Goal: Task Accomplishment & Management: Complete application form

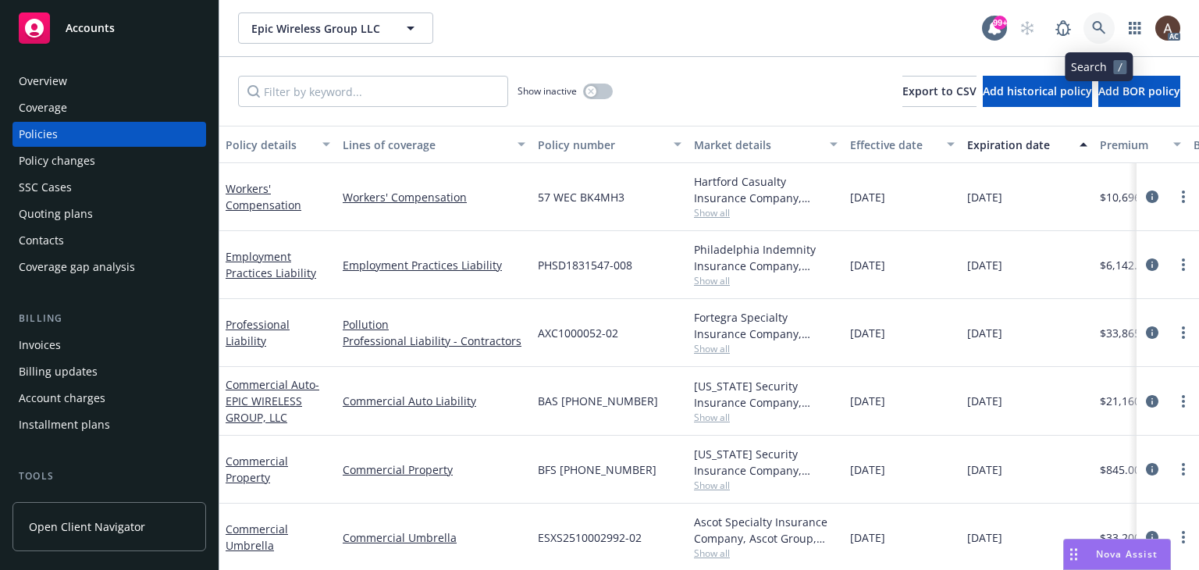
click at [1099, 30] on icon at bounding box center [1099, 28] width 14 height 14
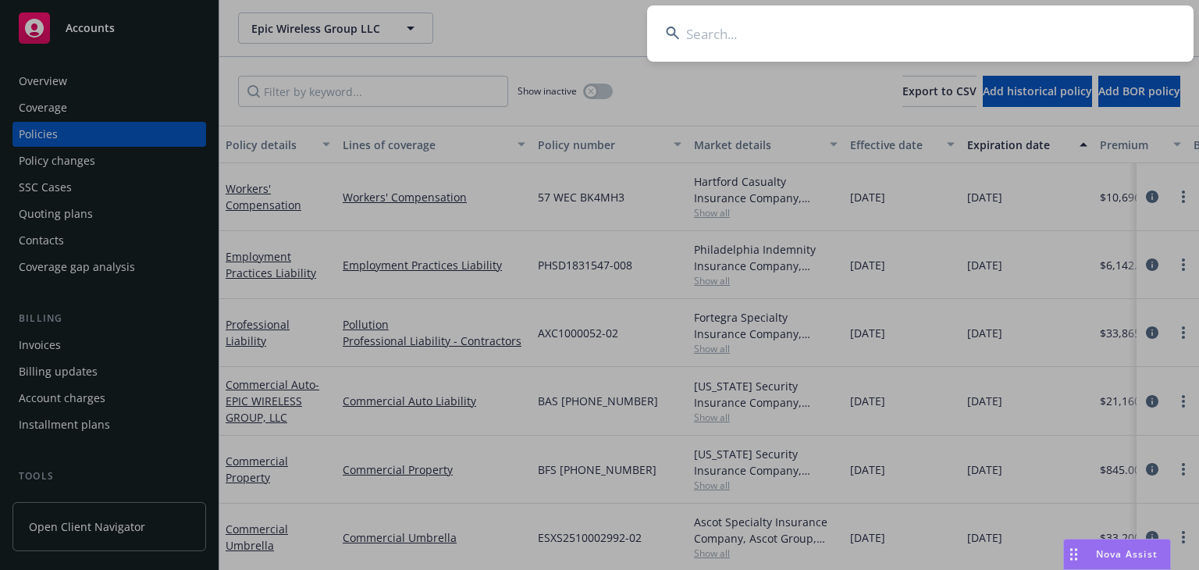
click at [759, 39] on input at bounding box center [920, 33] width 546 height 56
paste input "Unifyapps"
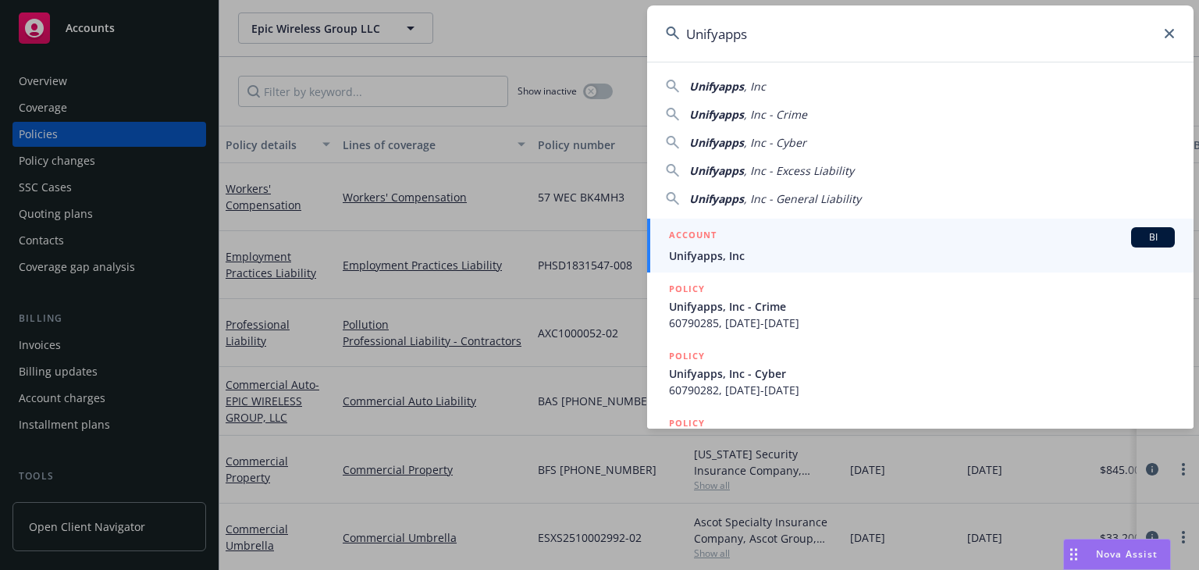
type input "Unifyapps"
click at [728, 254] on span "Unifyapps, Inc" at bounding box center [922, 255] width 506 height 16
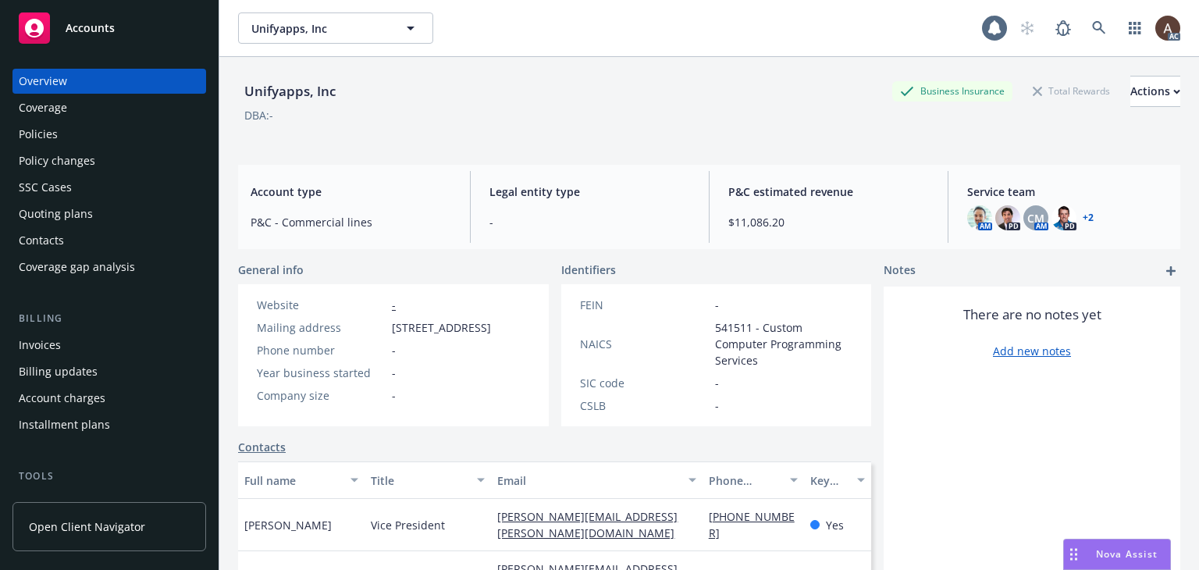
click at [102, 126] on div "Policies" at bounding box center [109, 134] width 181 height 25
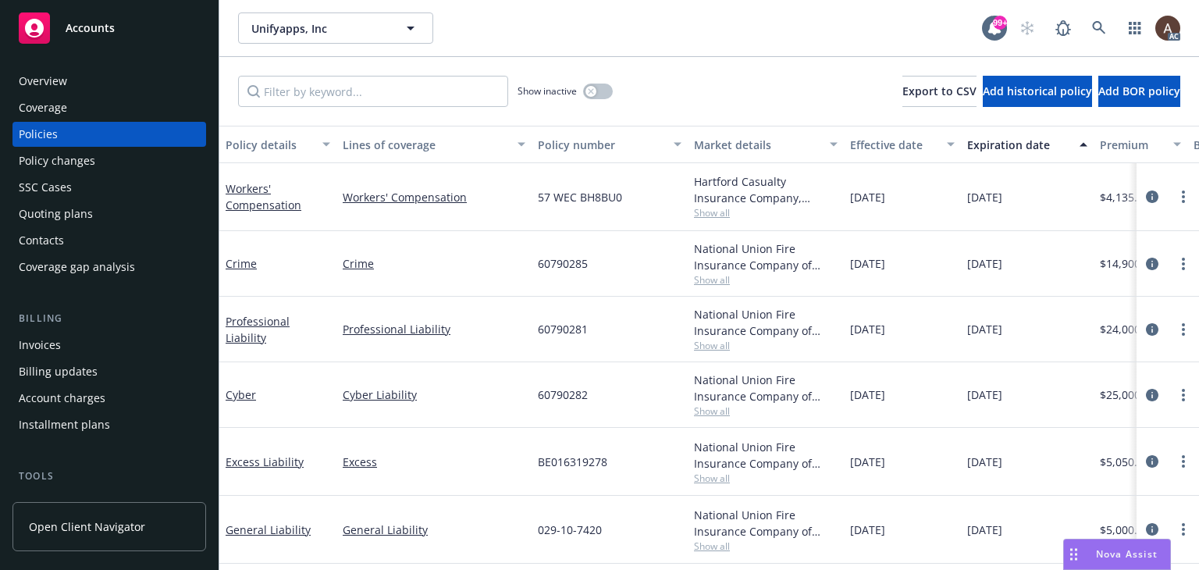
click at [144, 160] on div "Policy changes" at bounding box center [109, 160] width 181 height 25
click at [133, 129] on div "Policies" at bounding box center [109, 134] width 181 height 25
click at [304, 95] on input "Filter by keyword..." at bounding box center [373, 91] width 270 height 31
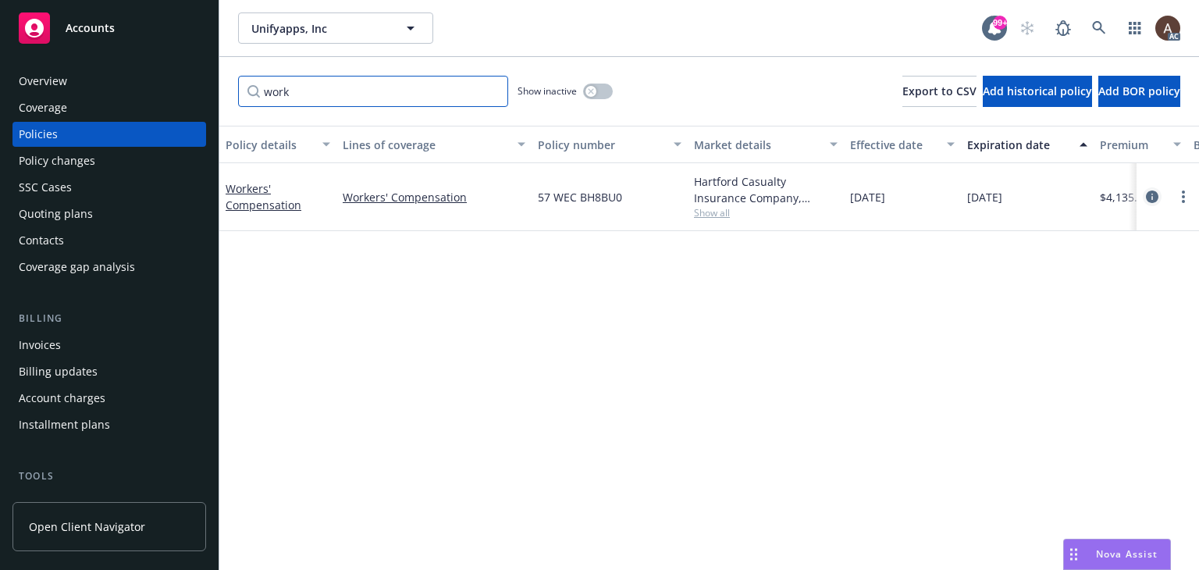
type input "work"
click at [1154, 194] on icon "circleInformation" at bounding box center [1152, 196] width 12 height 12
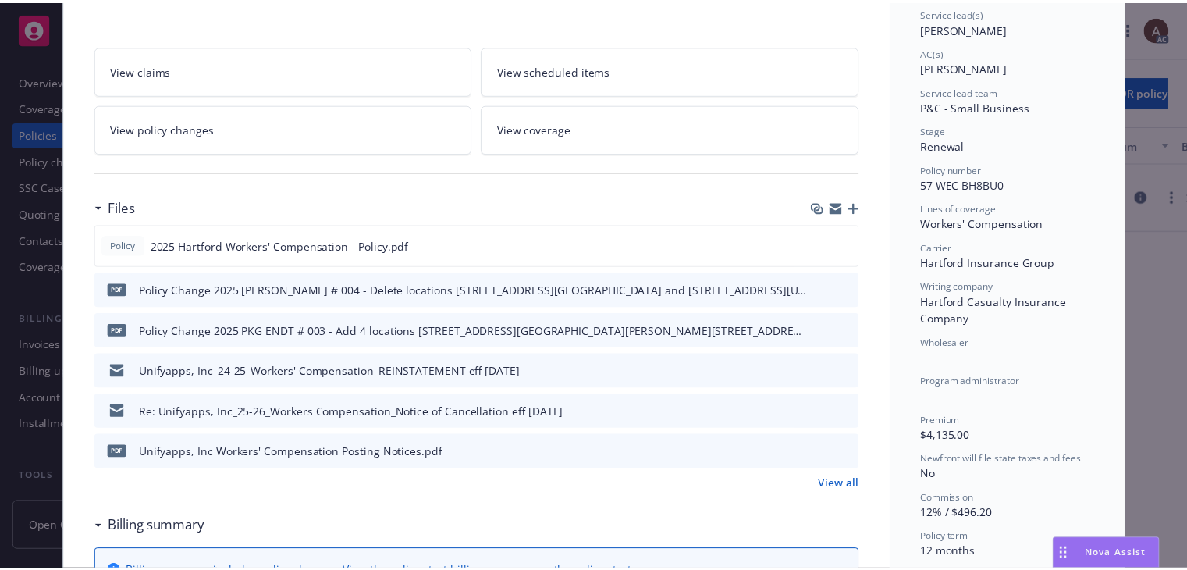
scroll to position [156, 0]
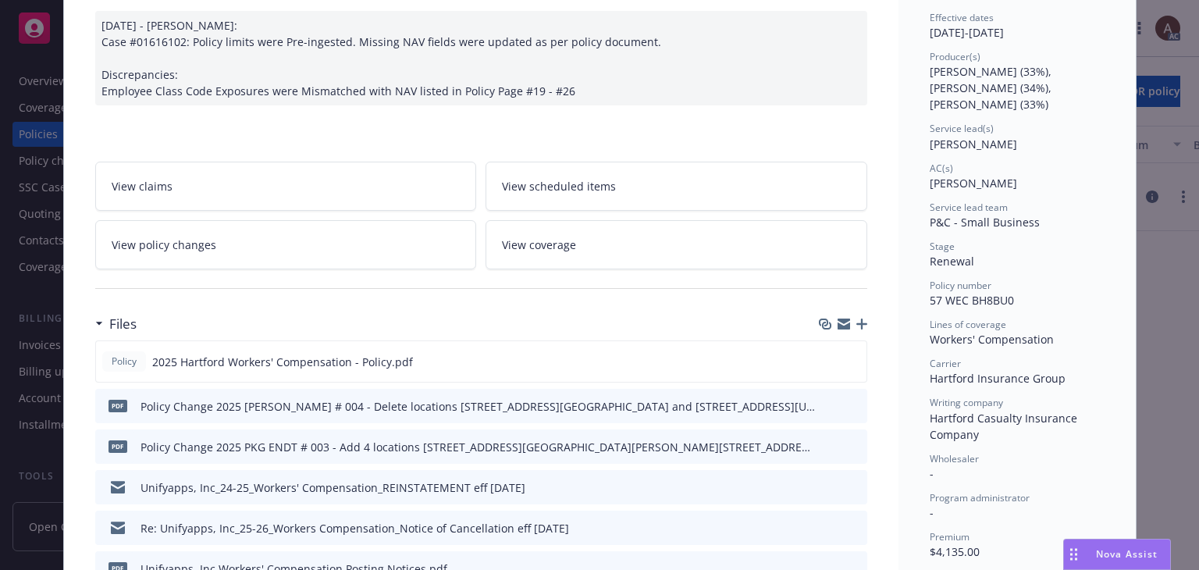
click at [233, 246] on link "View policy changes" at bounding box center [286, 244] width 382 height 49
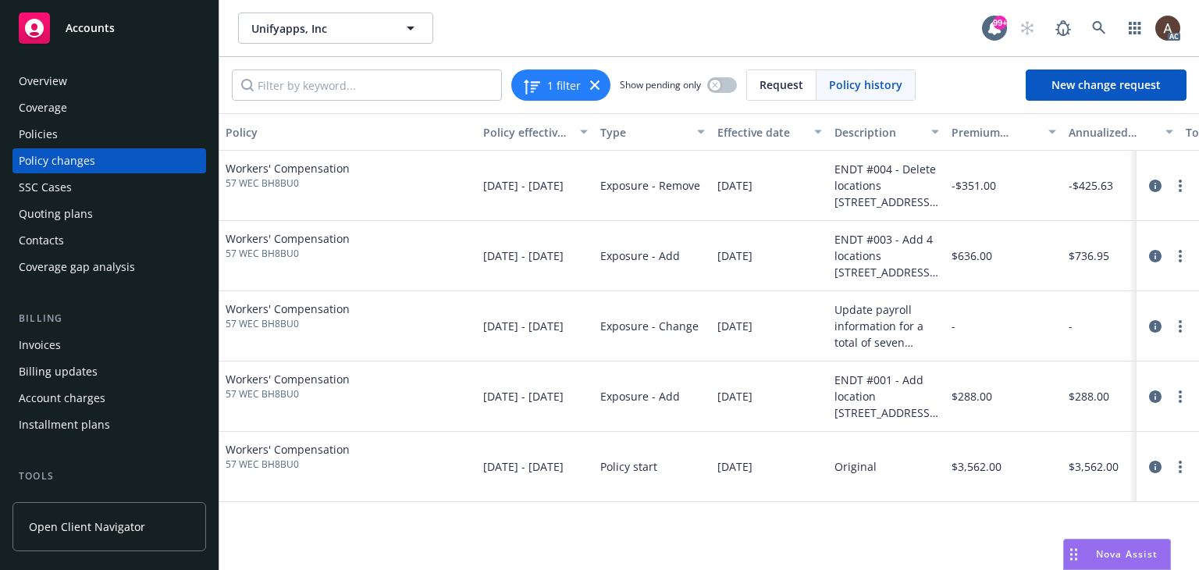
click at [130, 161] on div "Policy changes" at bounding box center [109, 160] width 181 height 25
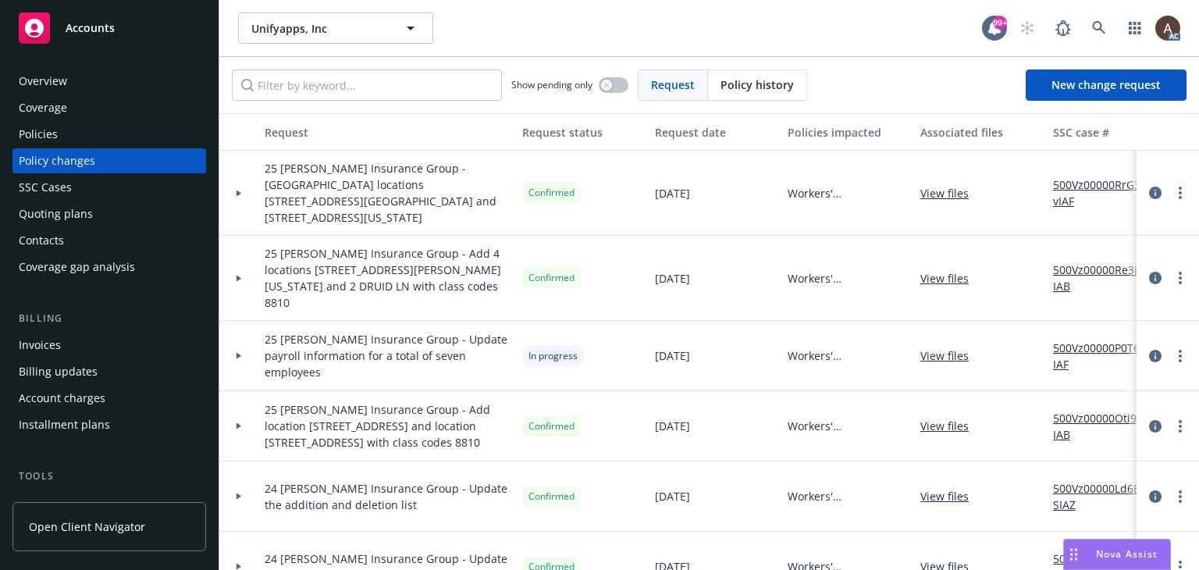
click at [237, 353] on icon at bounding box center [238, 356] width 5 height 6
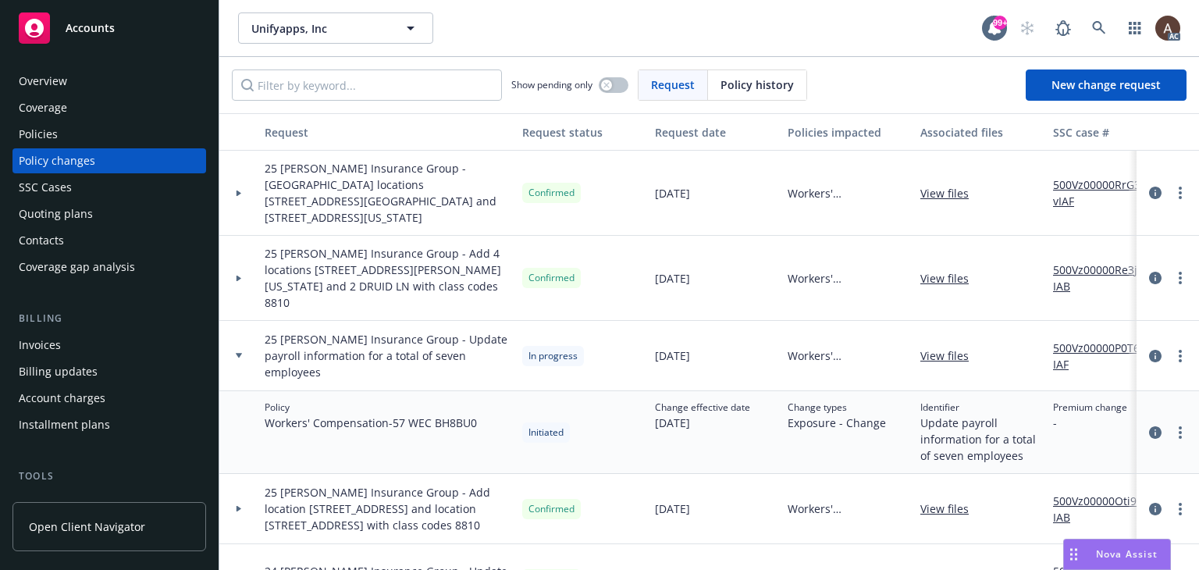
click at [1080, 339] on link "500Vz00000P0T6rIAF" at bounding box center [1105, 355] width 105 height 33
drag, startPoint x: 264, startPoint y: 169, endPoint x: 432, endPoint y: 172, distance: 168.6
click at [432, 172] on span "25 [PERSON_NAME] Insurance Group - [GEOGRAPHIC_DATA] locations [STREET_ADDRESS]…" at bounding box center [387, 193] width 245 height 66
copy span "25 WC Hartford Insurance Group"
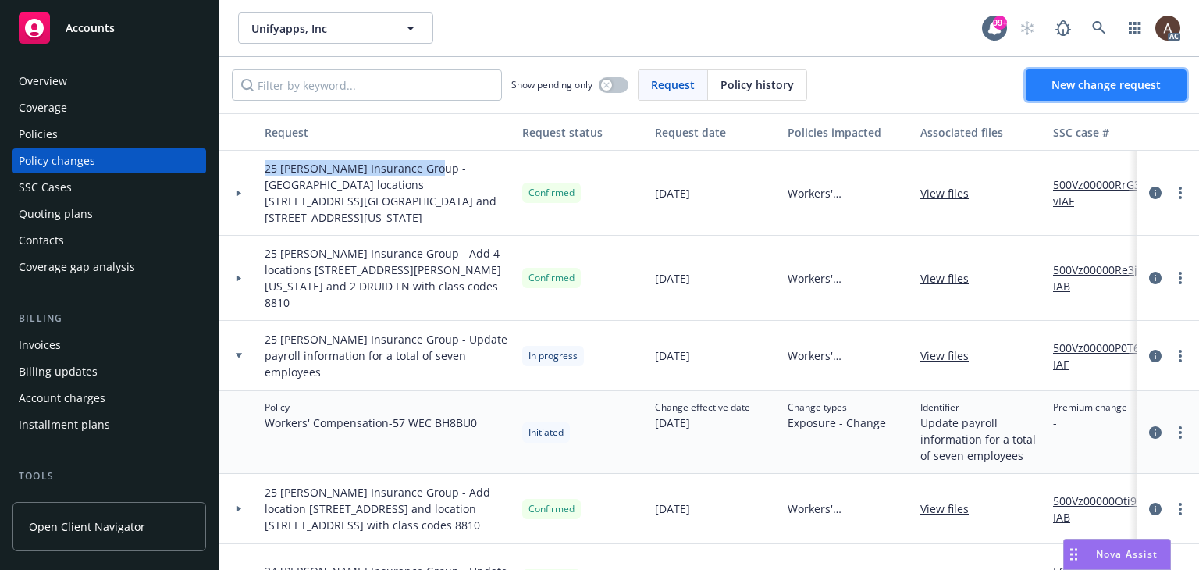
click at [1098, 94] on link "New change request" at bounding box center [1105, 84] width 161 height 31
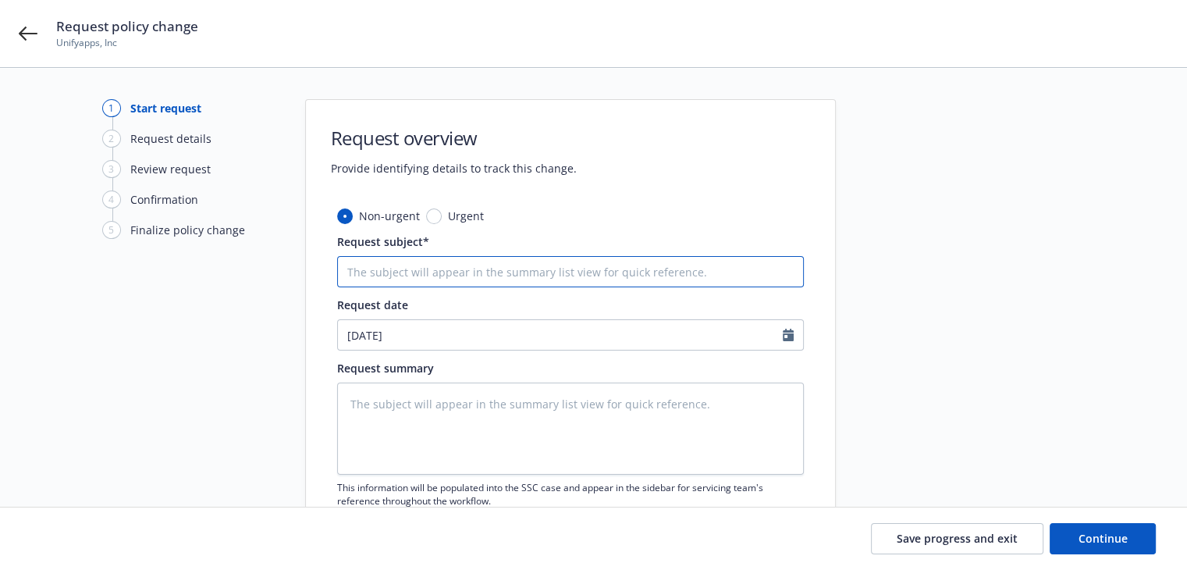
click at [461, 272] on input "Request subject*" at bounding box center [570, 271] width 467 height 31
paste input "25 WC Hartford Insurance Group"
type input "25 WC Hartford Insurance Group"
type textarea "x"
type input "25 WC Hartford Insurance Group"
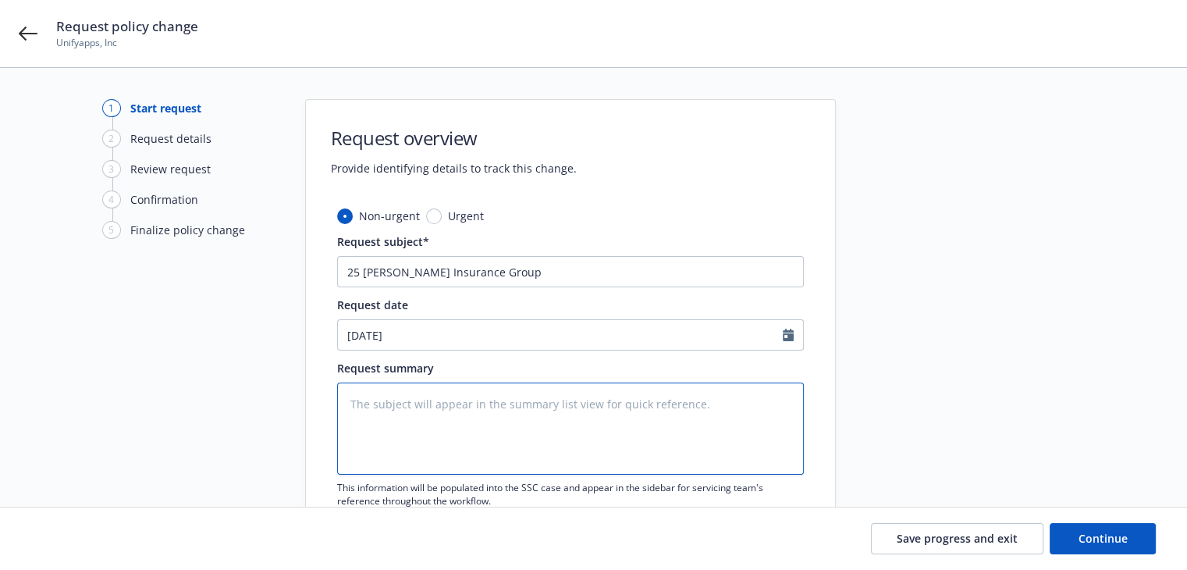
click at [520, 414] on textarea at bounding box center [570, 428] width 467 height 92
click at [547, 270] on input "25 WC Hartford Insurance Group" at bounding box center [570, 271] width 467 height 31
type textarea "x"
type input "25 WC Hartford Insurance Group"
type textarea "x"
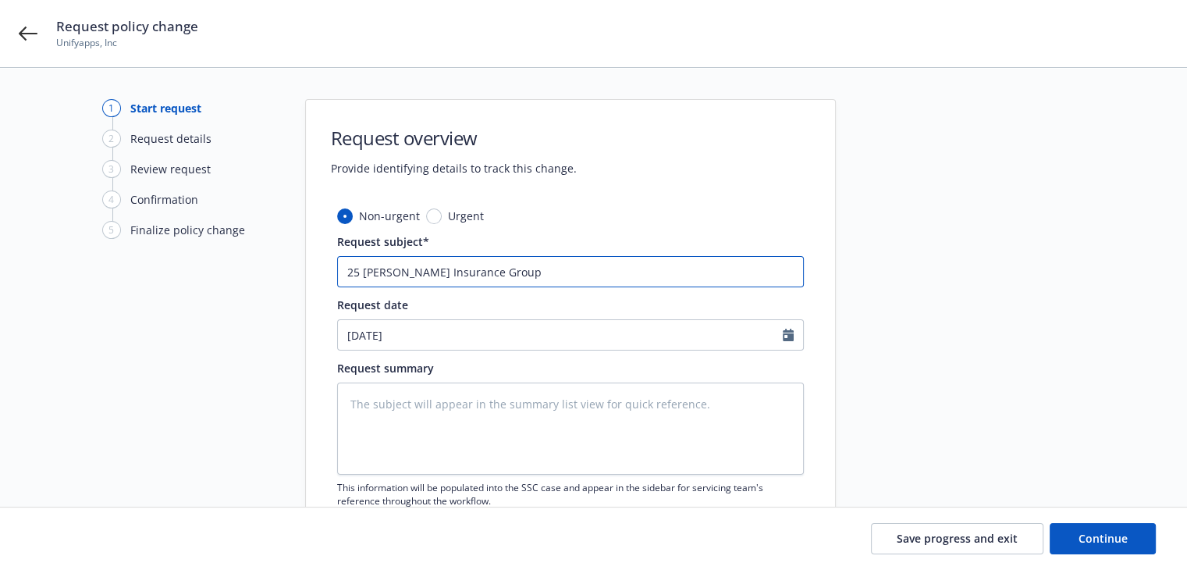
type input "25 WC Hartford Insurance Group -"
type textarea "x"
type input "25 WC Hartford Insurance Group -"
type textarea "x"
type input "25 WC Hartford Insurance Group - A"
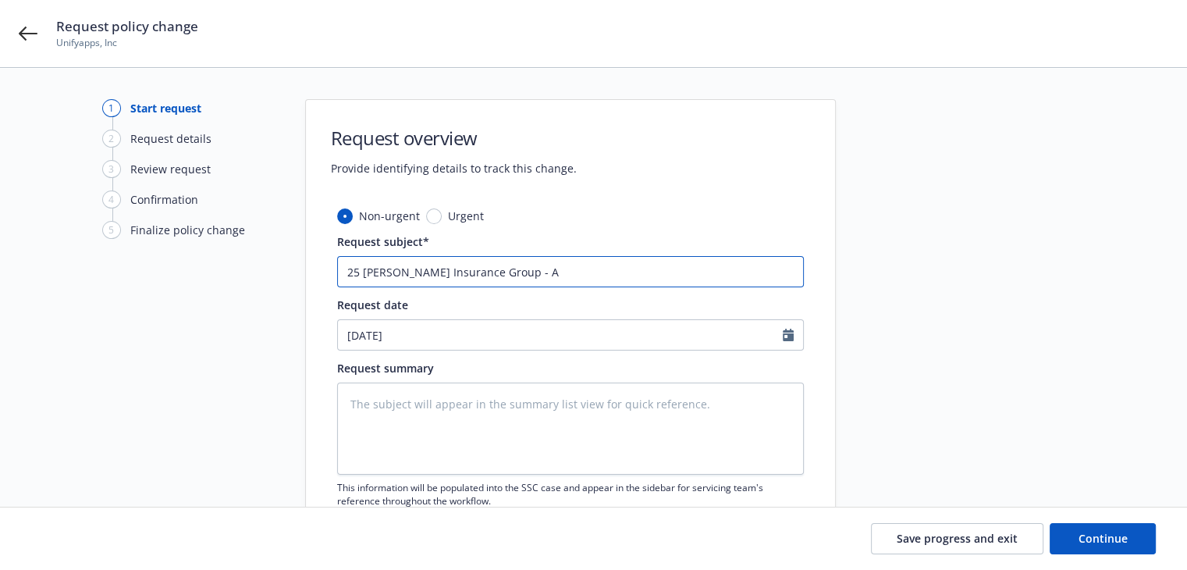
type textarea "x"
type input "25 WC Hartford Insurance Group - Ad"
type textarea "x"
type input "25 WC Hartford Insurance Group - Add"
type textarea "x"
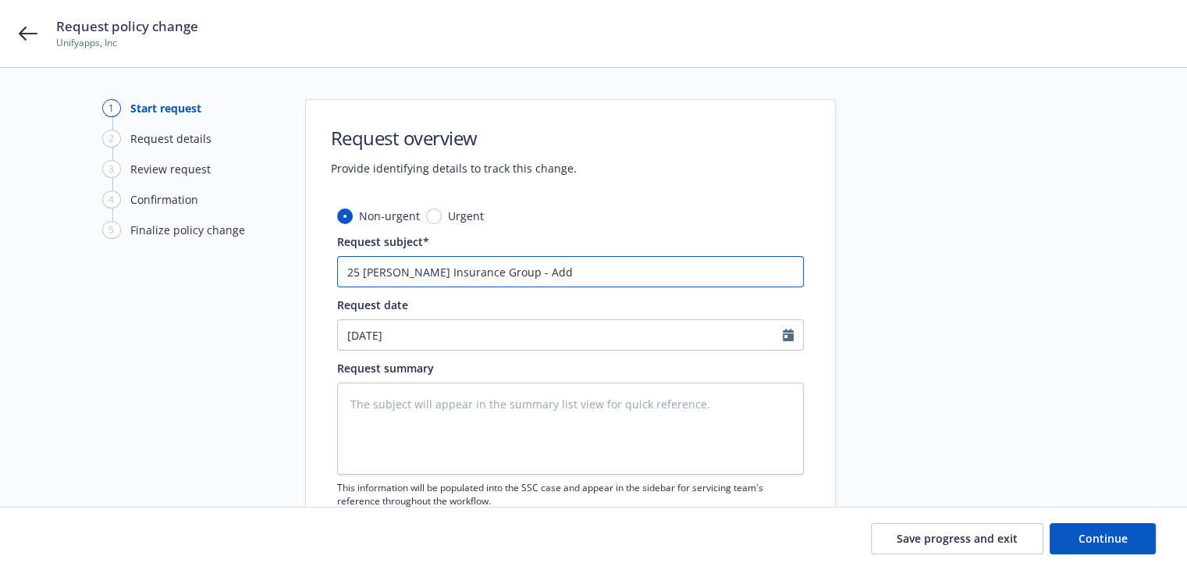
type input "25 WC Hartford Insurance Group - Add"
type textarea "x"
type input "25 WC Hartford Insurance Group - Add 7"
type textarea "x"
type input "25 WC Hartford Insurance Group - Add 7"
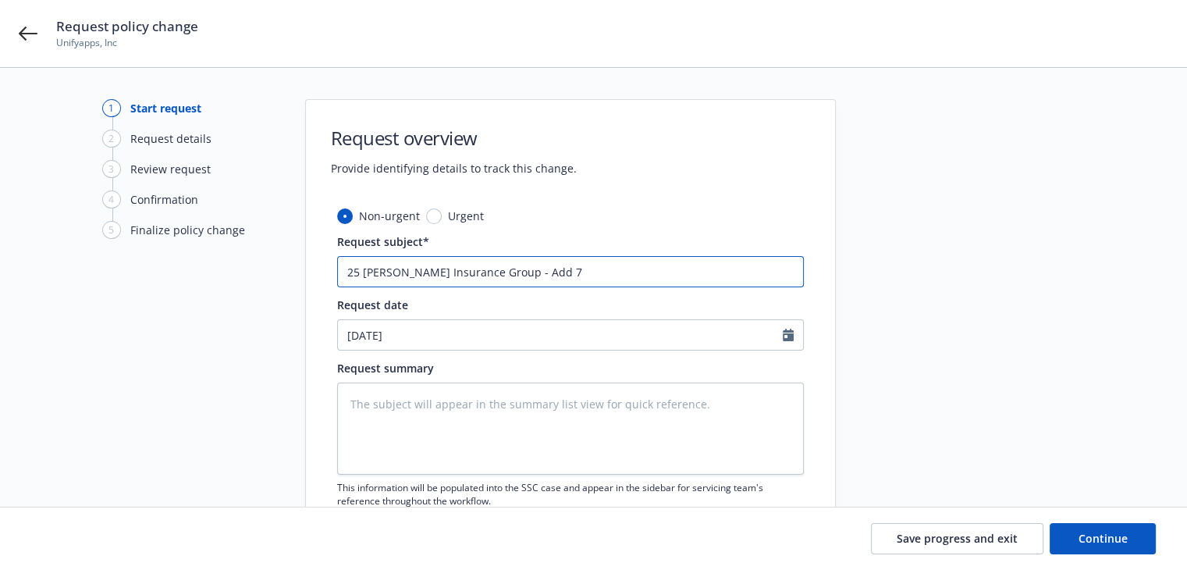
type textarea "x"
type input "25 WC Hartford Insurance Group - Add 7 l"
type textarea "x"
type input "25 WC Hartford Insurance Group - Add 7 lo"
type textarea "x"
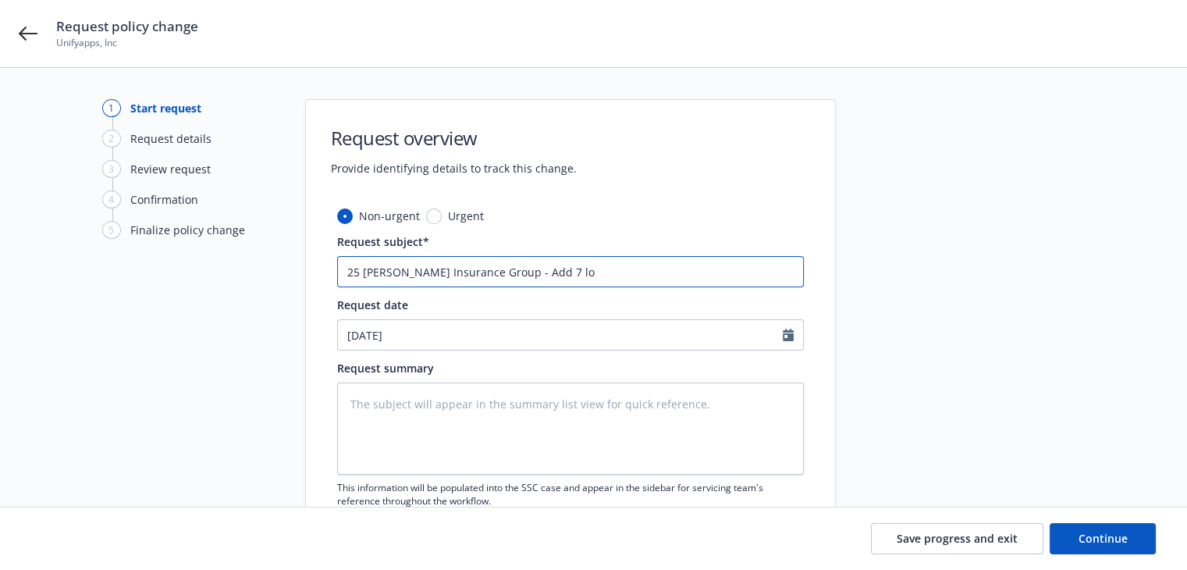
type input "25 WC Hartford Insurance Group - Add 7 loc"
type textarea "x"
type input "25 WC Hartford Insurance Group - Add 7 loca"
type textarea "x"
type input "25 WC Hartford Insurance Group - Add 7 locat"
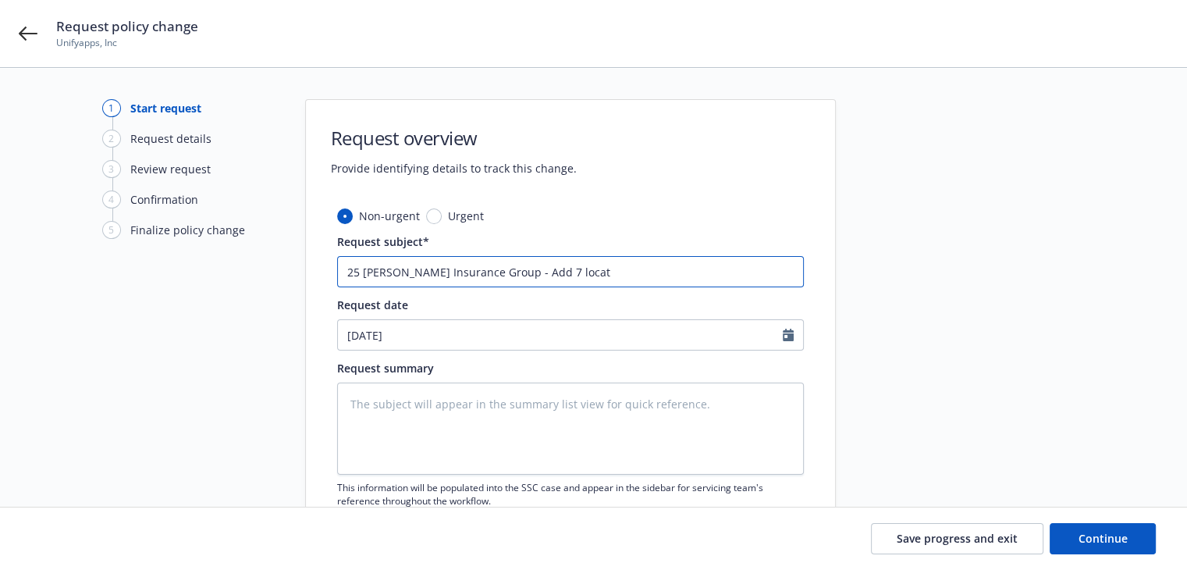
type textarea "x"
type input "25 WC Hartford Insurance Group - Add 7 locati"
type textarea "x"
type input "25 WC Hartford Insurance Group - Add 7 locatio"
type textarea "x"
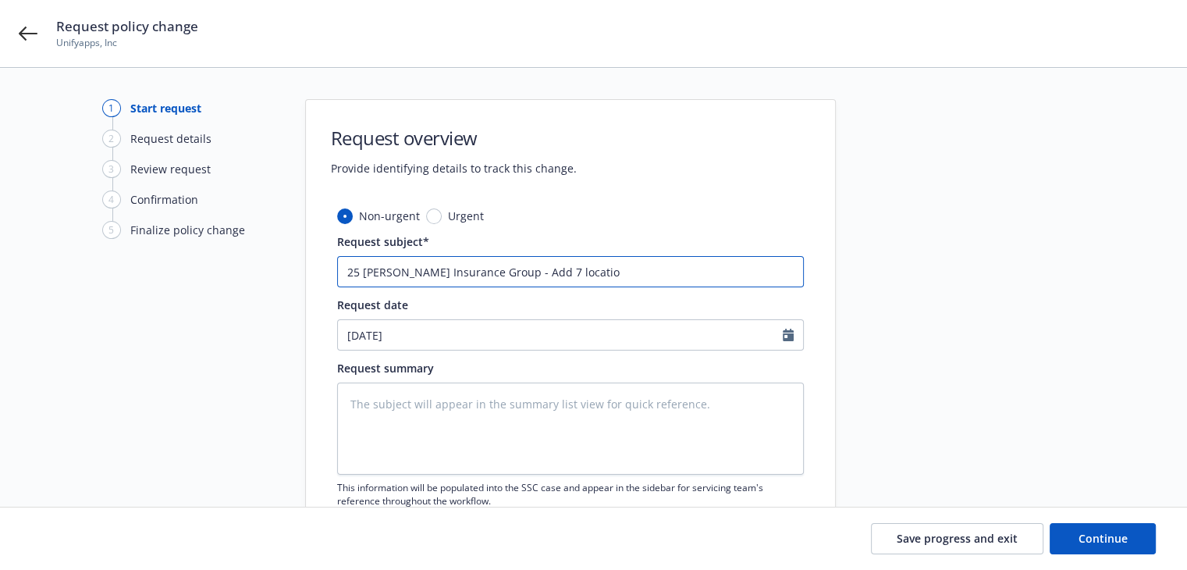
type input "25 WC Hartford Insurance Group - Add 7 location"
type textarea "x"
type input "25 WC Hartford Insurance Group - Add 7 locations"
type textarea "x"
type input "25 WC Hartford Insurance Group - Add 7 locations"
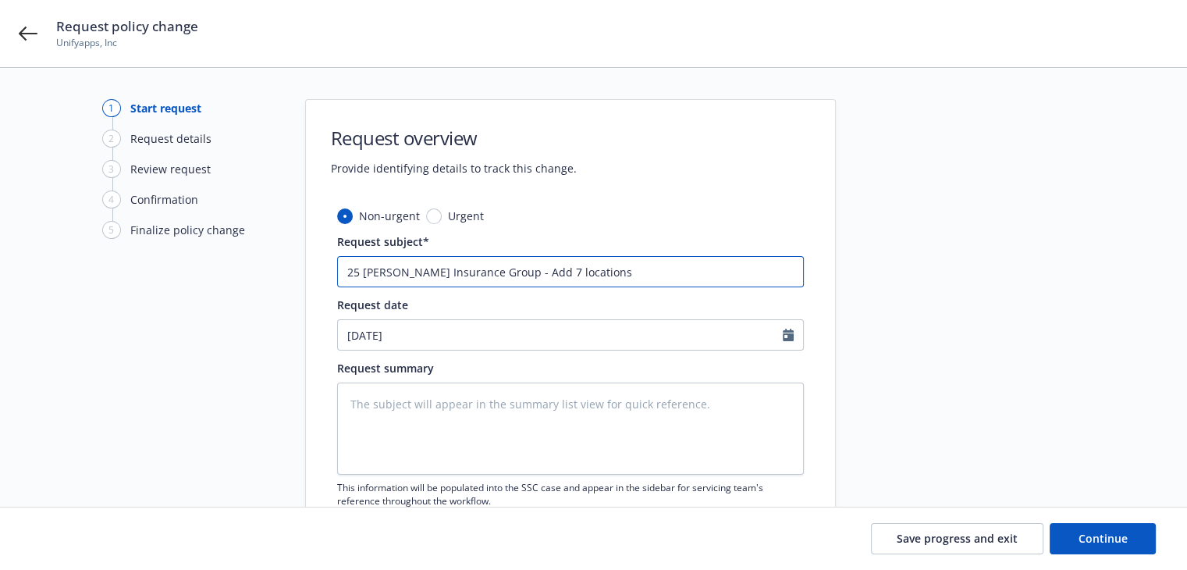
type textarea "x"
type input "25 WC Hartford Insurance Group - Add 7 locations w"
type textarea "x"
type input "25 WC Hartford Insurance Group - Add 7 locations wi"
type textarea "x"
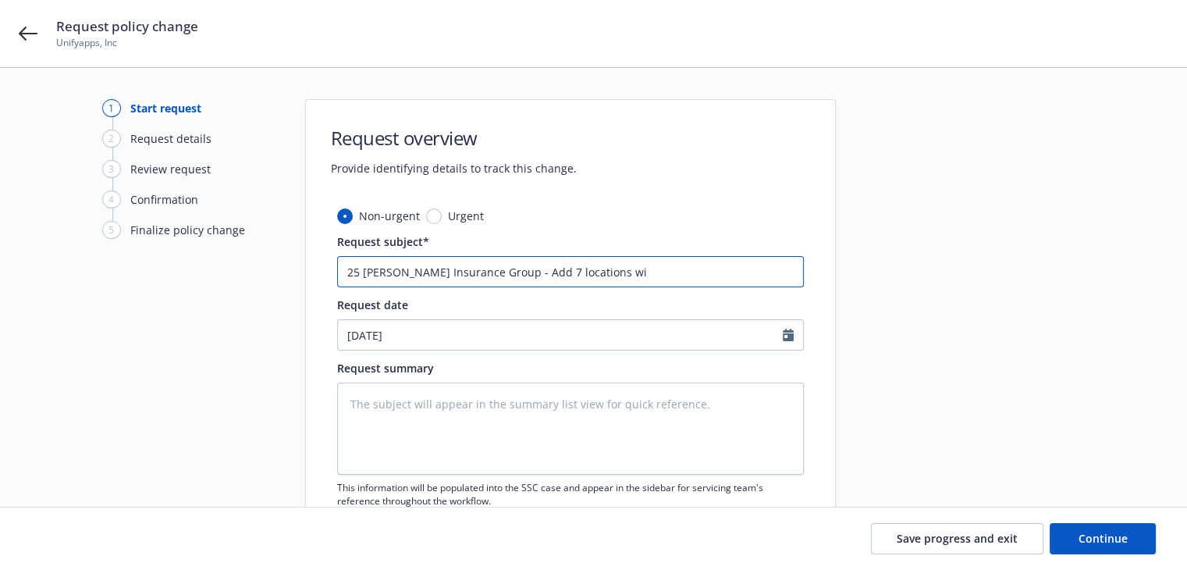
type input "25 WC Hartford Insurance Group - Add 7 locations wit"
type textarea "x"
type input "25 WC Hartford Insurance Group - Add 7 locations with"
type textarea "x"
type input "25 WC Hartford Insurance Group - Add 7 locations with"
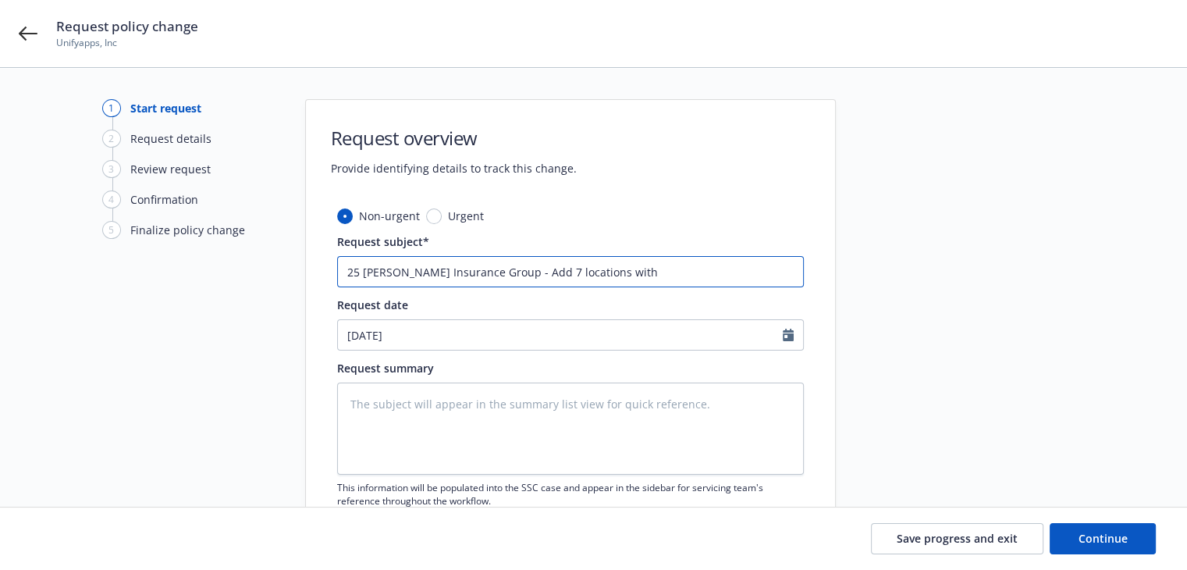
click at [627, 275] on input "25 WC Hartford Insurance Group - Add 7 locations with" at bounding box center [570, 271] width 467 height 31
paste input "payroll"
type textarea "x"
type input "25 WC Hartford Insurance Group - Add 7 locations with payroll"
click at [604, 435] on textarea at bounding box center [570, 428] width 467 height 92
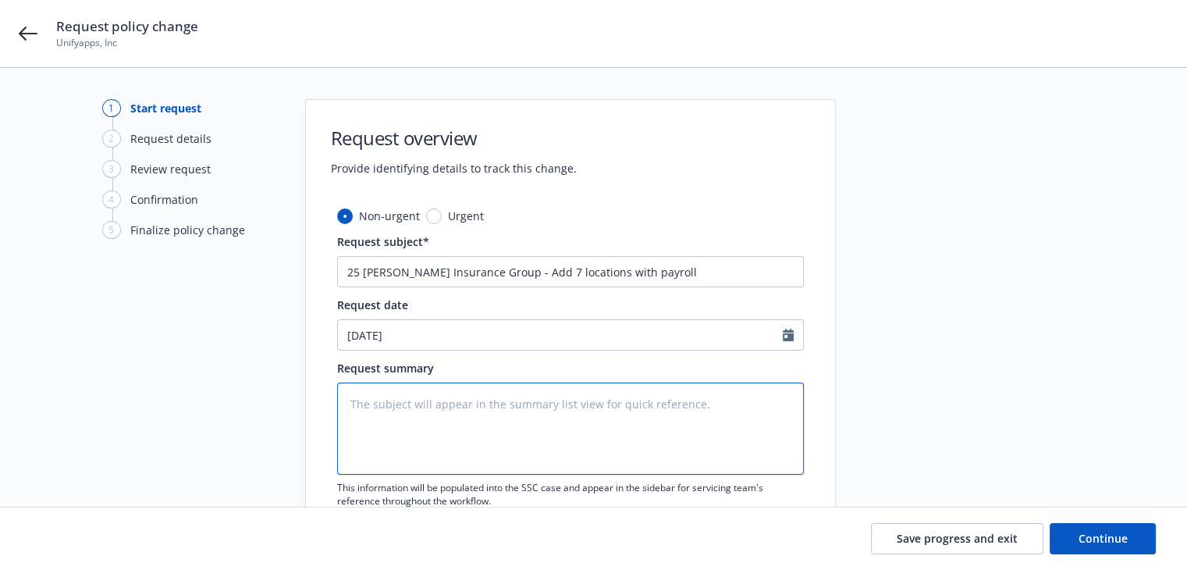
paste textarea "Please add all the attached locations with the respective payroll to the WC pol…"
type textarea "x"
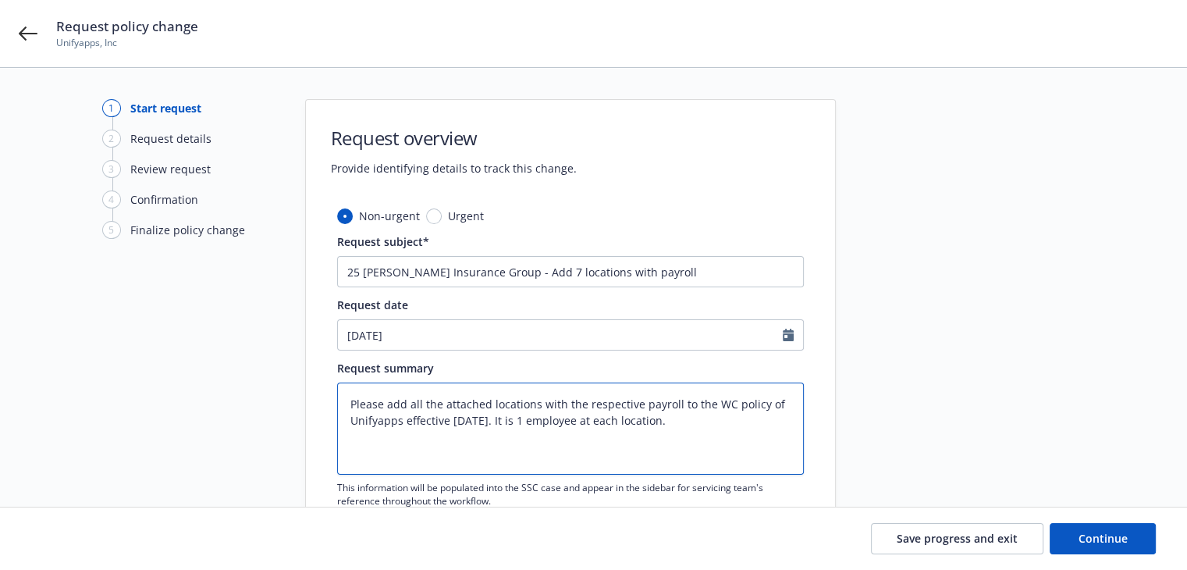
type textarea "Please add all the attached locations with the respective payroll to the WC pol…"
click at [690, 425] on textarea "Please add all the attached locations with the respective payroll to the WC pol…" at bounding box center [570, 428] width 467 height 92
type textarea "x"
type textarea "Please add all the attached locations with the respective payroll to the WC pol…"
type textarea "x"
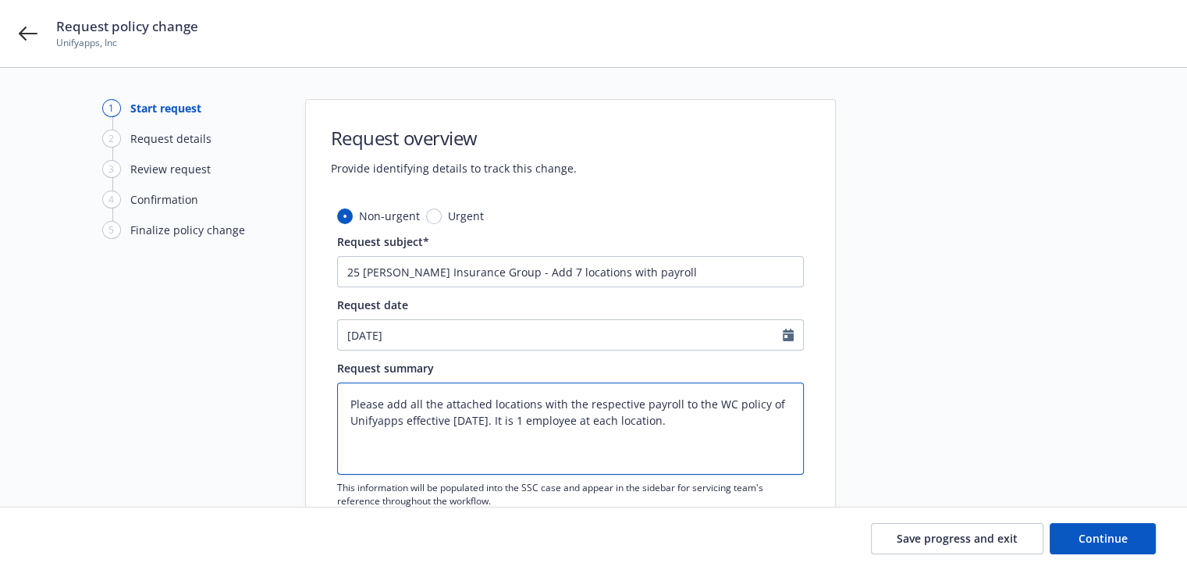
paste textarea "Street City State ZIP 92 ORCHARD ST APT 5 NEW YORK NY 10002-3113 575 5TH AVE NE…"
type textarea "Please add all the attached locations with the respective payroll to the WC pol…"
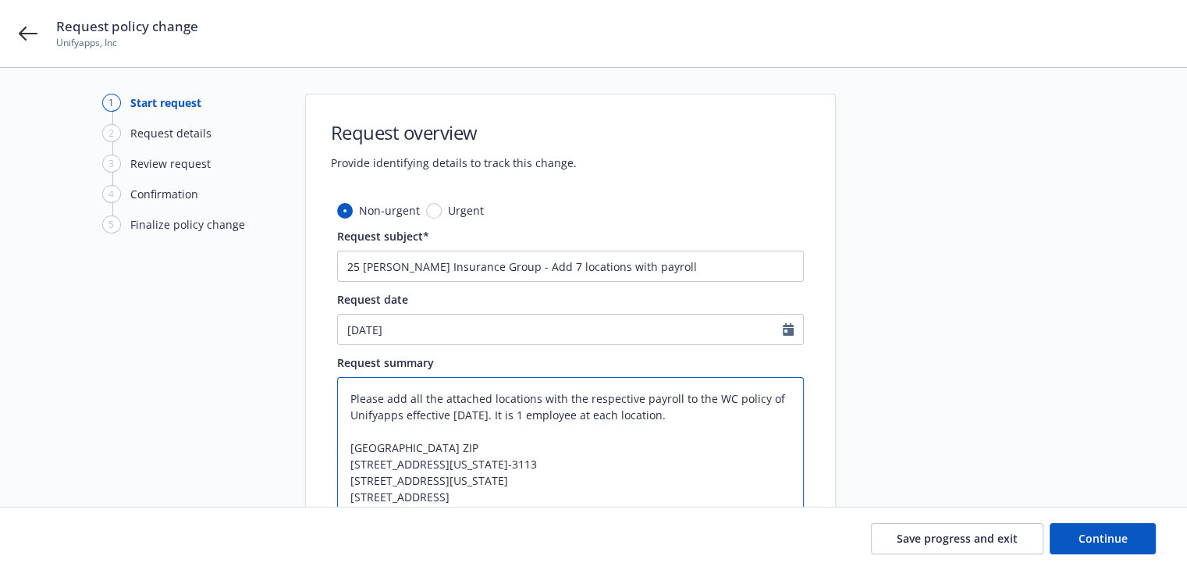
scroll to position [222, 0]
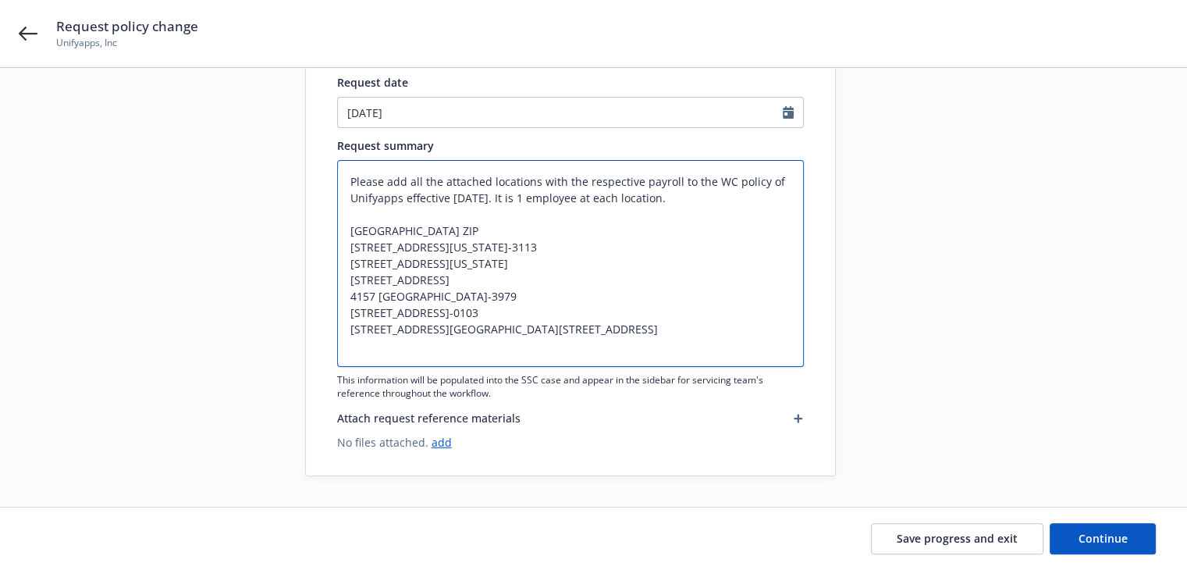
drag, startPoint x: 350, startPoint y: 229, endPoint x: 468, endPoint y: 226, distance: 117.9
click at [468, 226] on textarea "Please add all the attached locations with the respective payroll to the WC pol…" at bounding box center [570, 263] width 467 height 207
type textarea "x"
type textarea "Please add all the attached locations with the respective payroll to the WC pol…"
click at [430, 246] on textarea "Please add all the attached locations with the respective payroll to the WC pol…" at bounding box center [570, 263] width 467 height 207
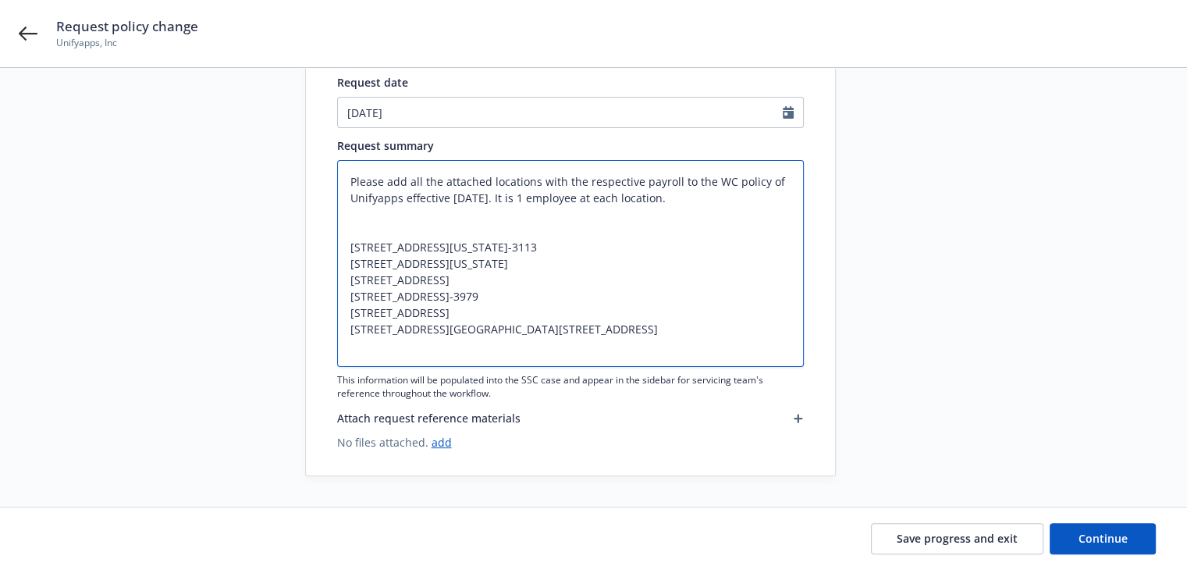
click at [418, 261] on textarea "Please add all the attached locations with the respective payroll to the WC pol…" at bounding box center [570, 263] width 467 height 207
click at [400, 276] on textarea "Please add all the attached locations with the respective payroll to the WC pol…" at bounding box center [570, 263] width 467 height 207
click at [390, 298] on textarea "Please add all the attached locations with the respective payroll to the WC pol…" at bounding box center [570, 263] width 467 height 207
click at [384, 314] on textarea "Please add all the attached locations with the respective payroll to the WC pol…" at bounding box center [570, 263] width 467 height 207
click at [371, 328] on textarea "Please add all the attached locations with the respective payroll to the WC pol…" at bounding box center [570, 263] width 467 height 207
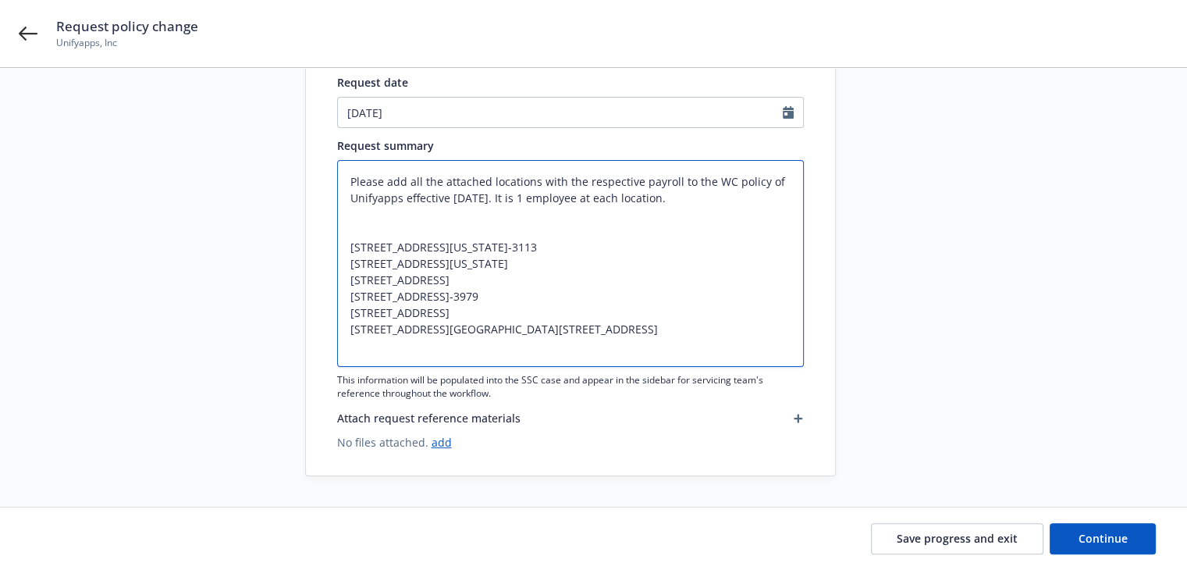
click at [371, 350] on textarea "Please add all the attached locations with the respective payroll to the WC pol…" at bounding box center [570, 263] width 467 height 207
click at [347, 247] on textarea "Please add all the attached locations with the respective payroll to the WC pol…" at bounding box center [570, 263] width 467 height 207
type textarea "x"
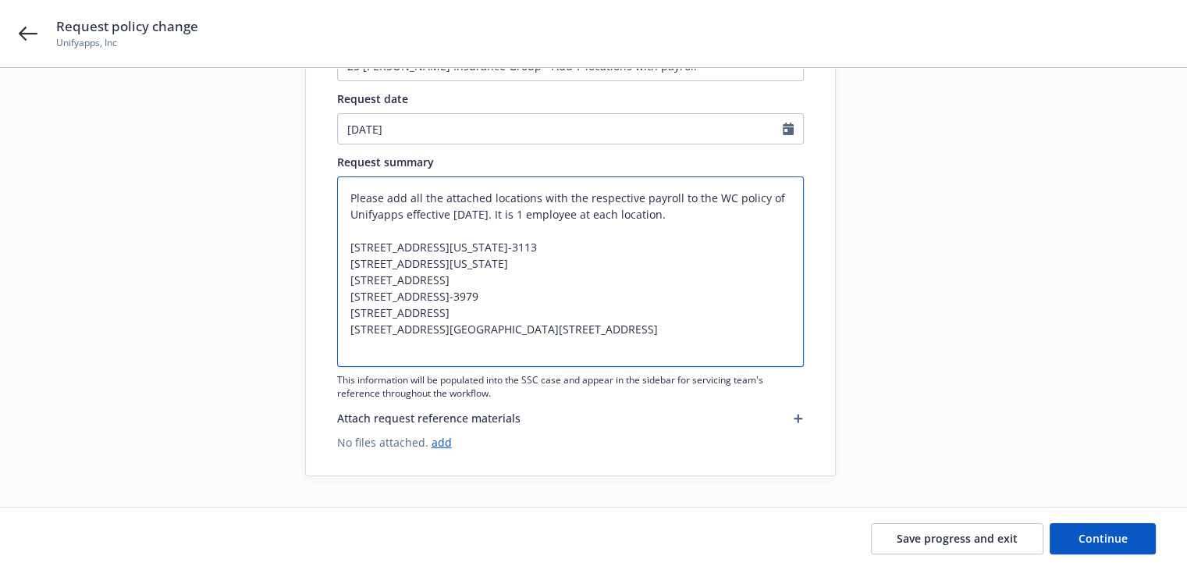
scroll to position [128, 0]
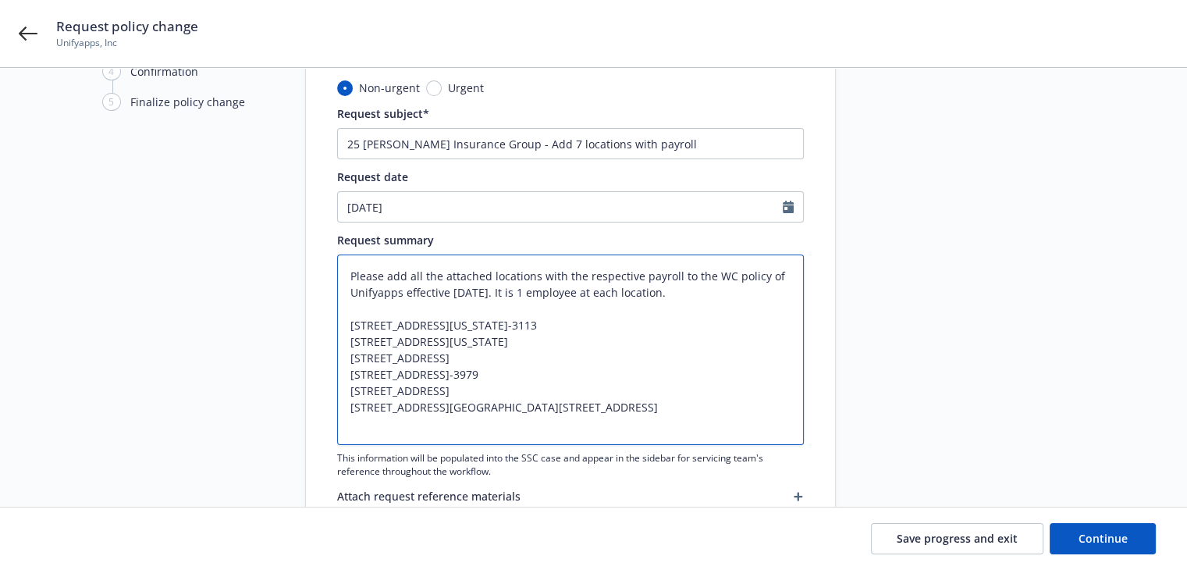
drag, startPoint x: 534, startPoint y: 291, endPoint x: 676, endPoint y: 292, distance: 142.0
click at [676, 292] on textarea "Please add all the attached locations with the respective payroll to the WC pol…" at bounding box center [570, 349] width 467 height 190
type textarea "Please add all the attached locations with the respective payroll to the WC pol…"
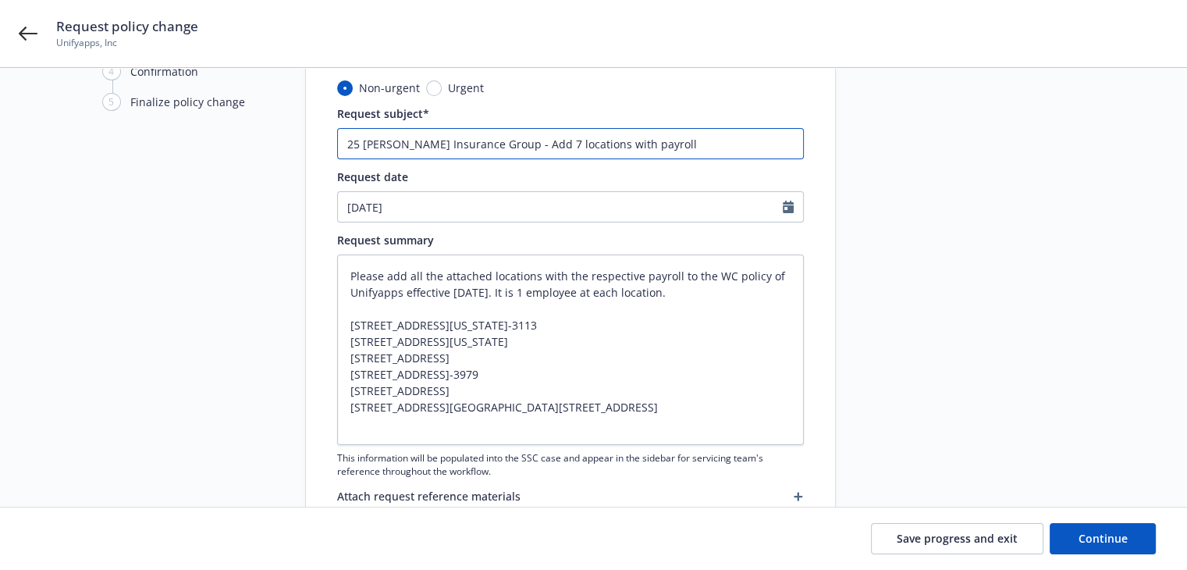
click at [675, 139] on input "25 WC Hartford Insurance Group - Add 7 locations with payroll" at bounding box center [570, 143] width 467 height 31
type textarea "x"
type input "25 WC Hartford Insurance Group - Add 7 locations with payroll"
type textarea "x"
type input "25 WC Hartford Insurance Group - Add 7 locations with payroll a"
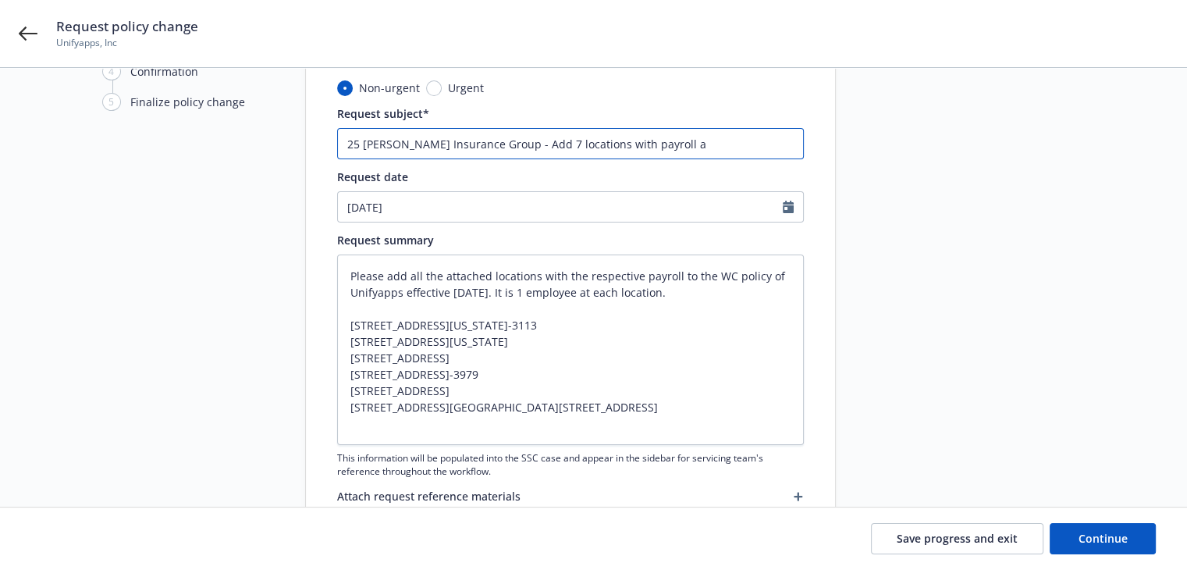
type textarea "x"
type input "25 WC Hartford Insurance Group - Add 7 locations with payroll an"
type textarea "x"
type input "25 WC Hartford Insurance Group - Add 7 locations with payroll and"
type textarea "x"
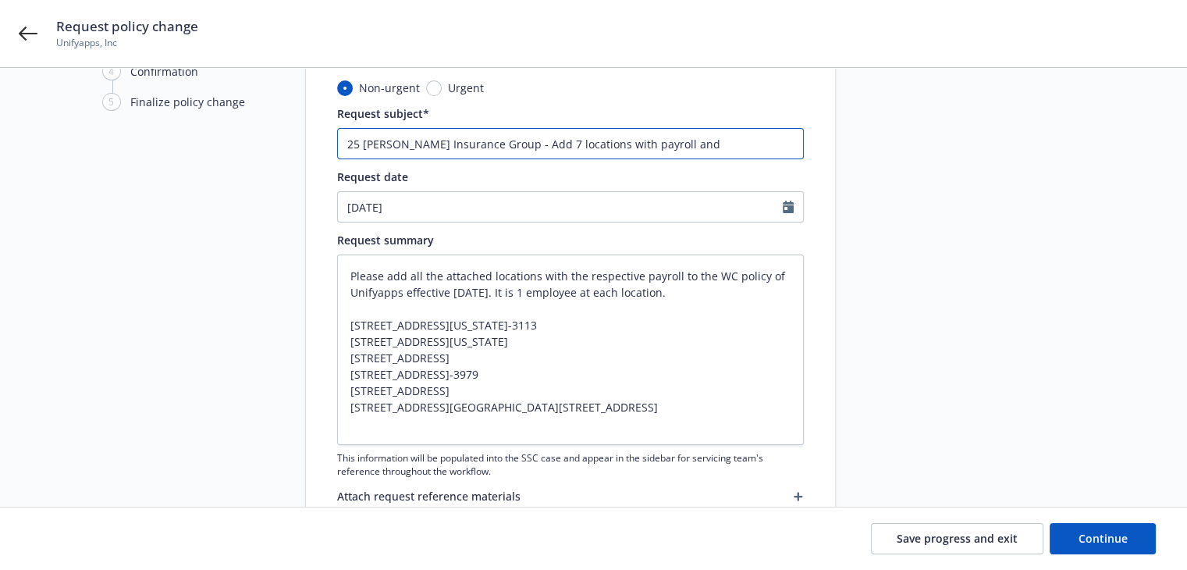
type input "25 WC Hartford Insurance Group - Add 7 locations with payroll and"
paste input "1 employee at each location"
type textarea "x"
type input "25 WC Hartford Insurance Group - Add 7 locations with payroll and 1 employee at…"
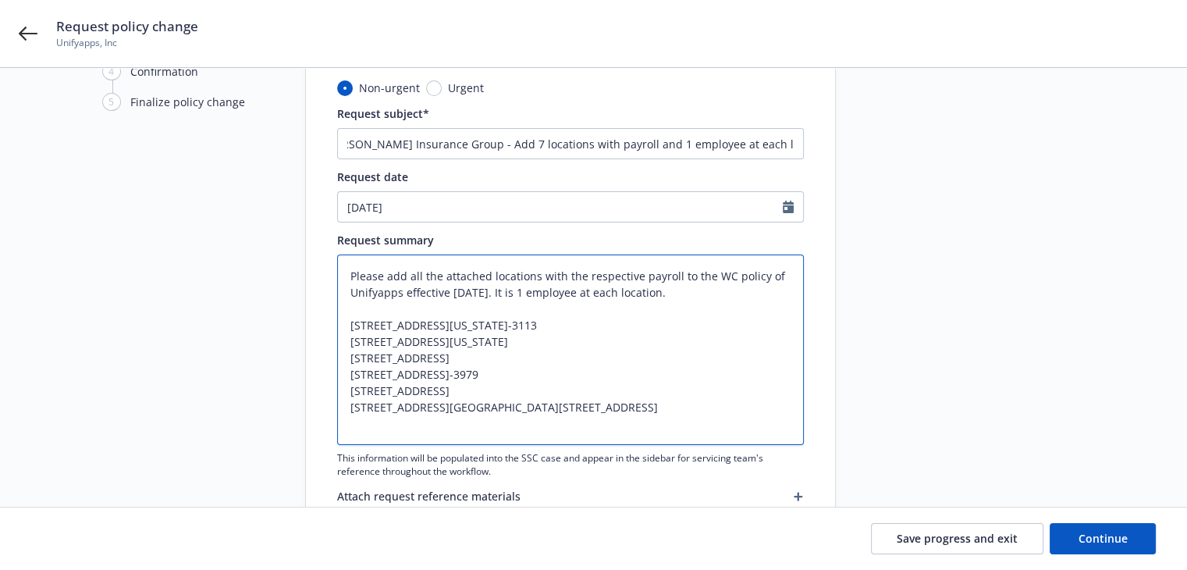
click at [656, 333] on textarea "Please add all the attached locations with the respective payroll to the WC pol…" at bounding box center [570, 349] width 467 height 190
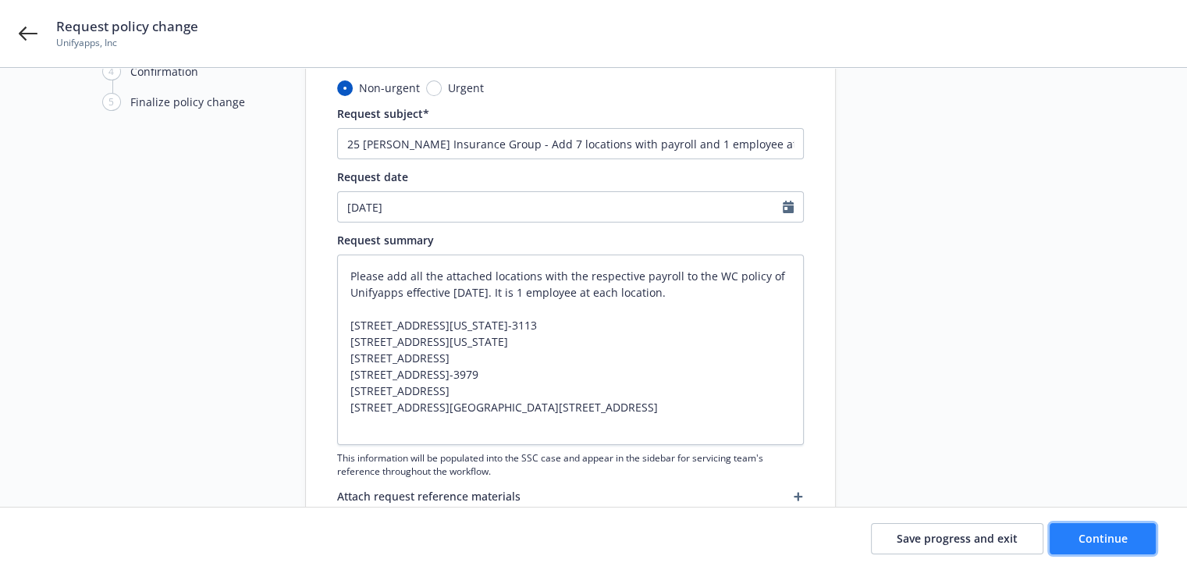
click at [1064, 528] on button "Continue" at bounding box center [1103, 538] width 106 height 31
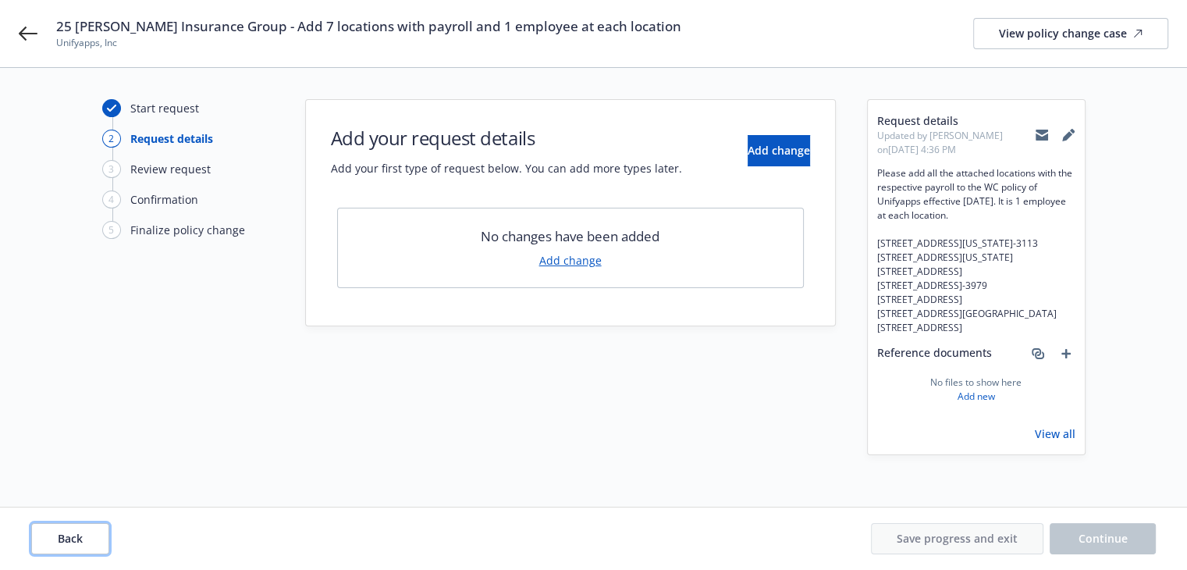
drag, startPoint x: 69, startPoint y: 528, endPoint x: 95, endPoint y: 523, distance: 27.1
click at [69, 530] on button "Back" at bounding box center [70, 538] width 78 height 31
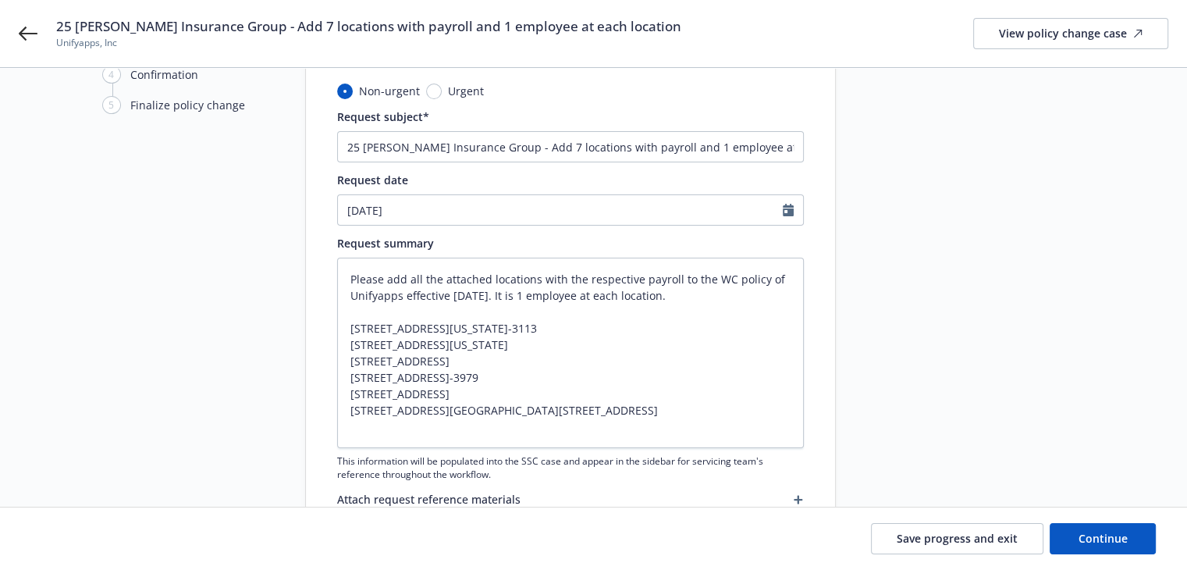
scroll to position [206, 0]
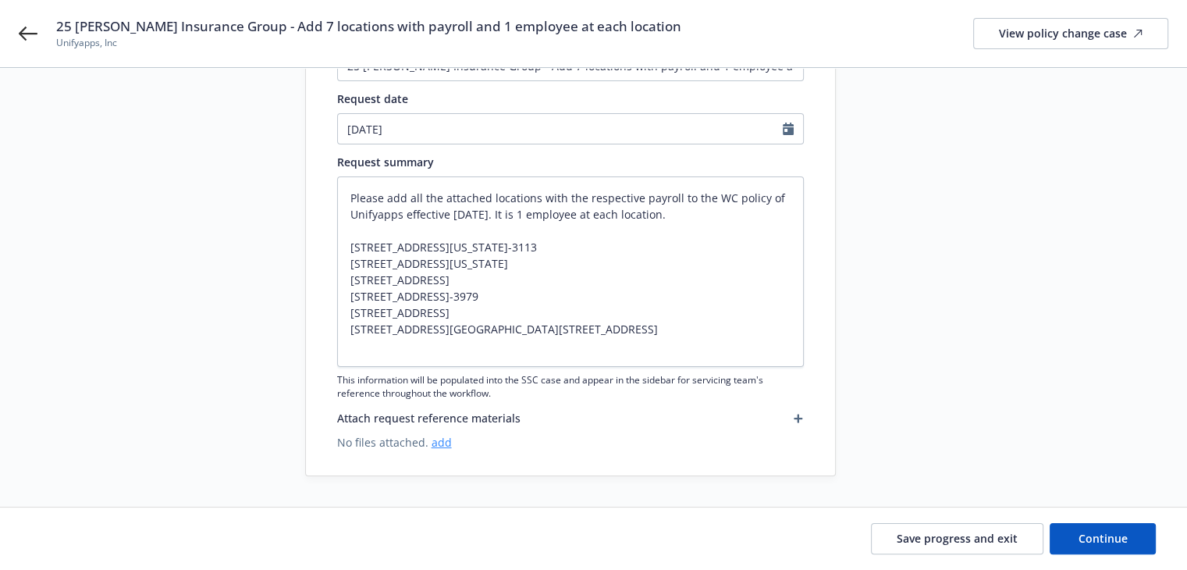
click at [437, 442] on link "add" at bounding box center [442, 442] width 20 height 15
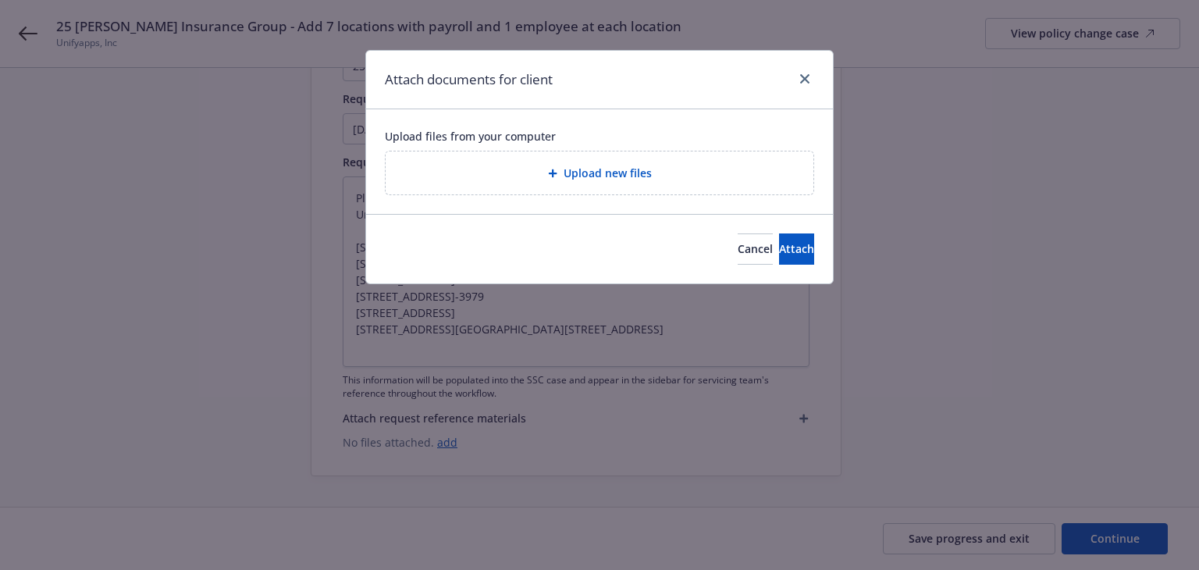
click at [596, 186] on div "Upload new files" at bounding box center [599, 172] width 428 height 43
type textarea "x"
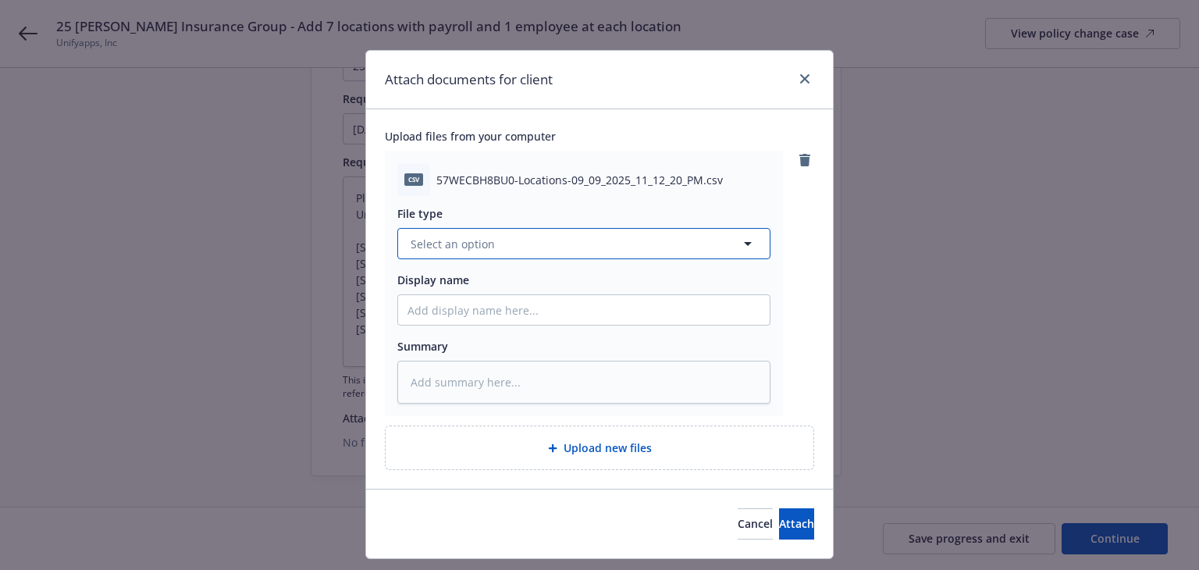
click at [629, 238] on button "Select an option" at bounding box center [583, 243] width 373 height 31
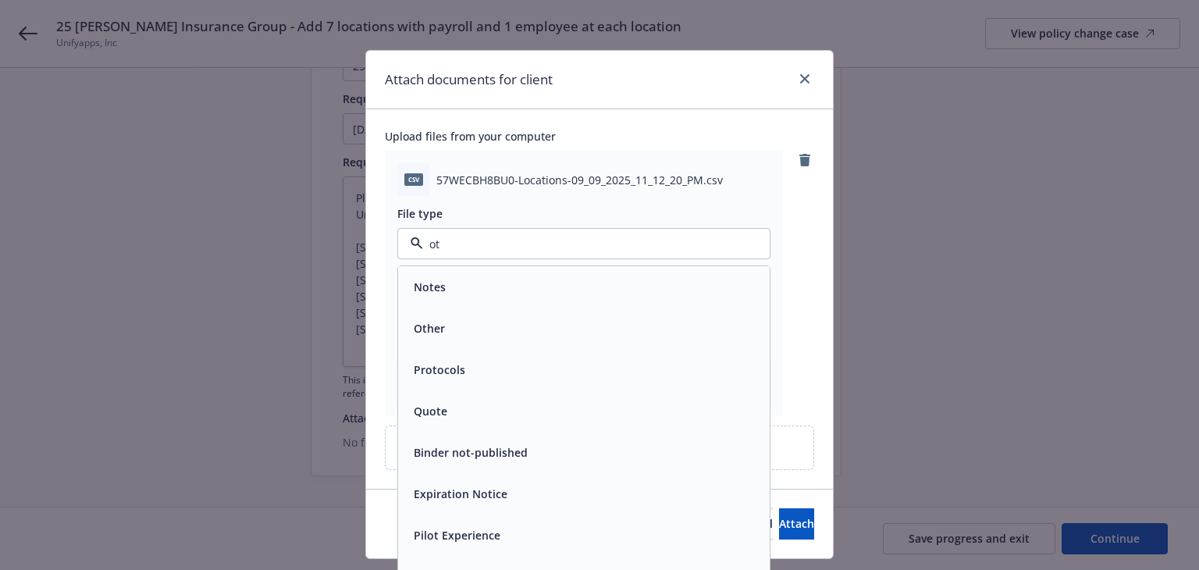
type input "oth"
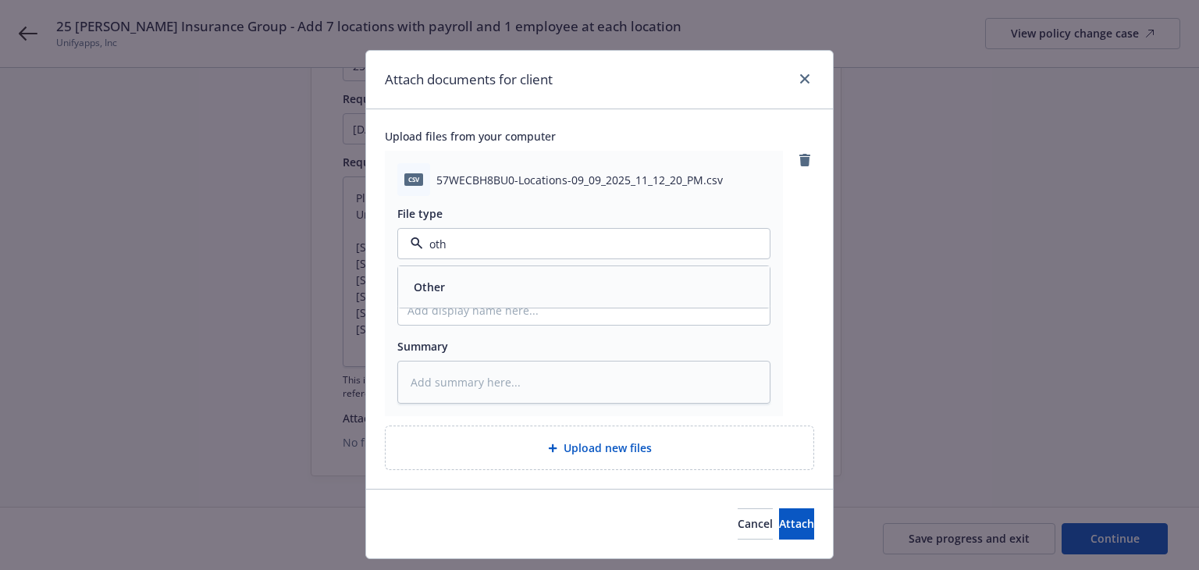
click at [496, 290] on div "Other" at bounding box center [583, 286] width 353 height 23
click at [779, 525] on button "Attach" at bounding box center [796, 523] width 35 height 31
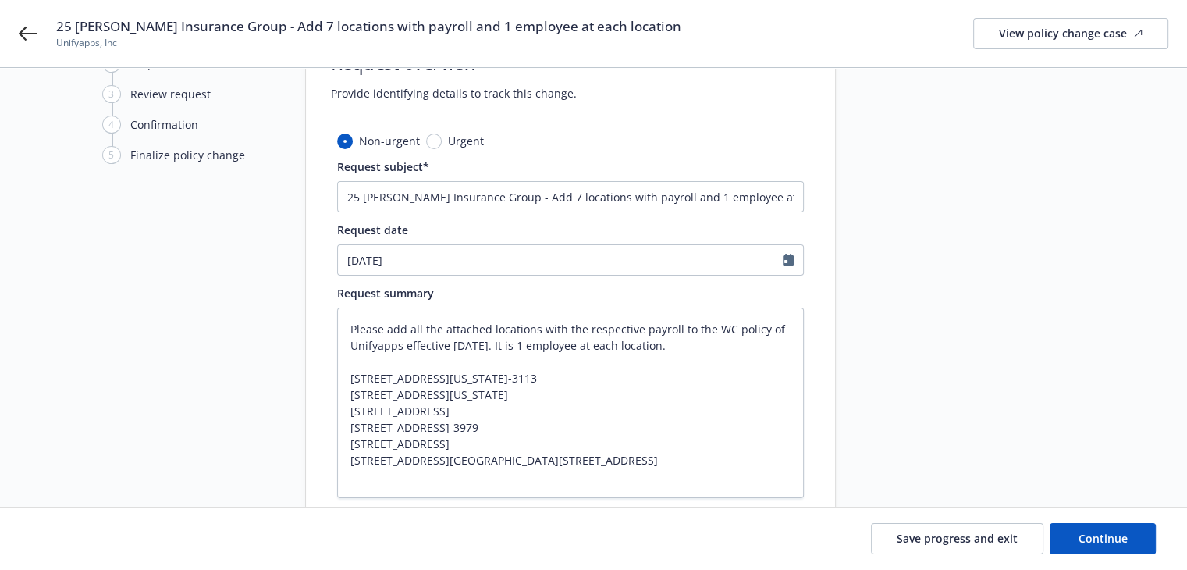
scroll to position [0, 0]
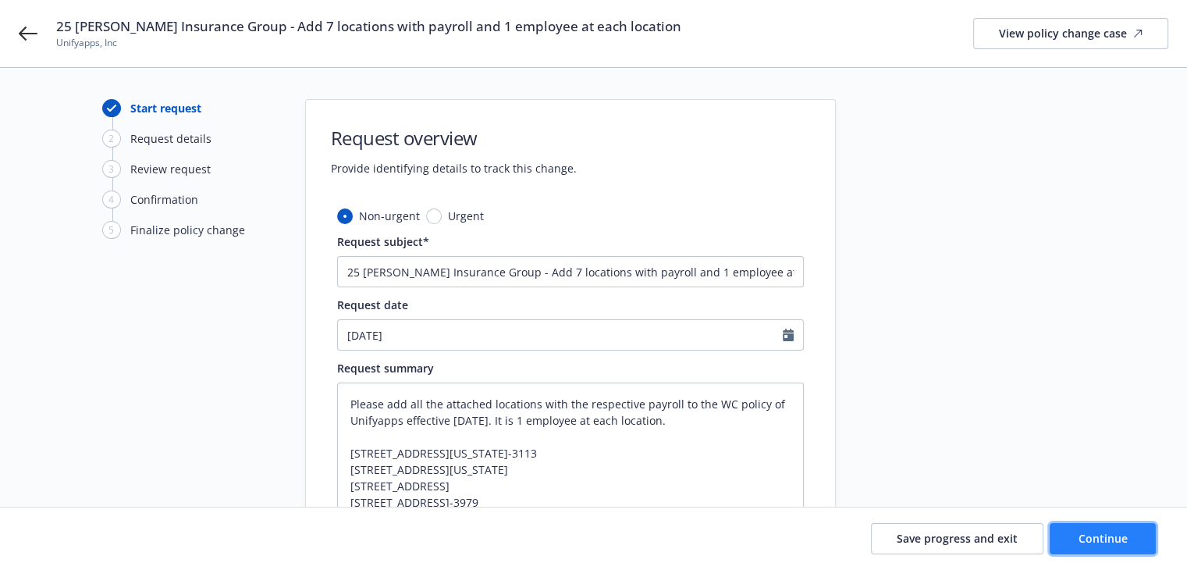
click at [1092, 538] on span "Continue" at bounding box center [1102, 538] width 49 height 15
type textarea "x"
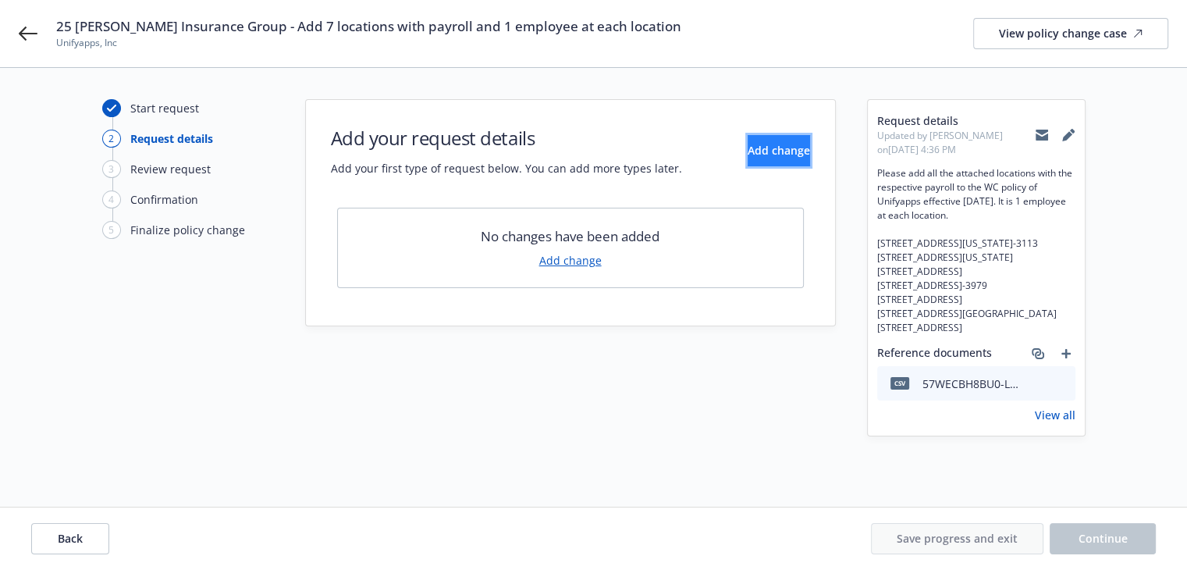
click at [756, 153] on span "Add change" at bounding box center [779, 150] width 62 height 15
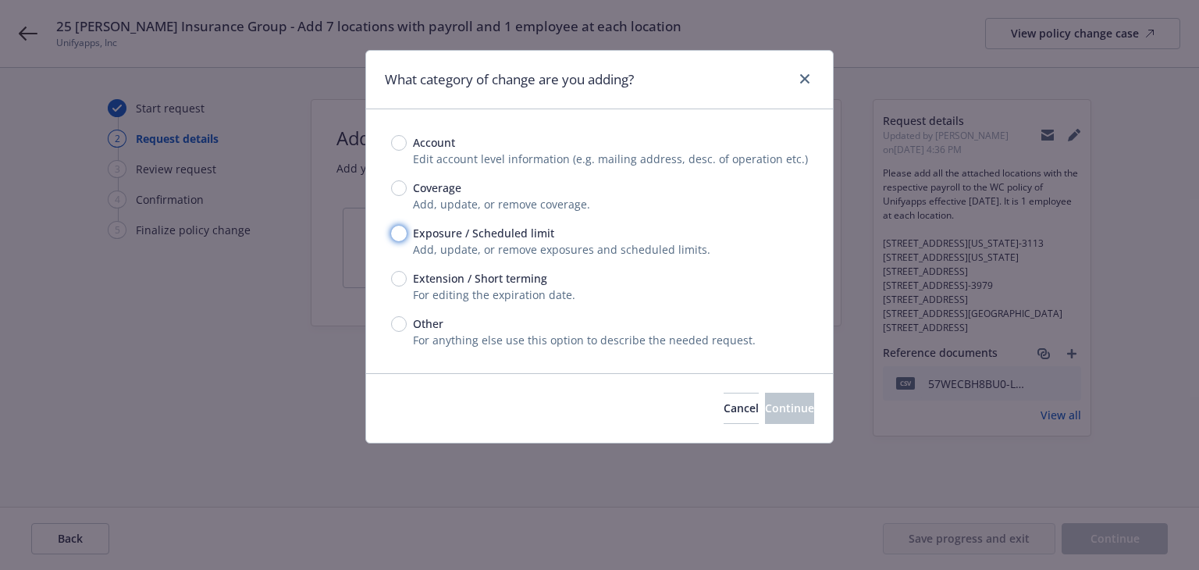
click at [396, 232] on input "Exposure / Scheduled limit" at bounding box center [399, 234] width 16 height 16
radio input "true"
click at [765, 408] on button "Continue" at bounding box center [789, 408] width 49 height 31
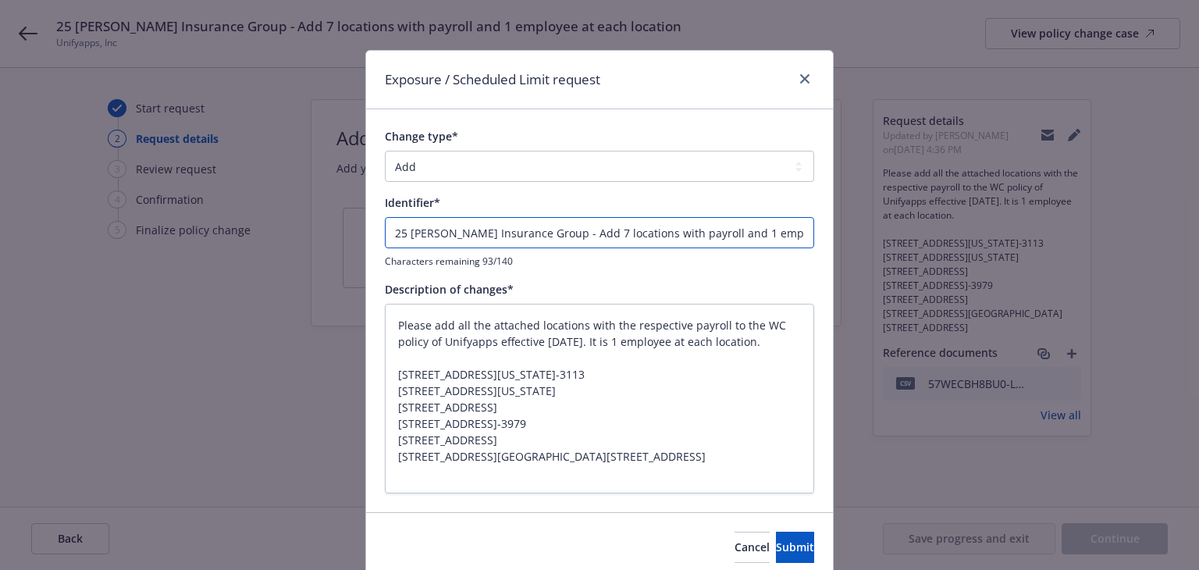
drag, startPoint x: 567, startPoint y: 232, endPoint x: 201, endPoint y: 197, distance: 367.7
click at [206, 199] on div "Exposure / Scheduled Limit request Change type* Add Audit Change Remove Identif…" at bounding box center [599, 285] width 1199 height 570
type textarea "x"
type input "Add 7 locations with payroll and 1 employee at each location"
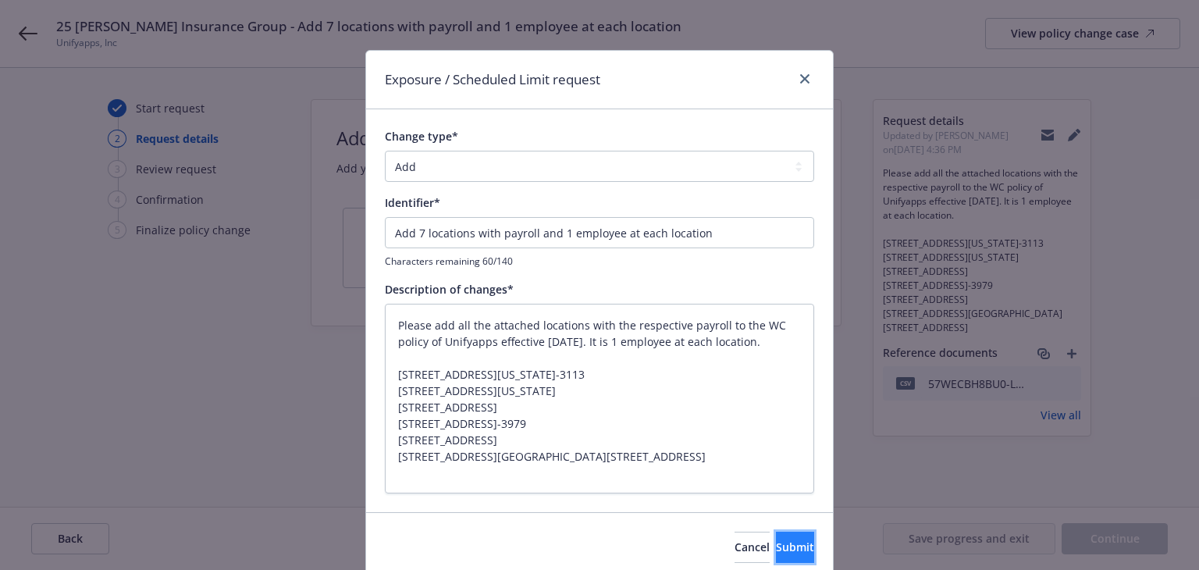
click at [776, 531] on button "Submit" at bounding box center [795, 546] width 38 height 31
type textarea "x"
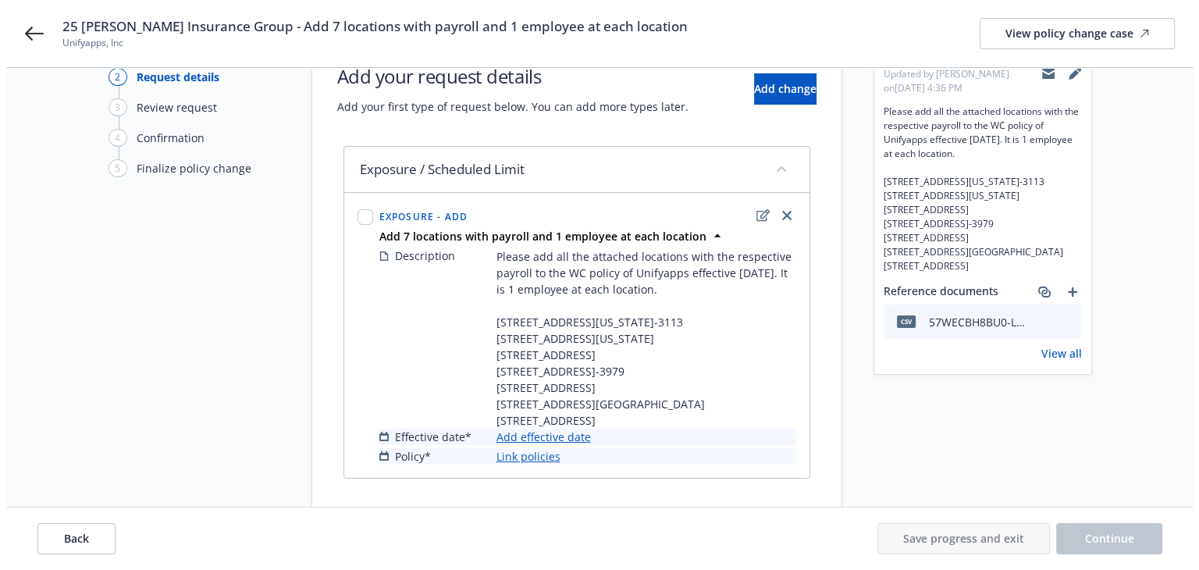
scroll to position [118, 0]
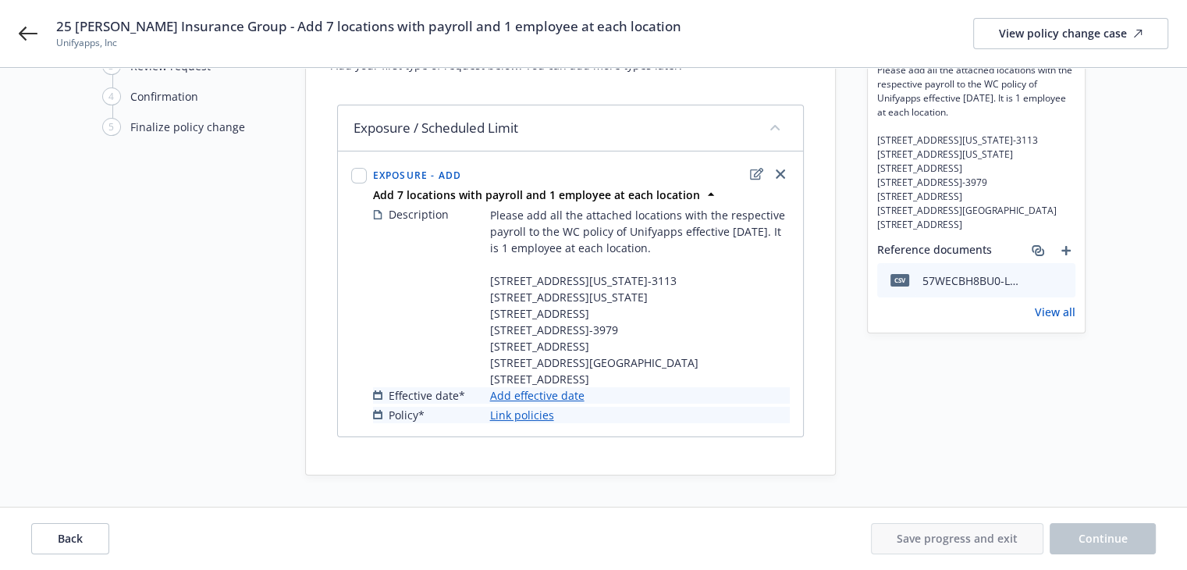
click at [554, 397] on link "Add effective date" at bounding box center [537, 395] width 94 height 16
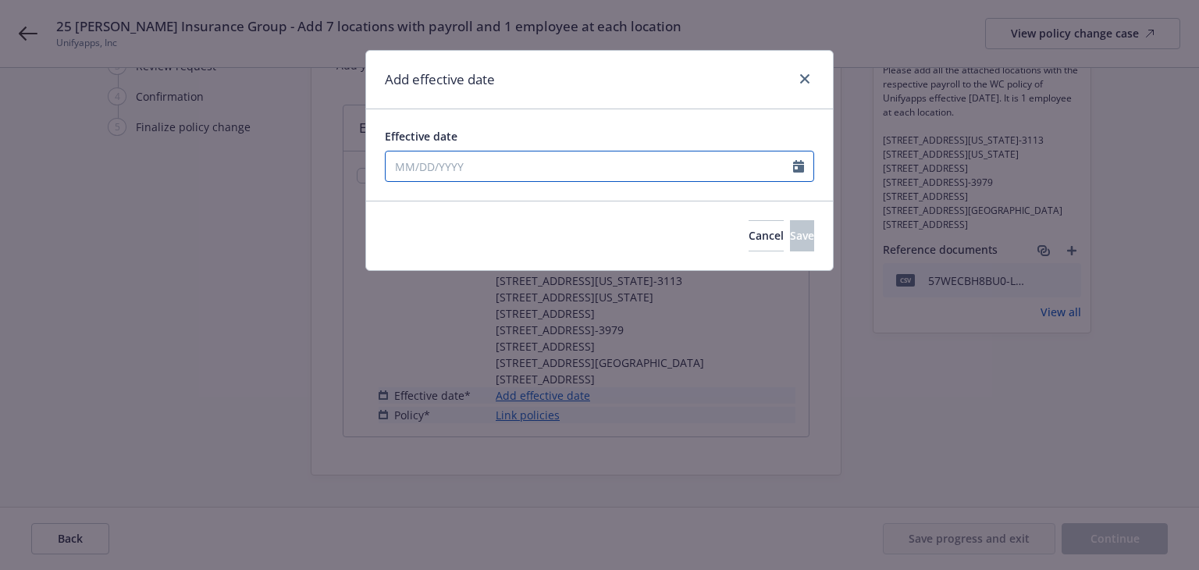
click at [572, 171] on input "Effective date" at bounding box center [588, 166] width 407 height 30
select select "9"
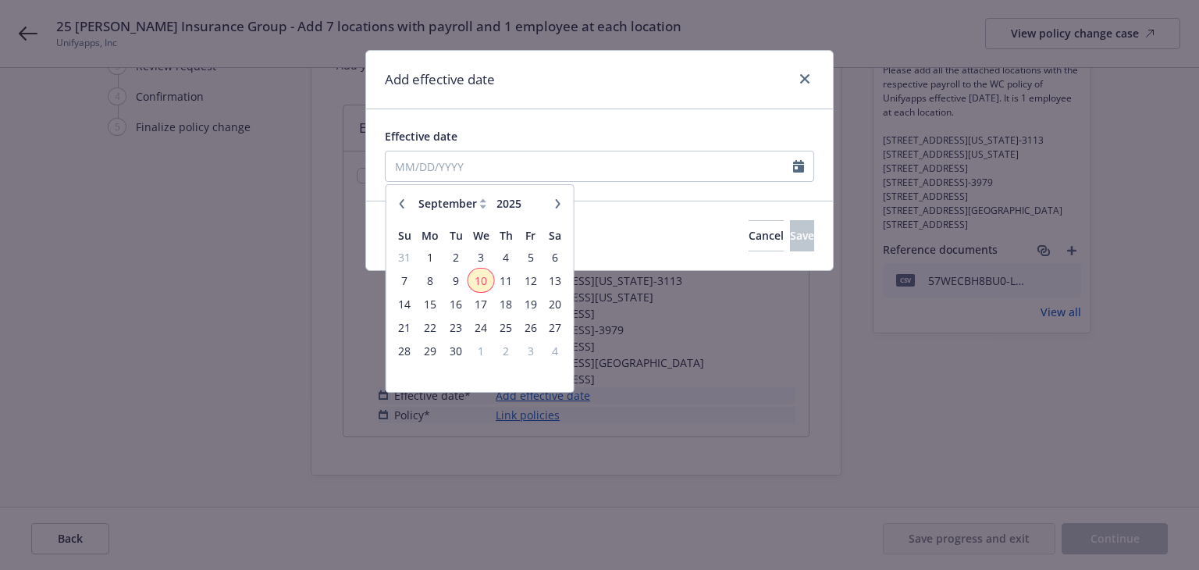
click at [478, 280] on span "10" at bounding box center [481, 281] width 23 height 20
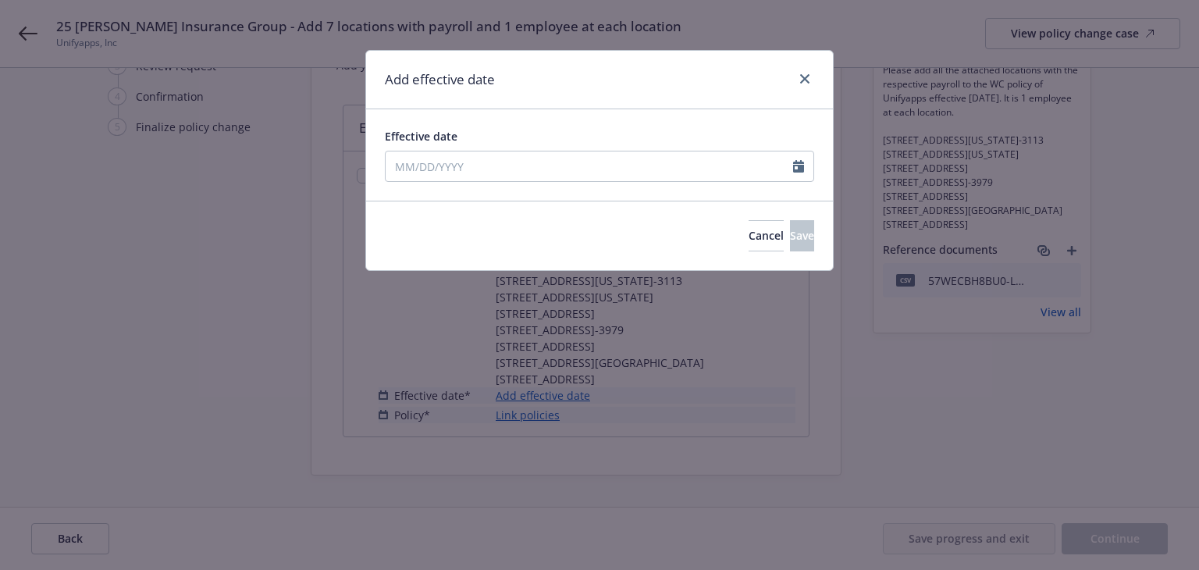
type input "[DATE]"
click at [790, 232] on span "Save" at bounding box center [802, 235] width 24 height 15
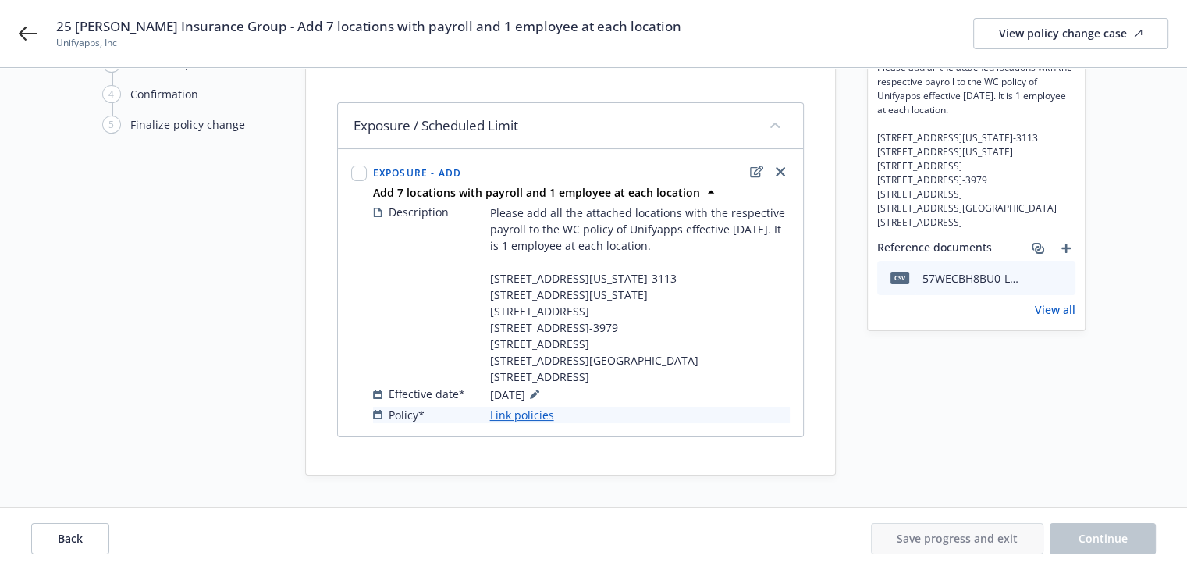
click at [535, 417] on link "Link policies" at bounding box center [522, 415] width 64 height 16
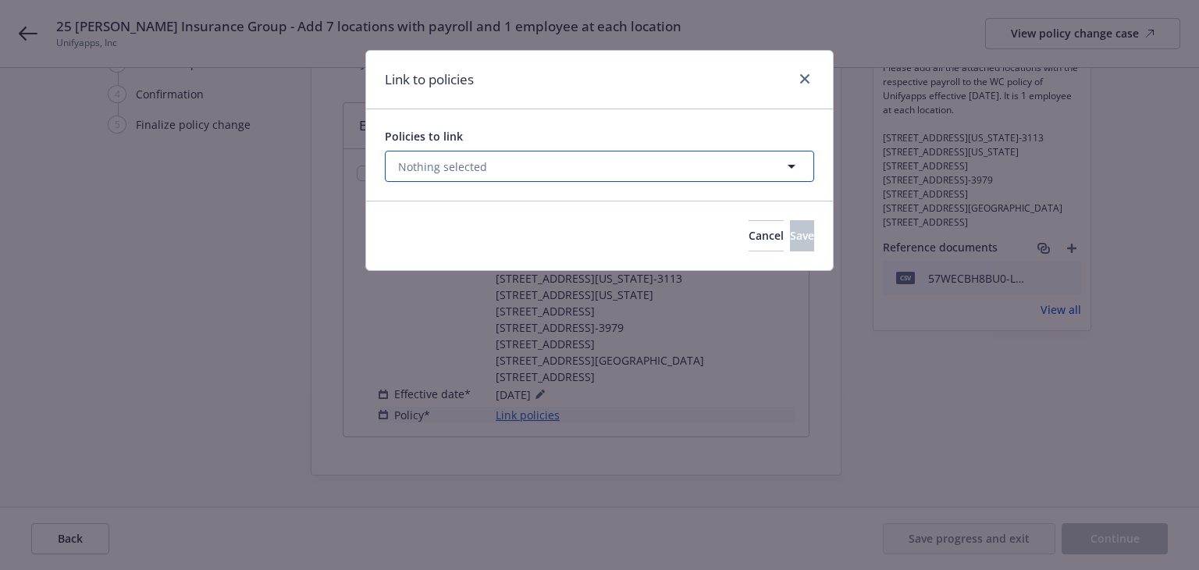
click at [570, 167] on button "Nothing selected" at bounding box center [599, 166] width 429 height 31
select select "ACTIVE"
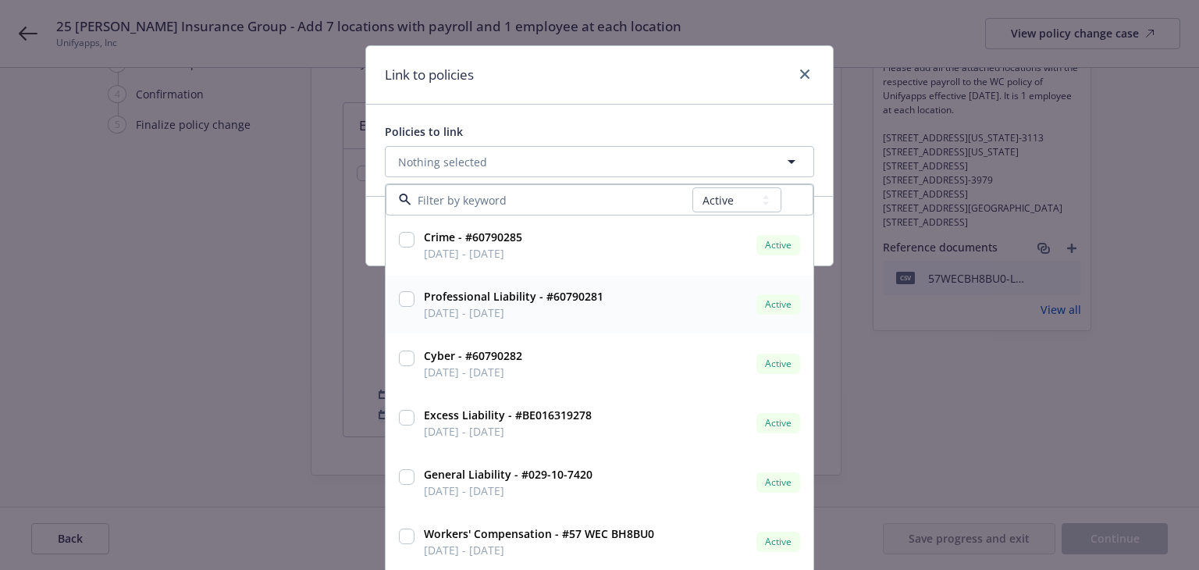
scroll to position [6, 0]
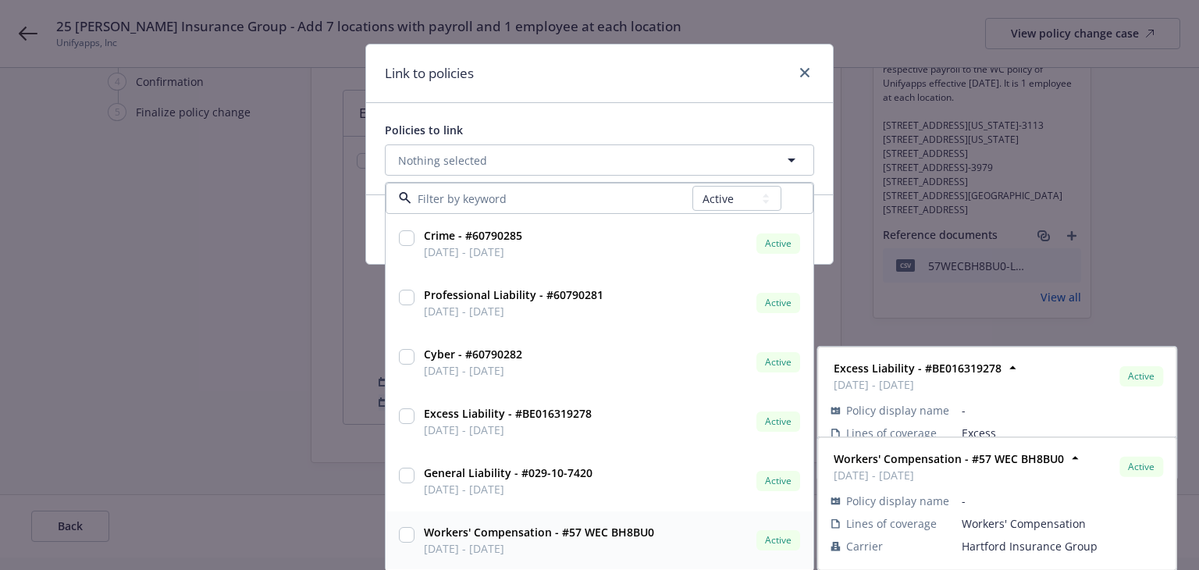
click at [588, 531] on strong "Workers' Compensation - #57 WEC BH8BU0" at bounding box center [539, 531] width 230 height 15
checkbox input "true"
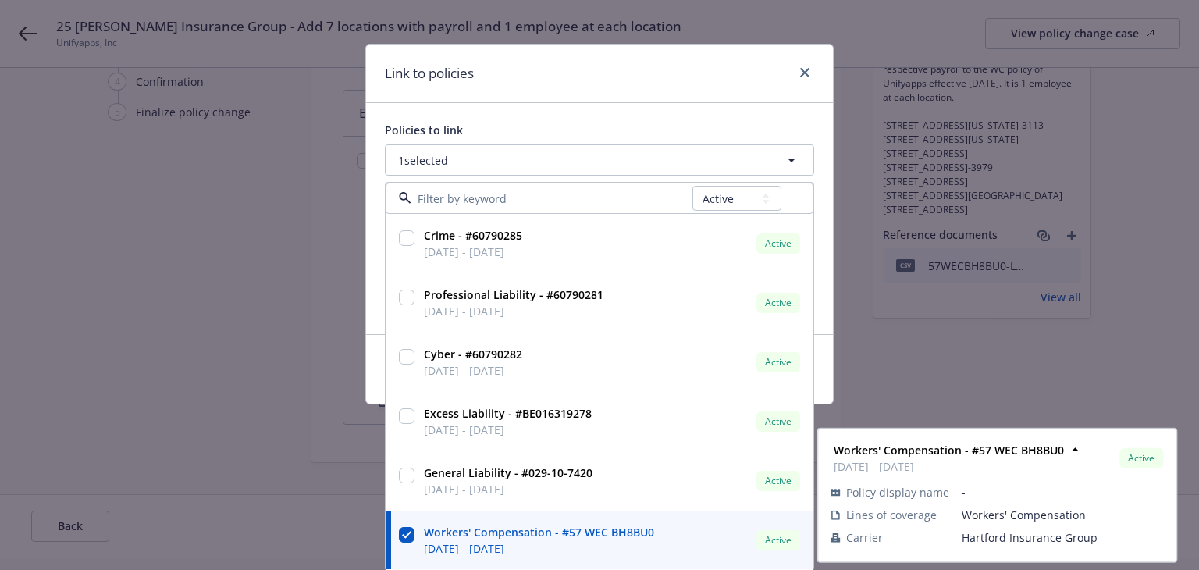
click at [655, 69] on div "Link to policies" at bounding box center [599, 73] width 467 height 59
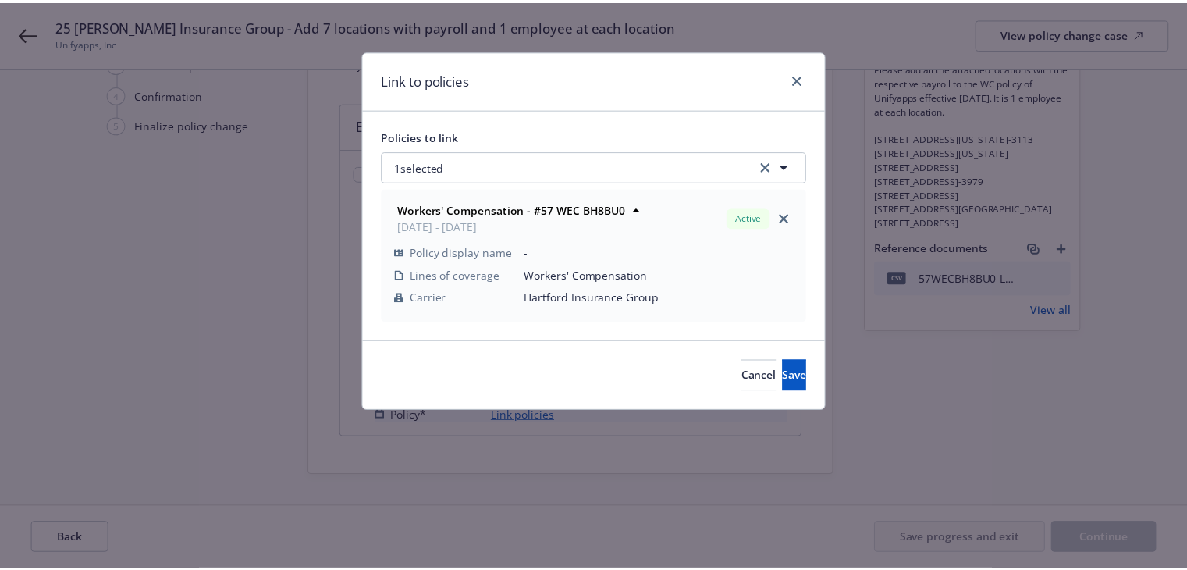
scroll to position [0, 0]
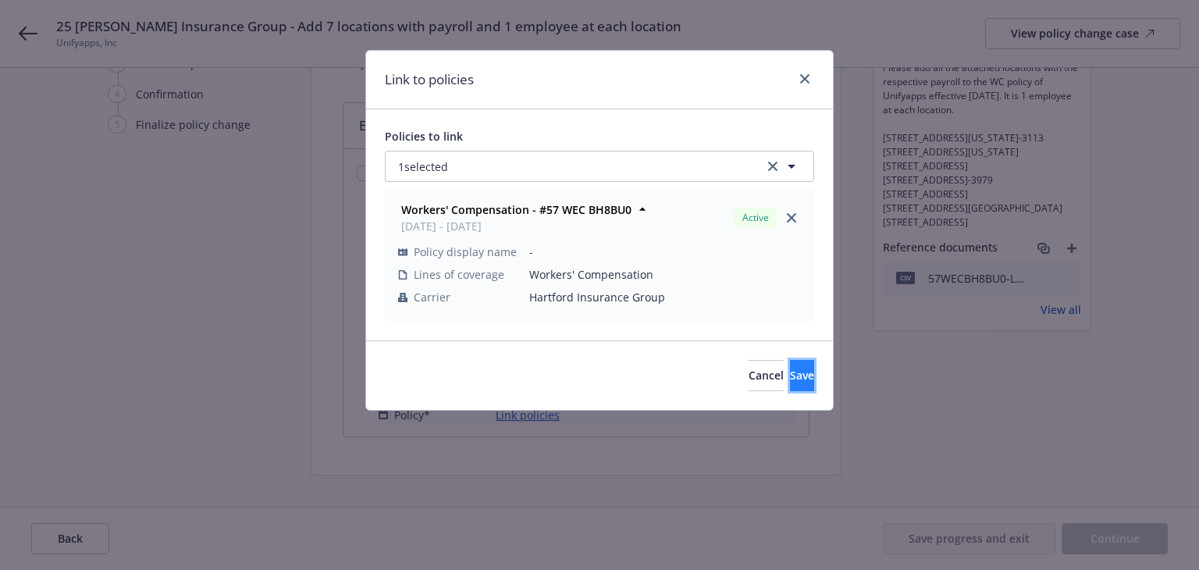
click at [790, 375] on button "Save" at bounding box center [802, 375] width 24 height 31
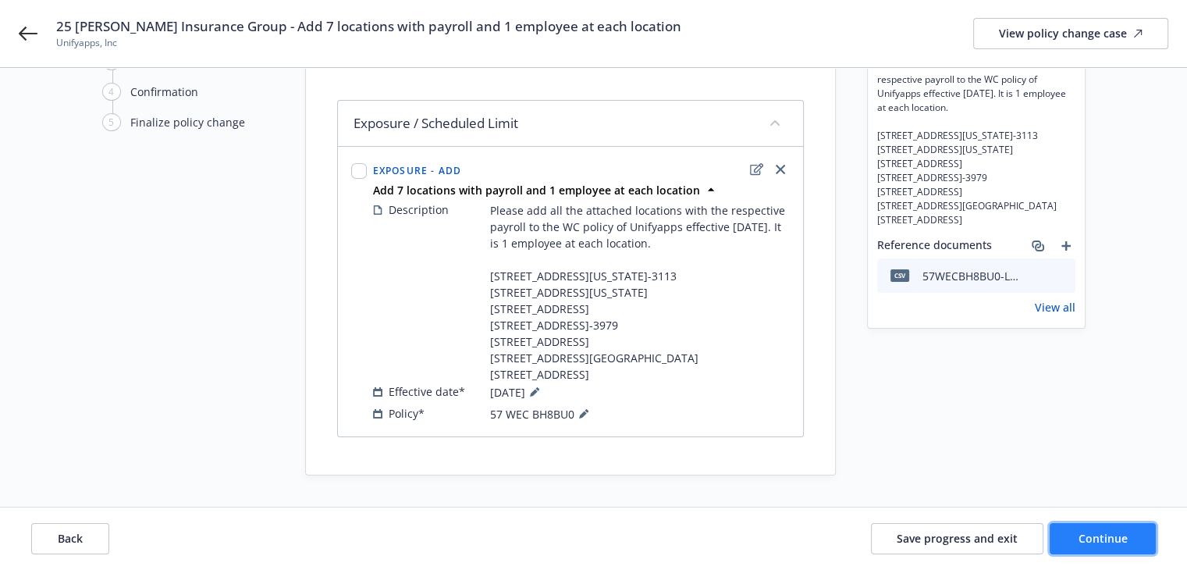
click at [1078, 538] on span "Continue" at bounding box center [1102, 538] width 49 height 15
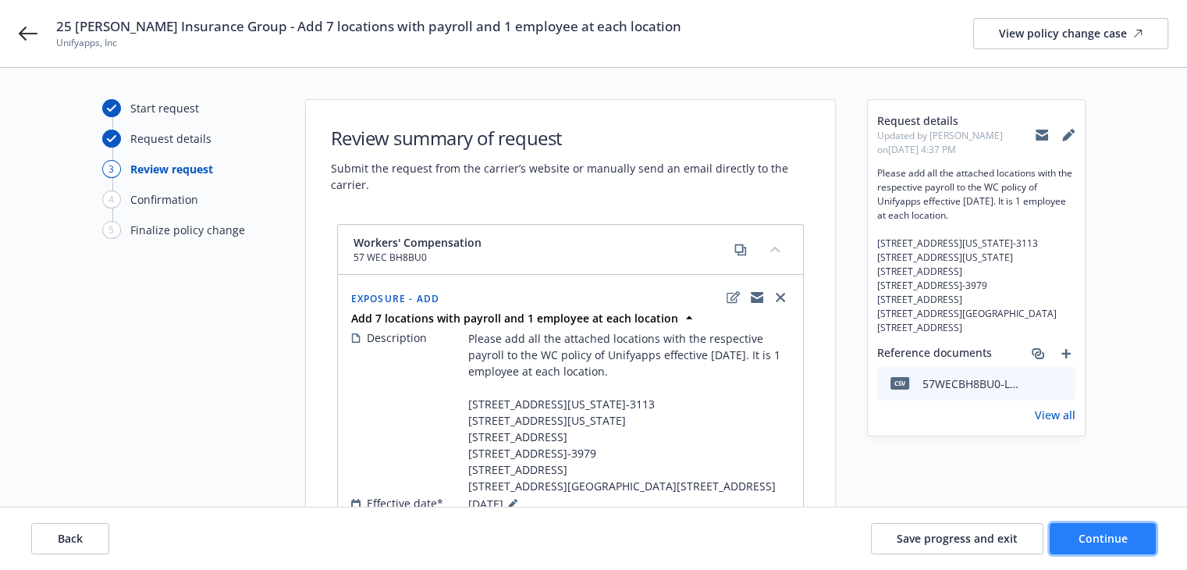
click at [1088, 545] on button "Continue" at bounding box center [1103, 538] width 106 height 31
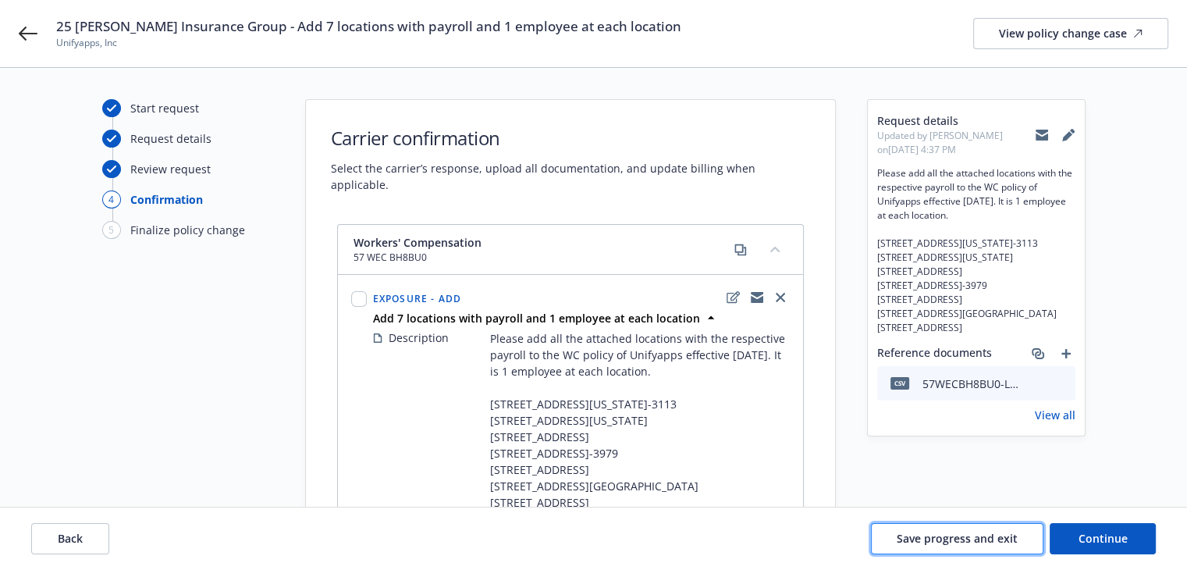
click at [982, 535] on span "Save progress and exit" at bounding box center [957, 538] width 121 height 15
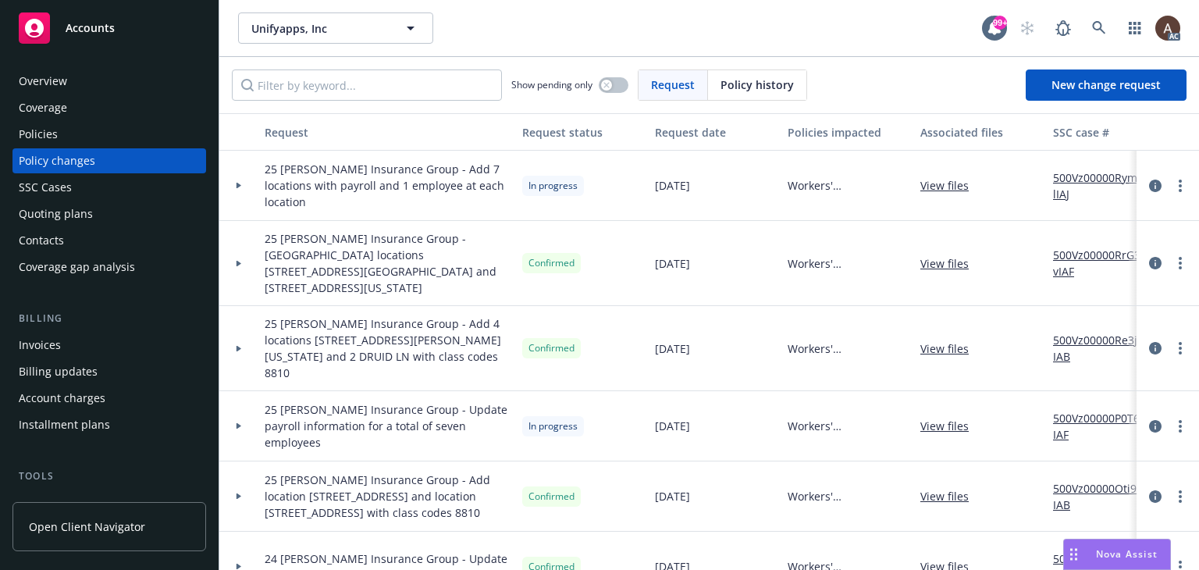
click at [237, 179] on div at bounding box center [238, 186] width 39 height 70
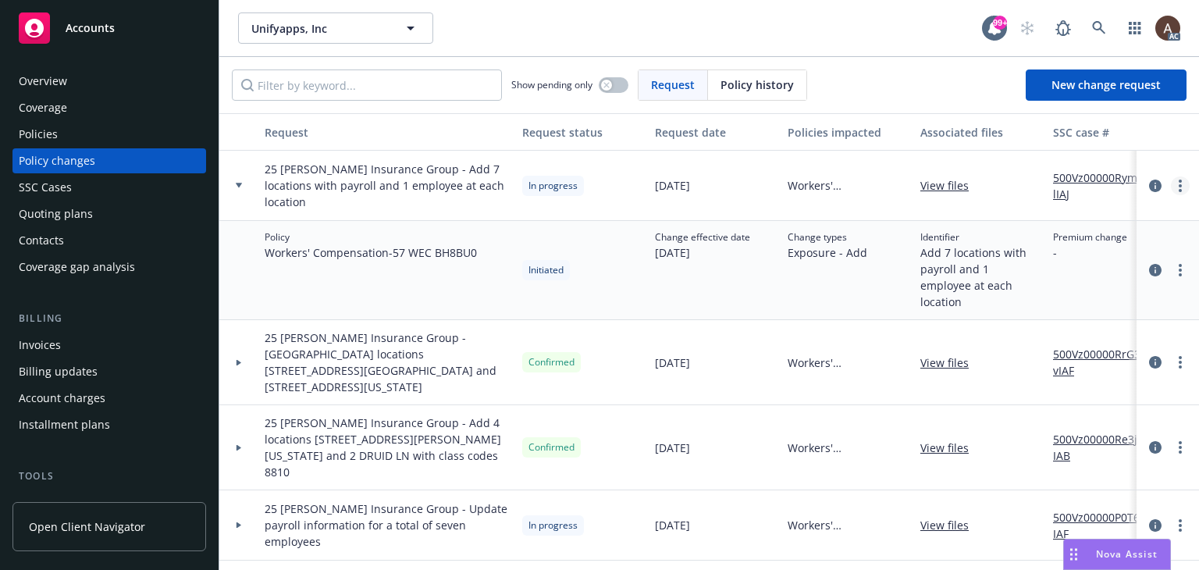
click at [1171, 184] on link "more" at bounding box center [1180, 185] width 19 height 19
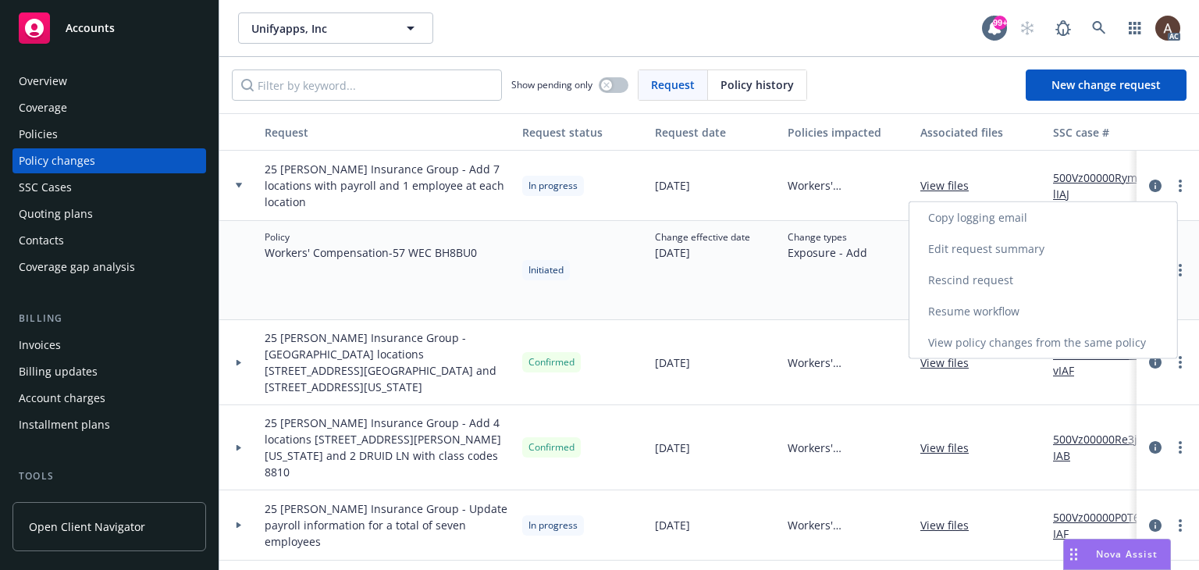
click at [1027, 313] on link "Resume workflow" at bounding box center [1043, 311] width 268 height 31
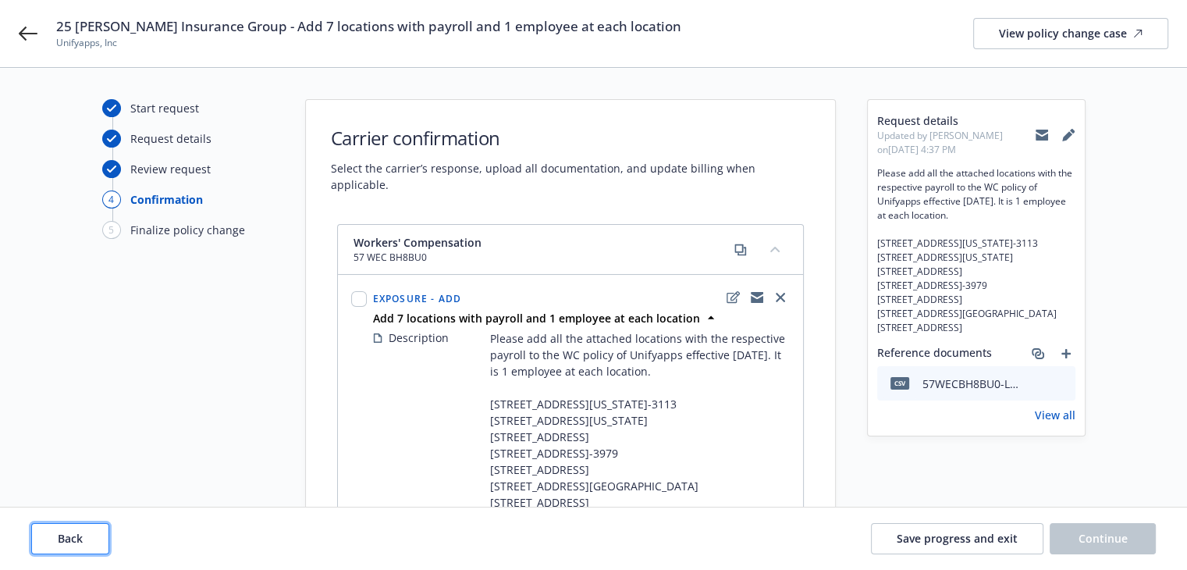
click at [72, 538] on span "Back" at bounding box center [70, 538] width 25 height 15
click at [73, 538] on span "Back" at bounding box center [70, 538] width 25 height 15
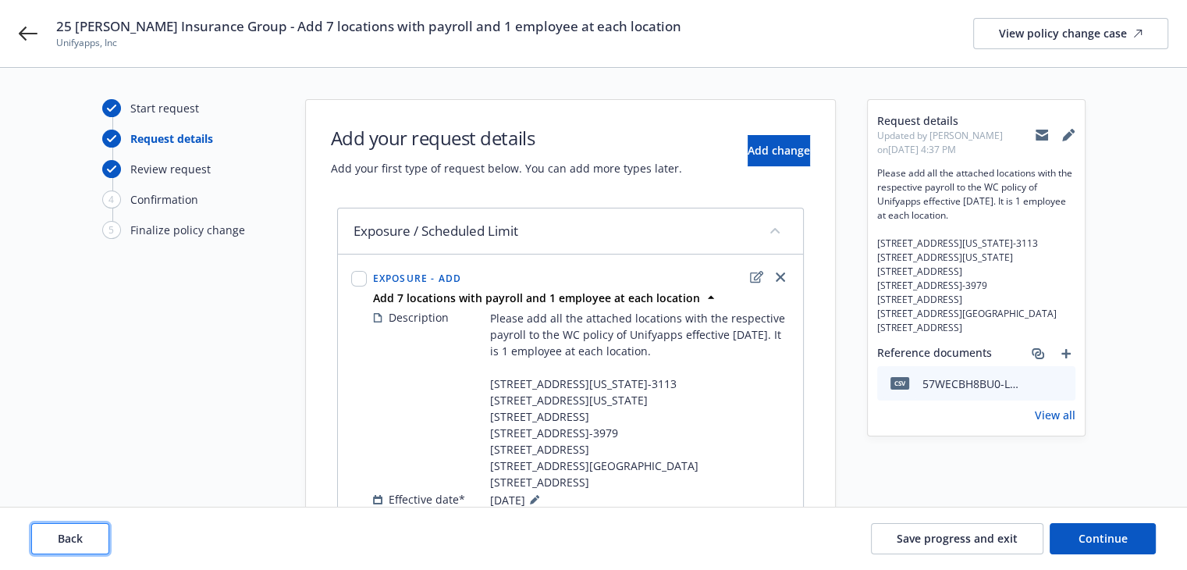
click at [73, 538] on span "Back" at bounding box center [70, 538] width 25 height 15
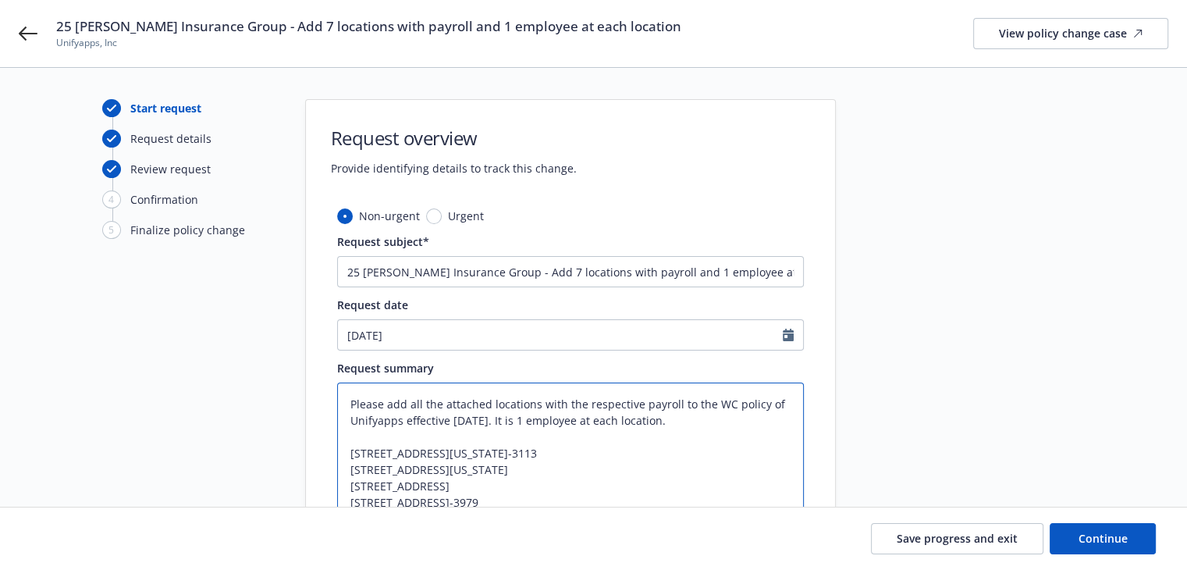
drag, startPoint x: 539, startPoint y: 403, endPoint x: 673, endPoint y: 396, distance: 134.4
click at [673, 396] on textarea "Please add all the attached locations with the respective payroll to the WC pol…" at bounding box center [570, 477] width 467 height 190
drag, startPoint x: 606, startPoint y: 270, endPoint x: 662, endPoint y: 270, distance: 56.2
click at [662, 270] on input "25 WC Hartford Insurance Group - Add 7 locations with payroll and 1 employee at…" at bounding box center [570, 271] width 467 height 31
paste input "the respective payroll"
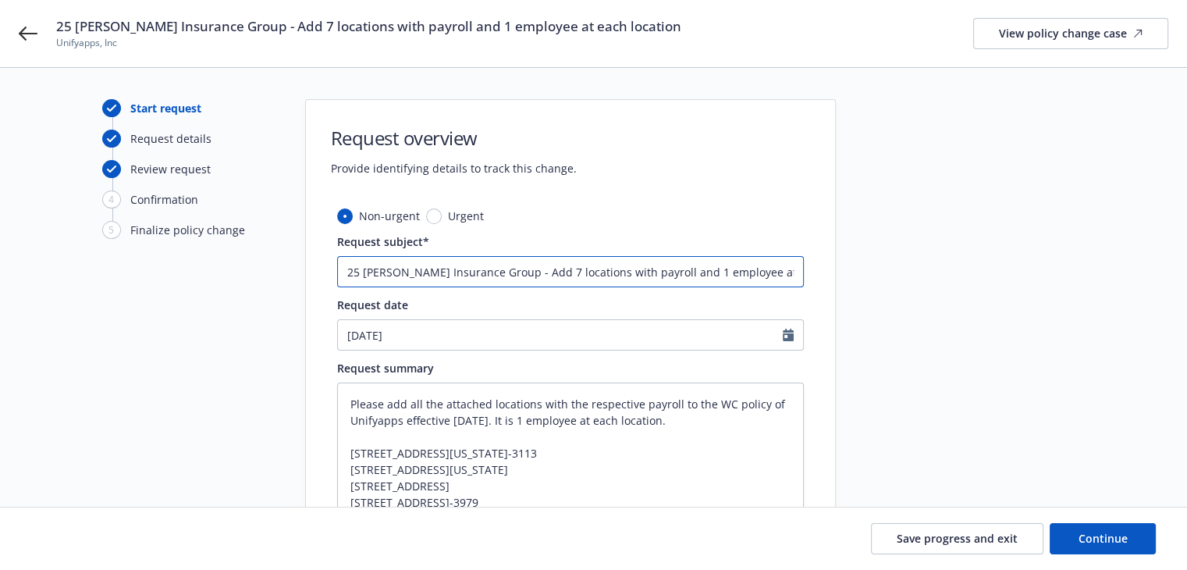
type textarea "x"
type input "25 WC Hartford Insurance Group - Add 7 locations with the respective payroll an…"
type textarea "x"
type input "25 [PERSON_NAME] Insurance Group - Add 7 locations with the respective payroll …"
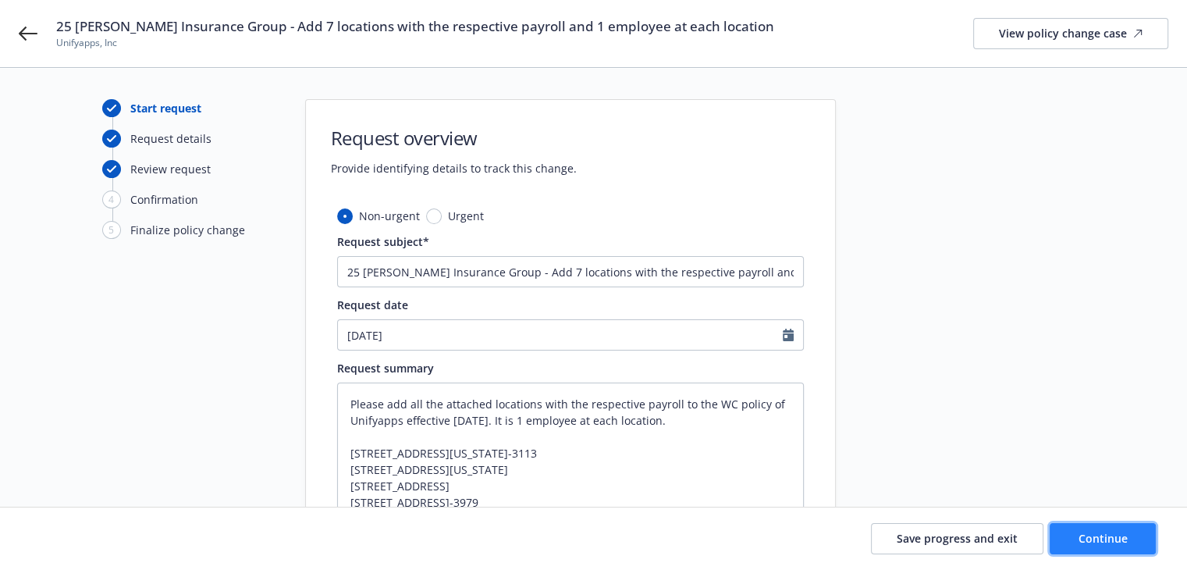
click at [1095, 535] on span "Continue" at bounding box center [1102, 538] width 49 height 15
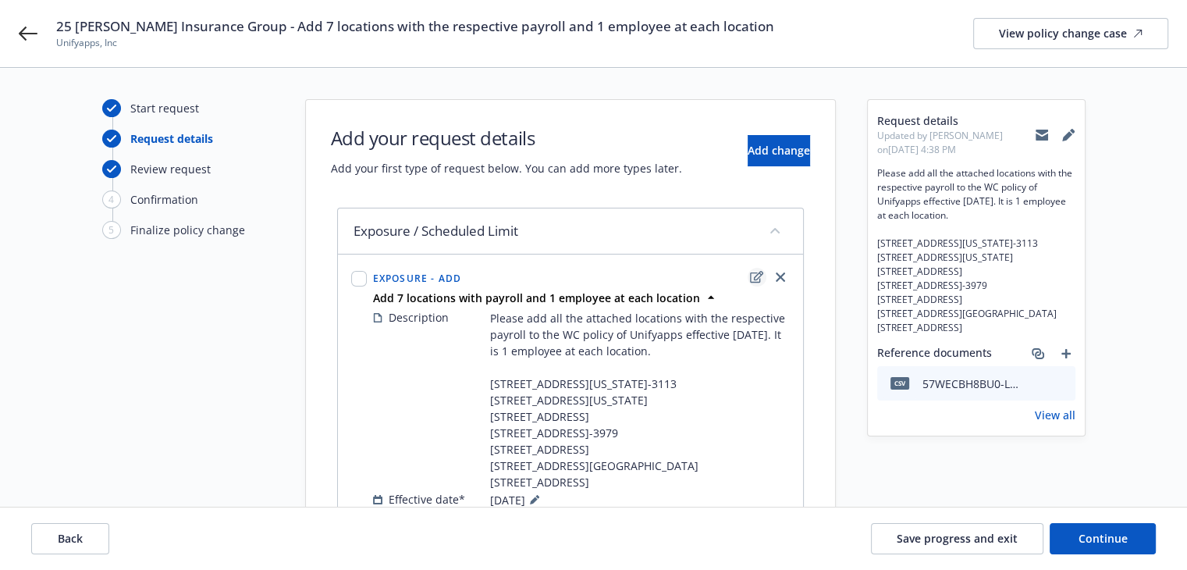
click at [755, 275] on icon "edit" at bounding box center [756, 277] width 13 height 12
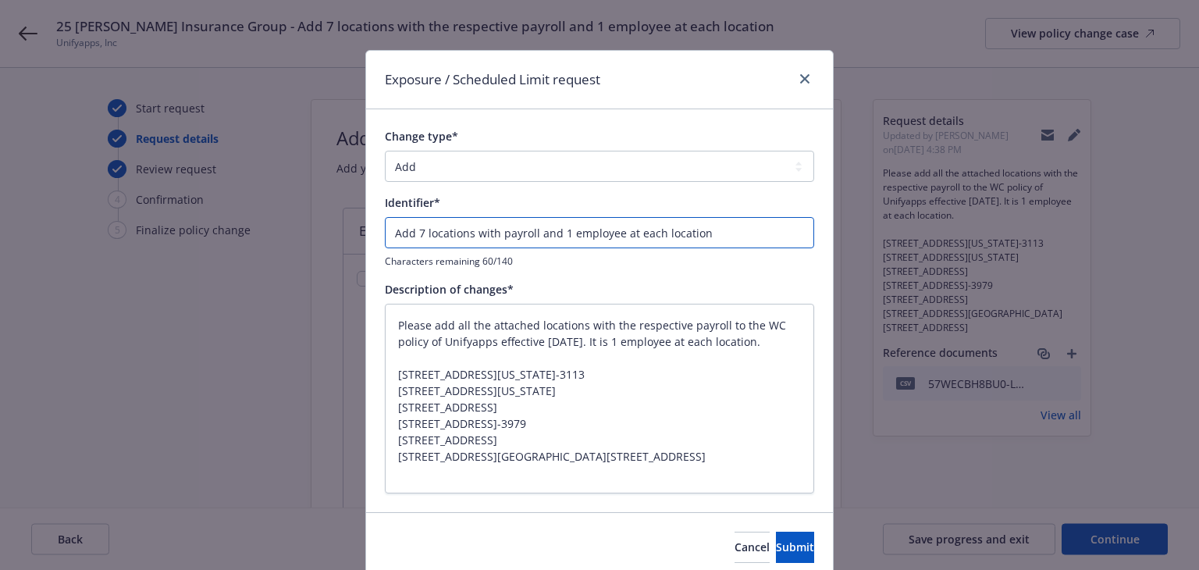
drag, startPoint x: 471, startPoint y: 232, endPoint x: 531, endPoint y: 228, distance: 60.2
click at [531, 228] on input "Add 7 locations with payroll and 1 employee at each location" at bounding box center [599, 232] width 429 height 31
paste input "the respective"
type textarea "x"
type input "Add 7 locations with the respective payroll and 1 employee at each location"
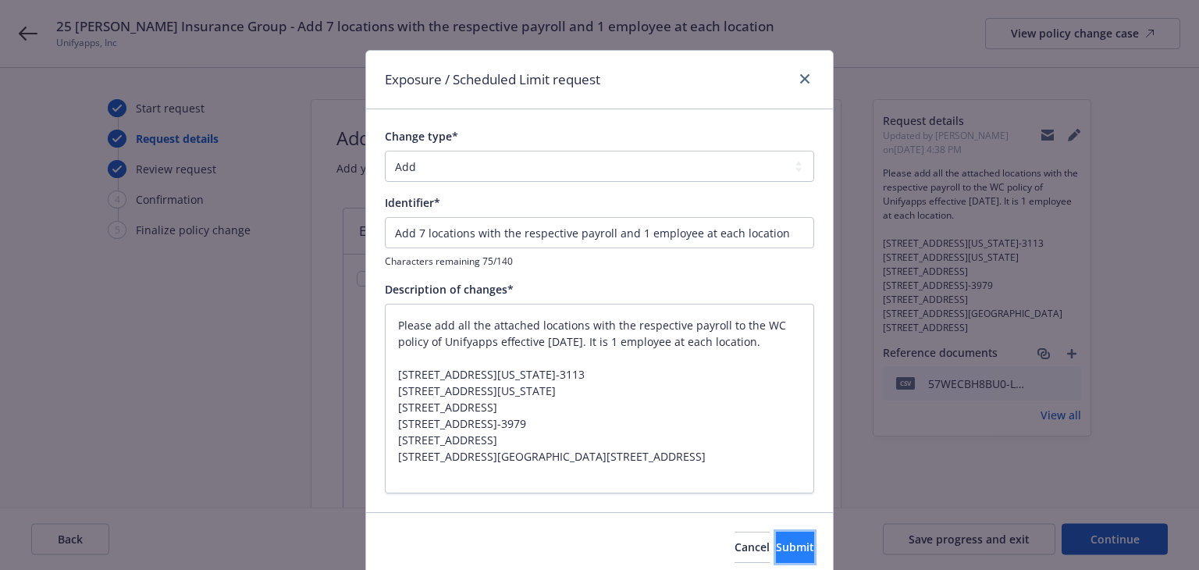
click at [776, 545] on span "Submit" at bounding box center [795, 546] width 38 height 15
type textarea "x"
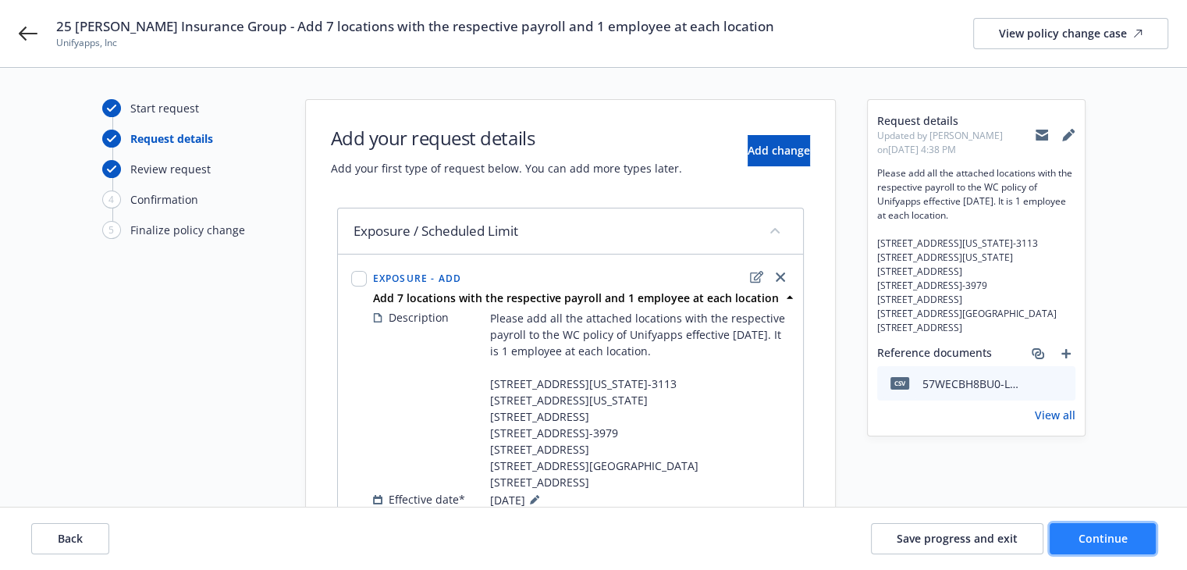
click at [1090, 537] on span "Continue" at bounding box center [1102, 538] width 49 height 15
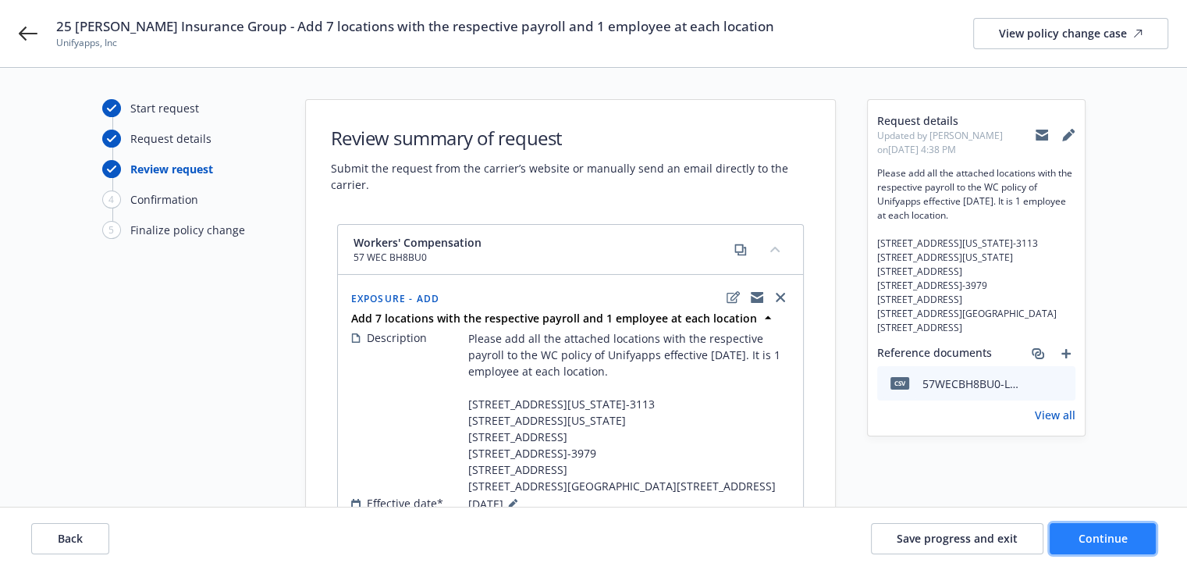
click at [1090, 537] on span "Continue" at bounding box center [1102, 538] width 49 height 15
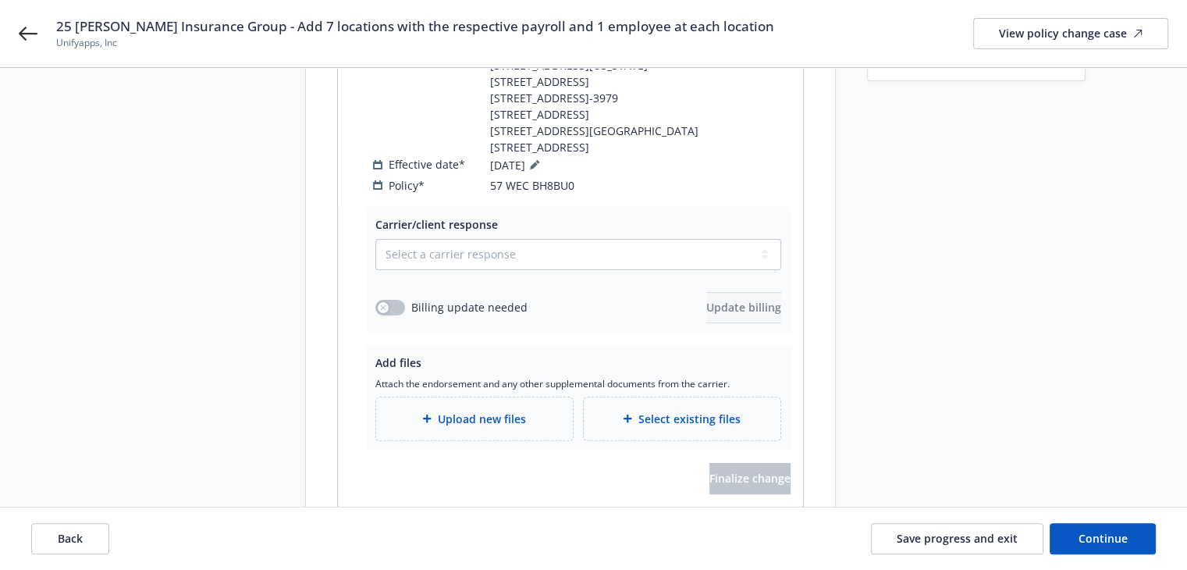
scroll to position [424, 0]
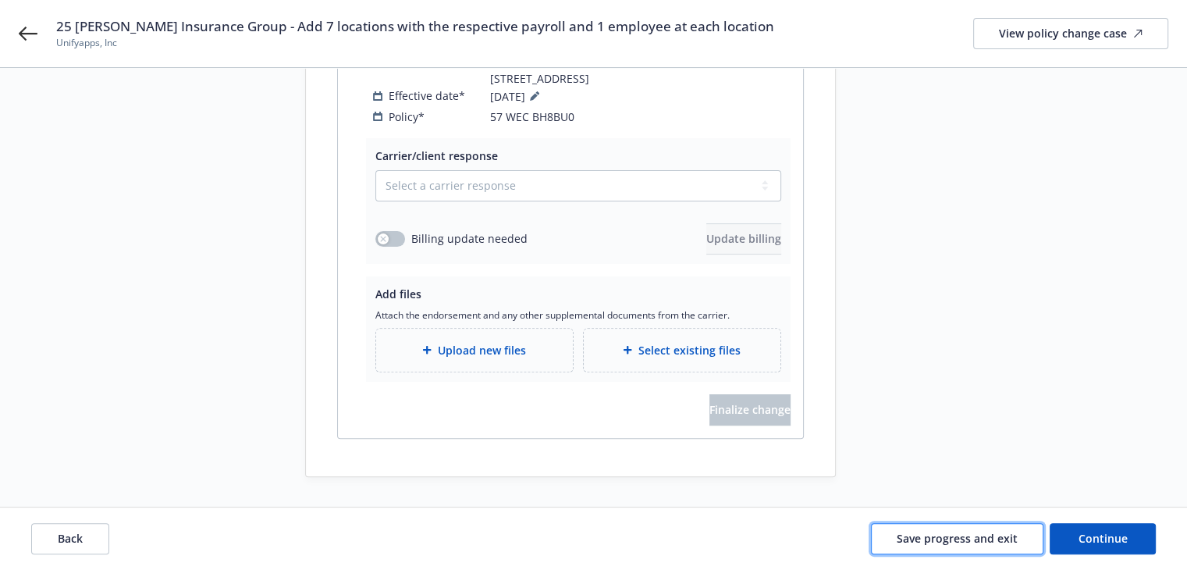
click at [938, 546] on button "Save progress and exit" at bounding box center [957, 538] width 172 height 31
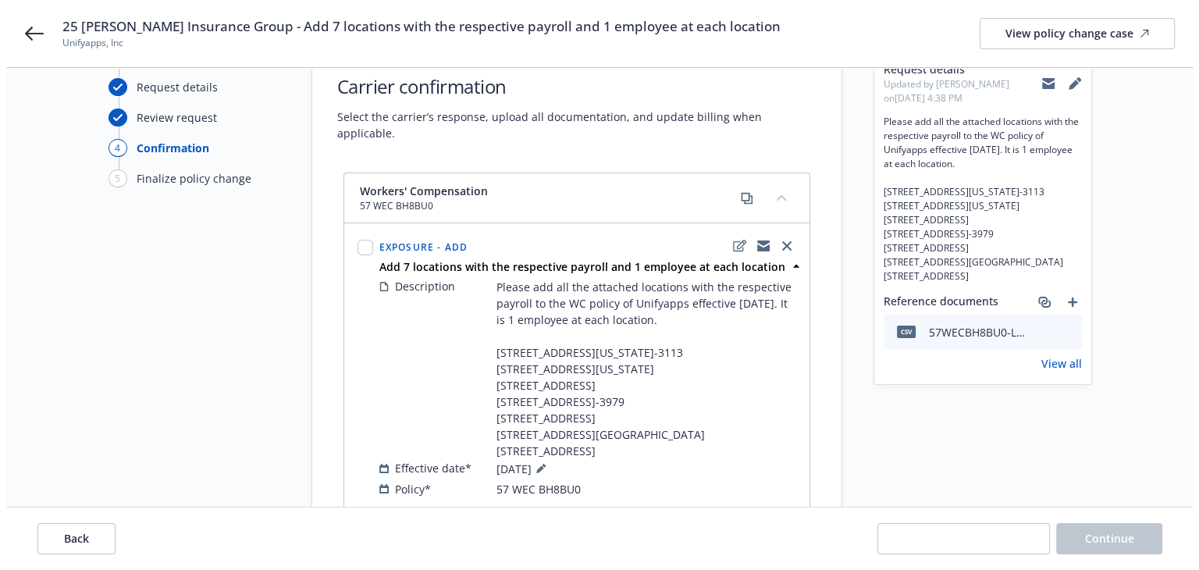
scroll to position [0, 0]
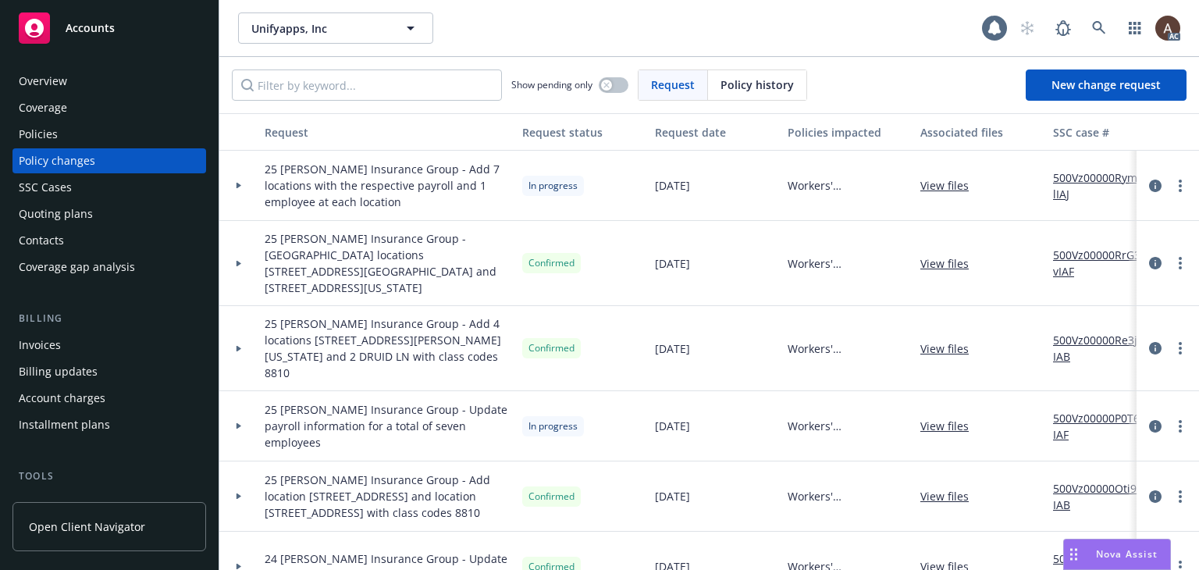
click at [1071, 177] on link "500Vz00000RymGlIAJ" at bounding box center [1105, 185] width 105 height 33
drag, startPoint x: 252, startPoint y: 37, endPoint x: 330, endPoint y: 41, distance: 78.1
click at [330, 41] on div "Unifyapps, Inc" at bounding box center [291, 34] width 85 height 23
copy strong "Unifyapps, Inc"
click at [236, 185] on icon at bounding box center [238, 186] width 5 height 6
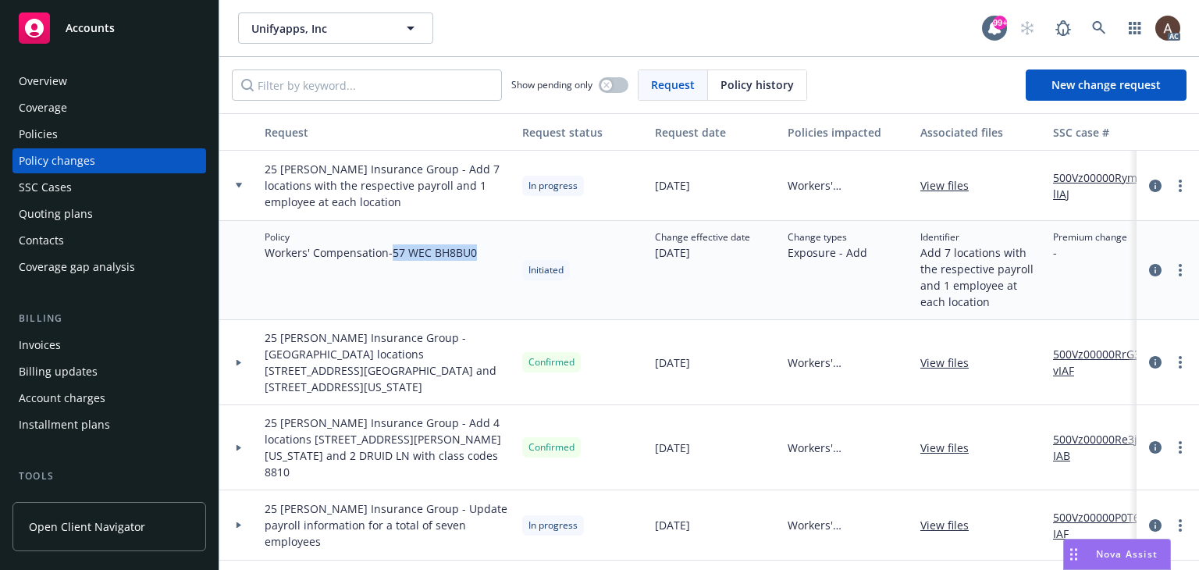
drag, startPoint x: 398, startPoint y: 252, endPoint x: 481, endPoint y: 254, distance: 82.7
click at [481, 254] on div "Policy Workers' Compensation - 57 WEC BH8BU0" at bounding box center [387, 270] width 258 height 99
copy span "57 WEC BH8BU0"
click at [440, 264] on div "Policy Workers' Compensation - 57 WEC BH8BU0" at bounding box center [387, 270] width 258 height 99
click at [400, 250] on span "Workers' Compensation - 57 WEC BH8BU0" at bounding box center [371, 252] width 212 height 16
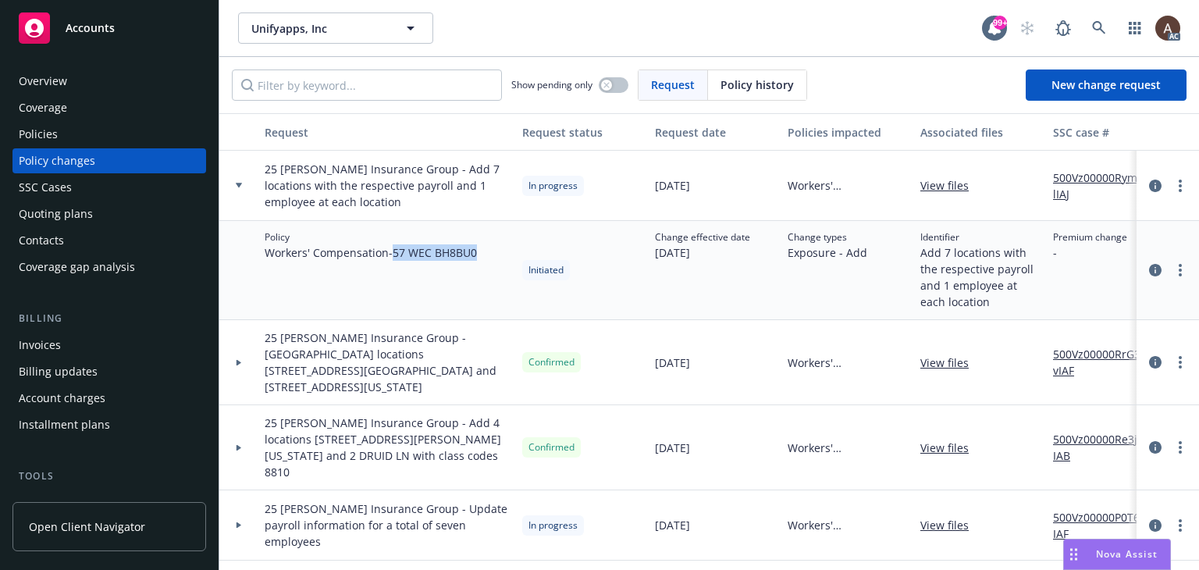
drag, startPoint x: 397, startPoint y: 254, endPoint x: 478, endPoint y: 263, distance: 80.9
click at [478, 263] on div "Policy Workers' Compensation - 57 WEC BH8BU0" at bounding box center [387, 270] width 258 height 99
copy span "57 WEC BH8BU0"
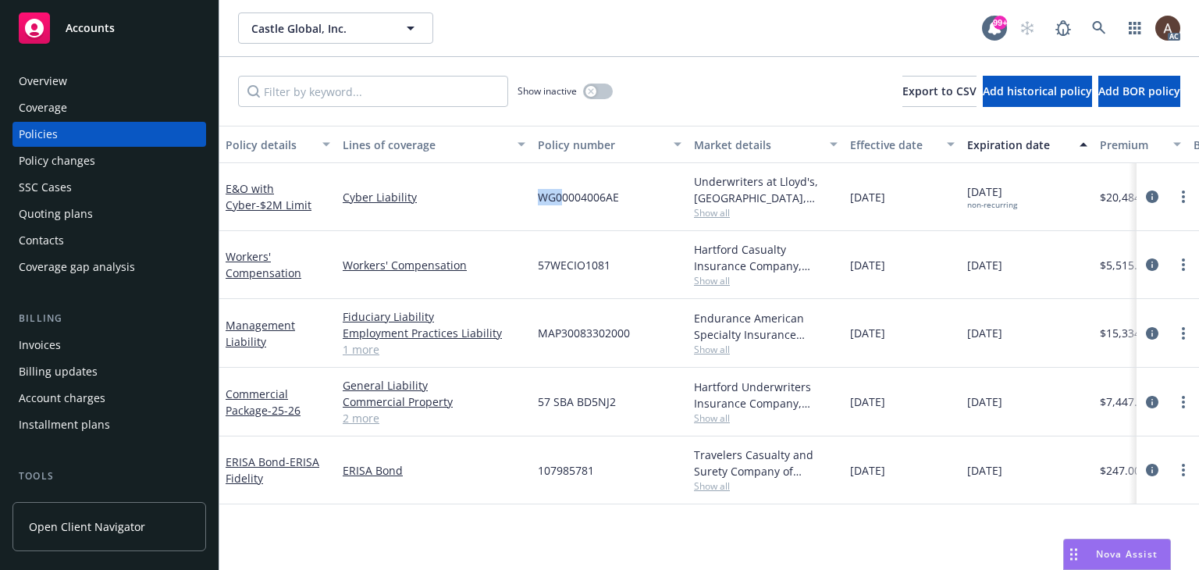
drag, startPoint x: 547, startPoint y: 204, endPoint x: 564, endPoint y: 211, distance: 18.3
click at [563, 210] on div "WG00004006AE" at bounding box center [609, 197] width 156 height 68
drag, startPoint x: 569, startPoint y: 336, endPoint x: 581, endPoint y: 338, distance: 12.6
click at [581, 338] on span "MAP30083302000" at bounding box center [584, 333] width 92 height 16
click at [129, 162] on div "Policy changes" at bounding box center [109, 160] width 181 height 25
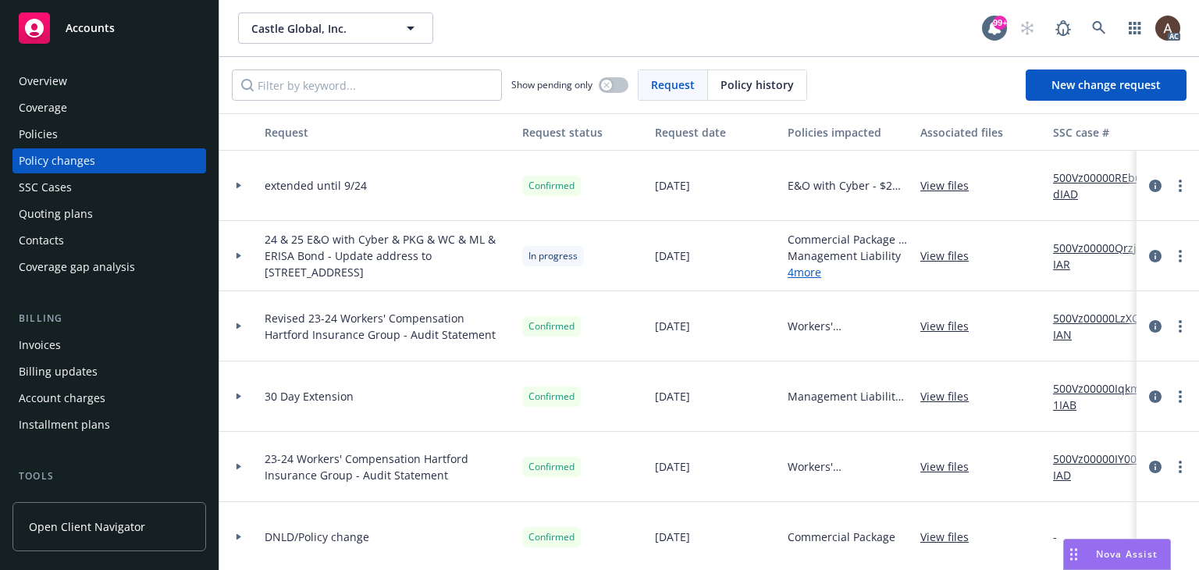
click at [234, 253] on div at bounding box center [239, 255] width 27 height 5
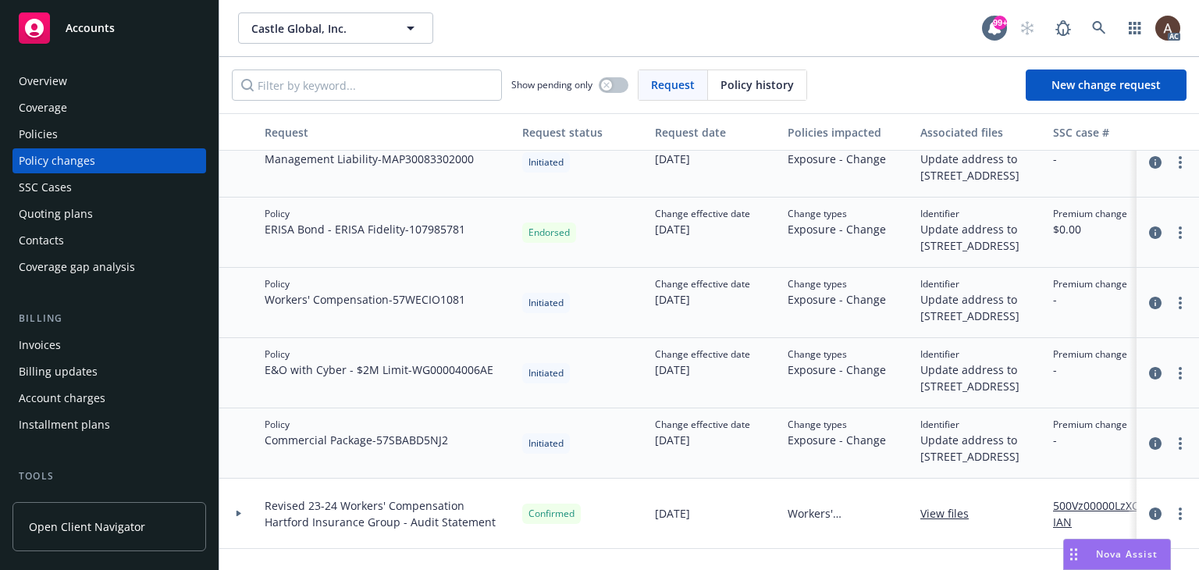
scroll to position [78, 0]
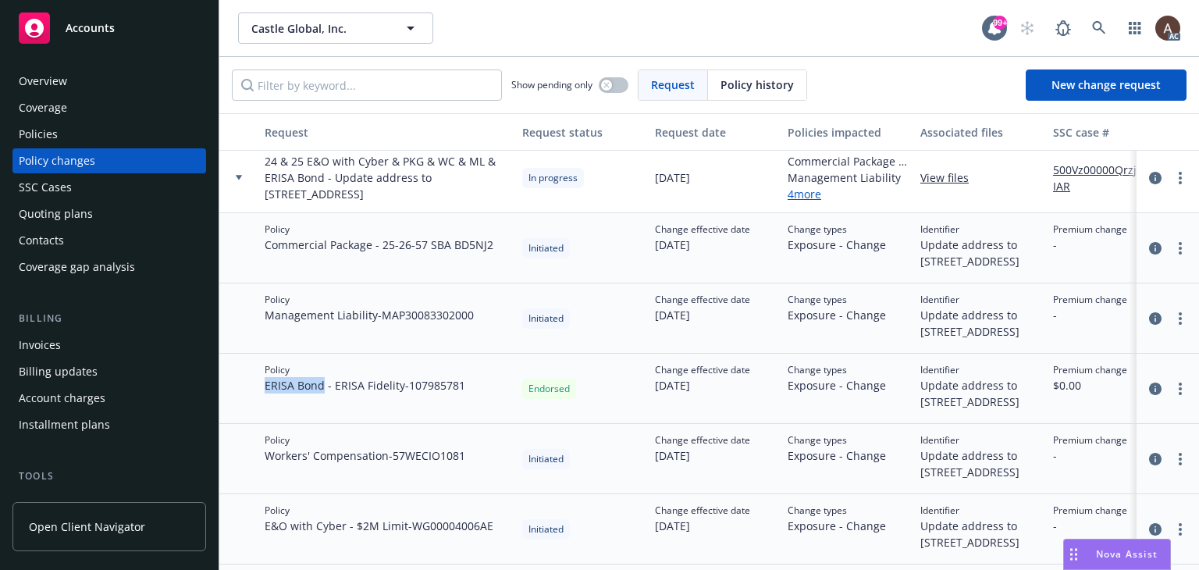
drag, startPoint x: 264, startPoint y: 444, endPoint x: 321, endPoint y: 446, distance: 57.0
click at [321, 393] on span "ERISA Bond - ERISA Fidelity - 107985781" at bounding box center [365, 385] width 201 height 16
copy span "ERISA Bond"
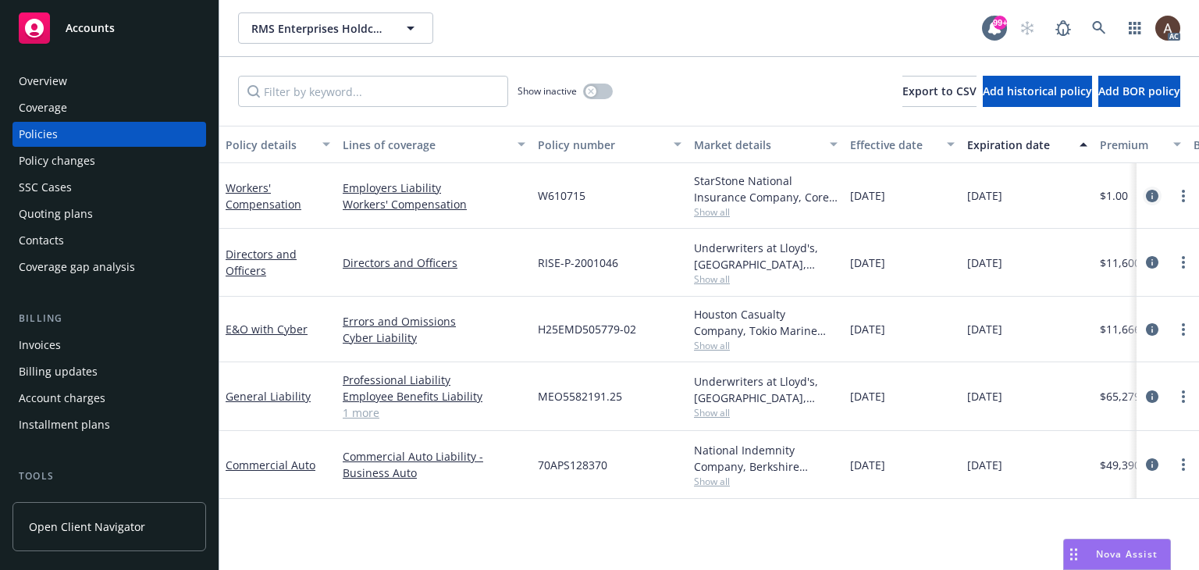
click at [1152, 195] on icon "circleInformation" at bounding box center [1152, 196] width 12 height 12
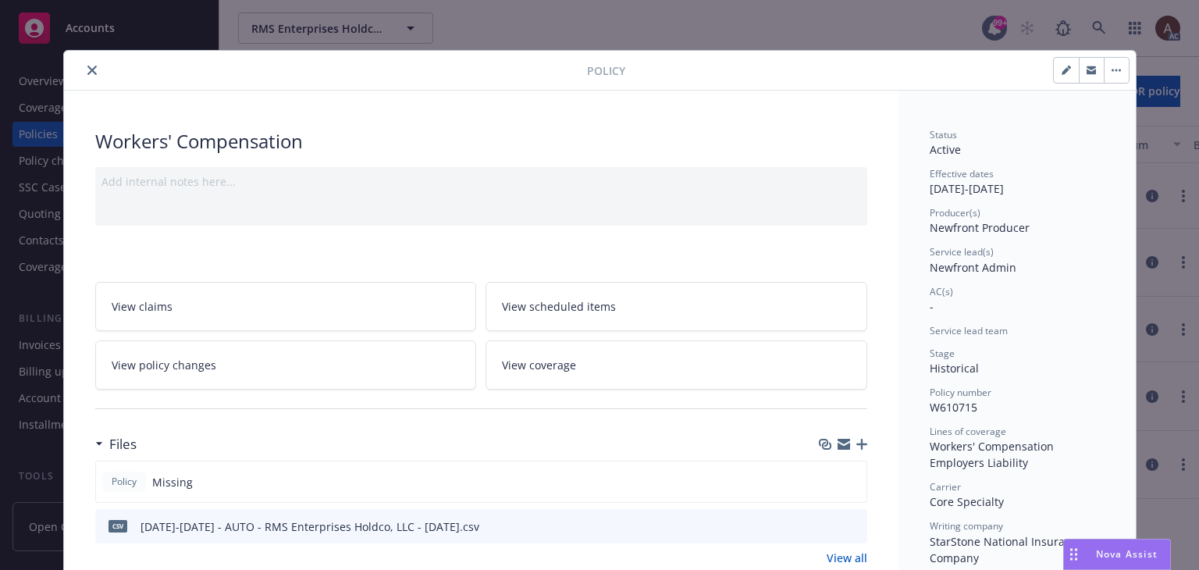
click at [87, 73] on icon "close" at bounding box center [91, 70] width 9 height 9
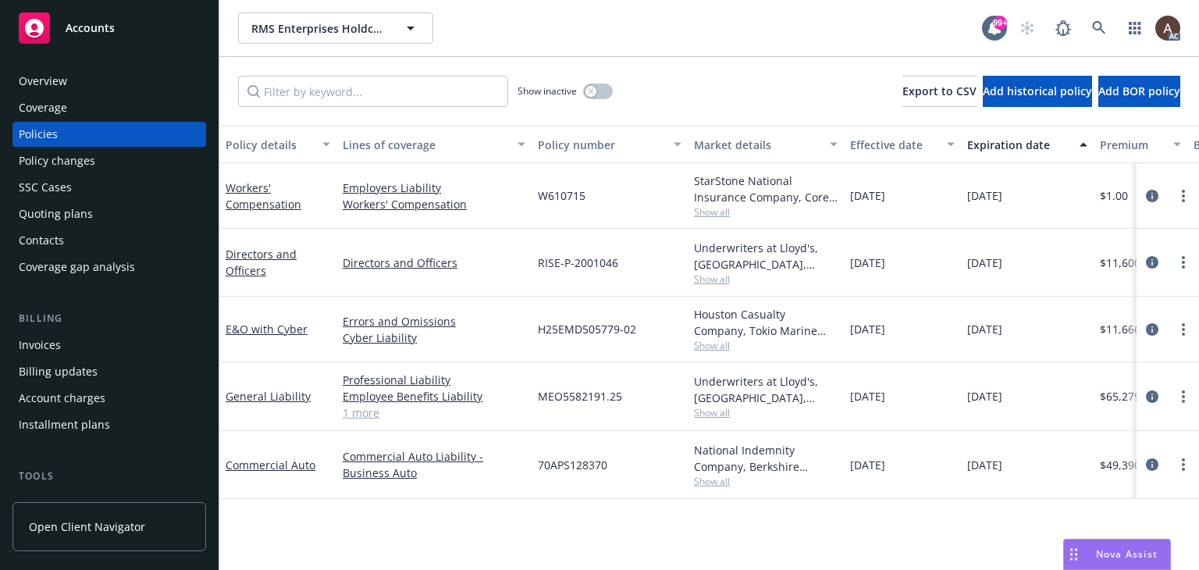
click at [126, 164] on div "Policy changes" at bounding box center [109, 160] width 181 height 25
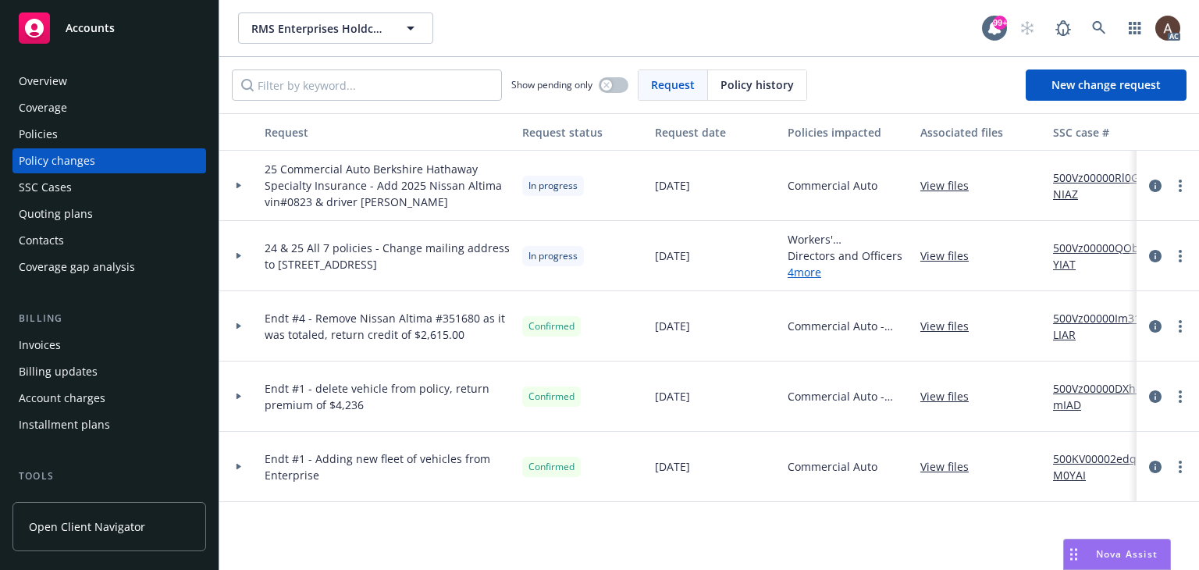
click at [239, 255] on icon at bounding box center [238, 256] width 5 height 6
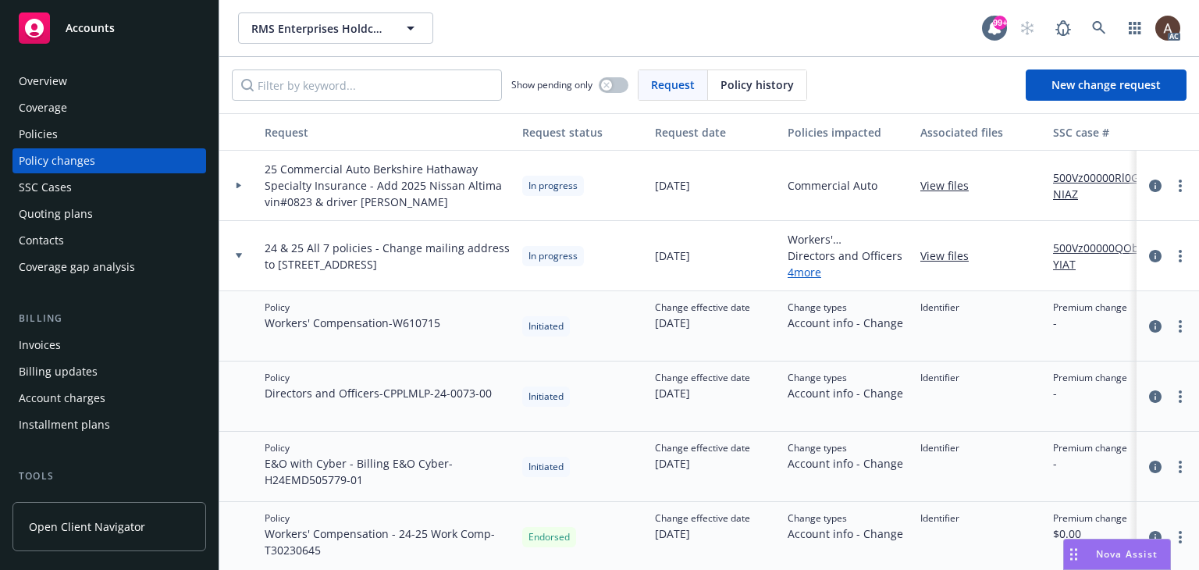
scroll to position [234, 0]
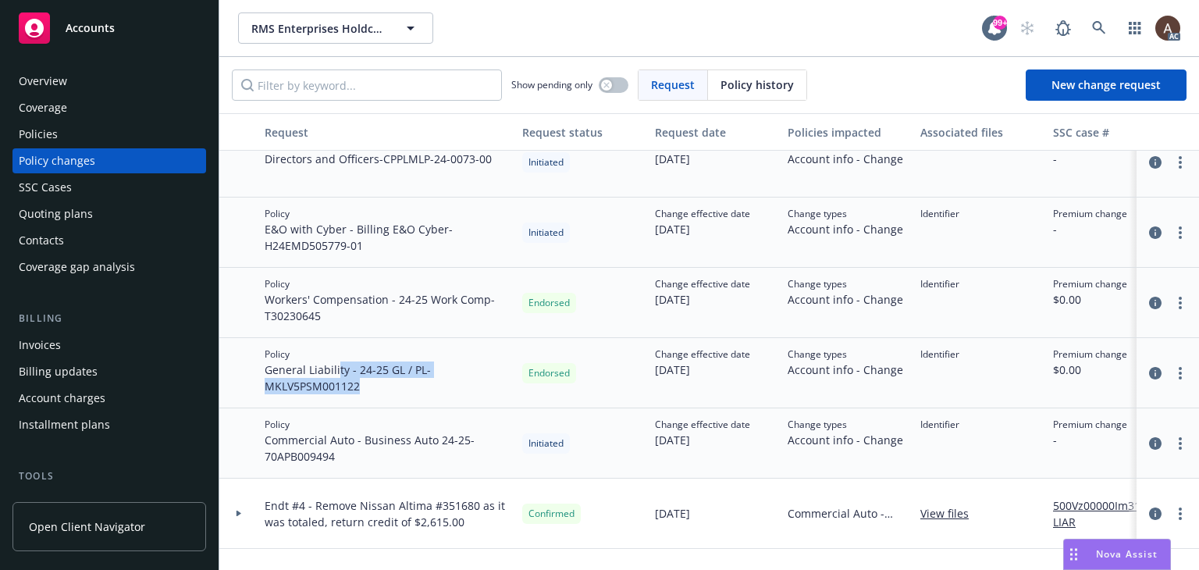
drag, startPoint x: 336, startPoint y: 372, endPoint x: 361, endPoint y: 380, distance: 26.9
click at [361, 380] on span "General Liability - 24-25 GL / PL - MKLV5PSM001122" at bounding box center [387, 377] width 245 height 33
drag, startPoint x: 318, startPoint y: 297, endPoint x: 339, endPoint y: 307, distance: 22.3
click at [339, 307] on span "Workers' Compensation - 24-25 Work Comp - T30230645" at bounding box center [387, 307] width 245 height 33
click at [83, 130] on div "Policies" at bounding box center [109, 134] width 181 height 25
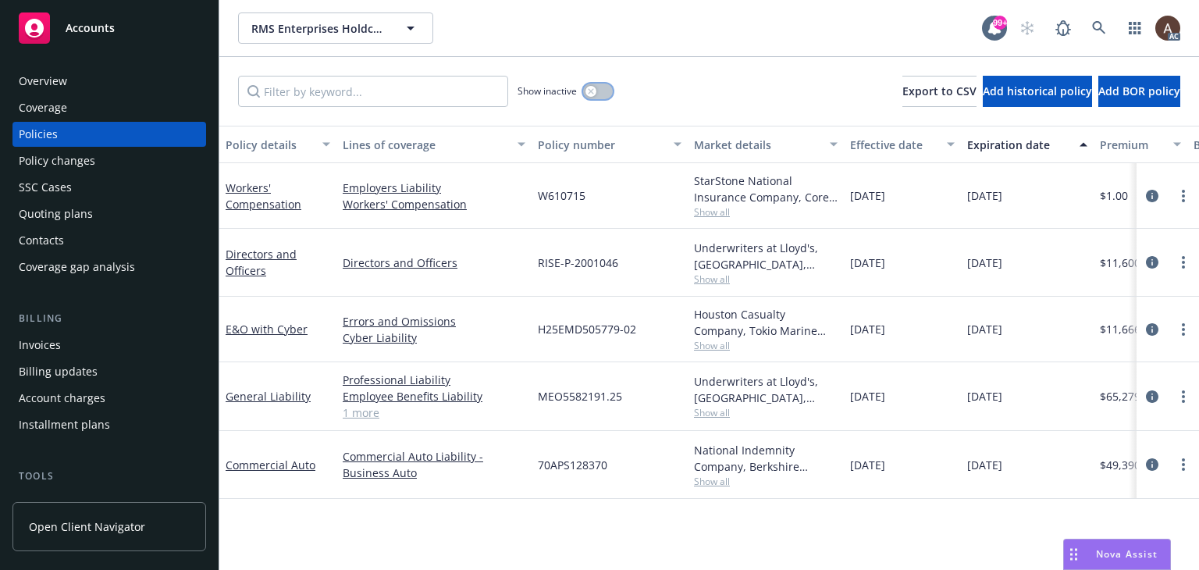
click at [595, 92] on div "button" at bounding box center [590, 91] width 11 height 11
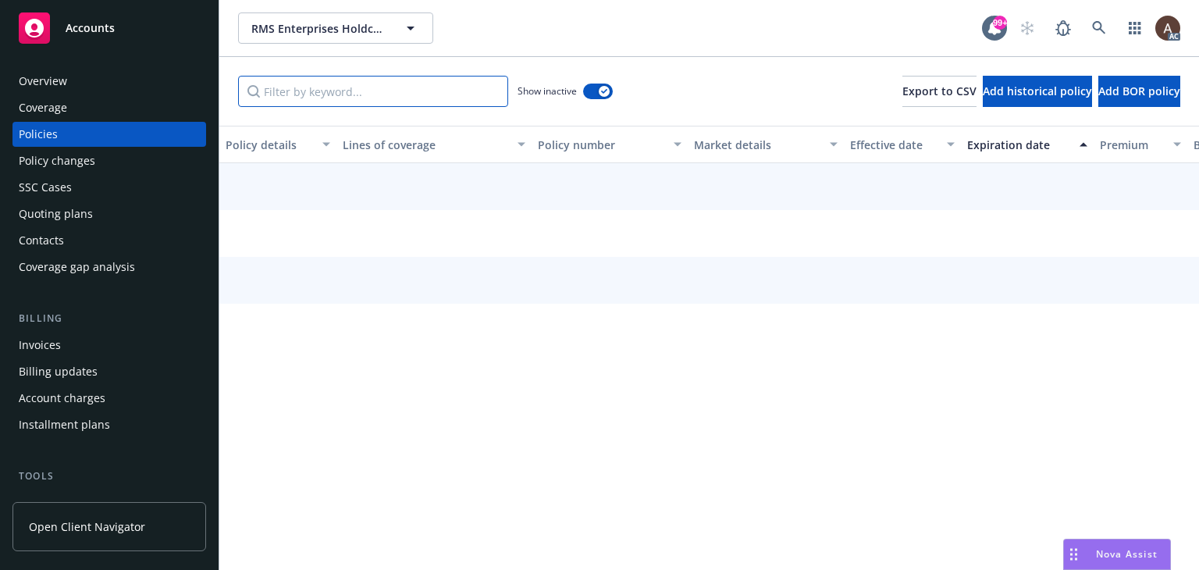
click at [350, 92] on input "Filter by keyword..." at bounding box center [373, 91] width 270 height 31
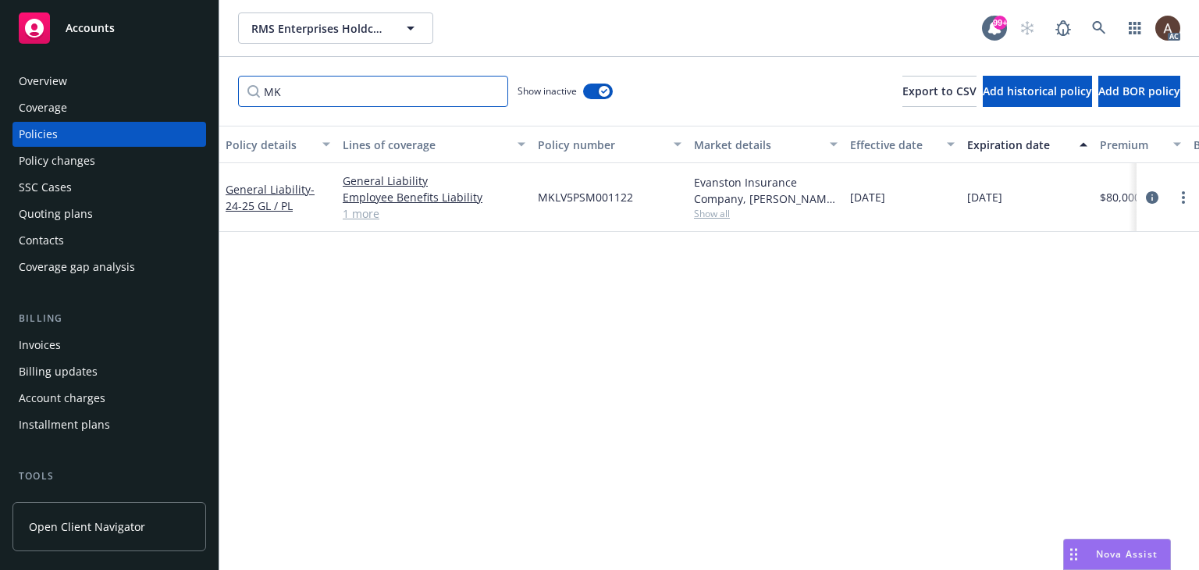
scroll to position [0, 301]
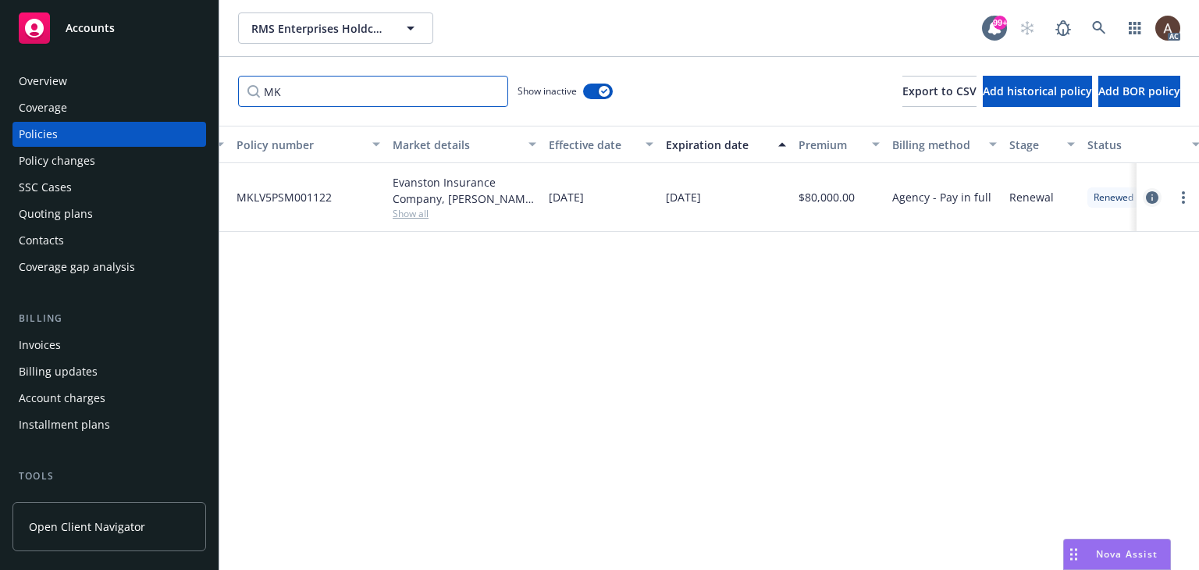
type input "MK"
click at [1155, 197] on icon "circleInformation" at bounding box center [1152, 197] width 12 height 12
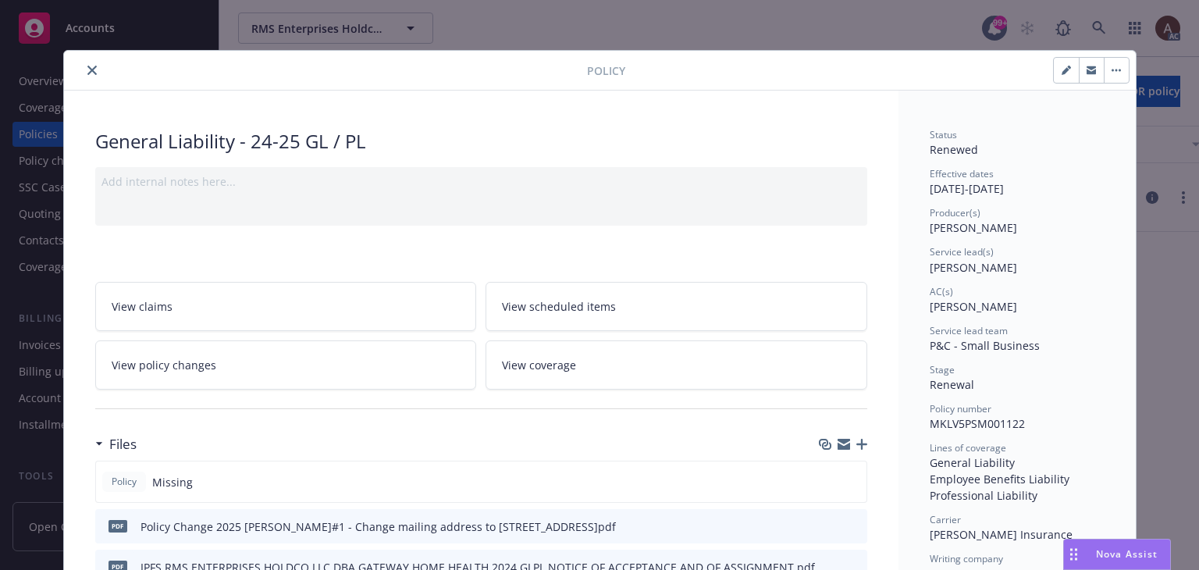
click at [87, 72] on icon "close" at bounding box center [91, 70] width 9 height 9
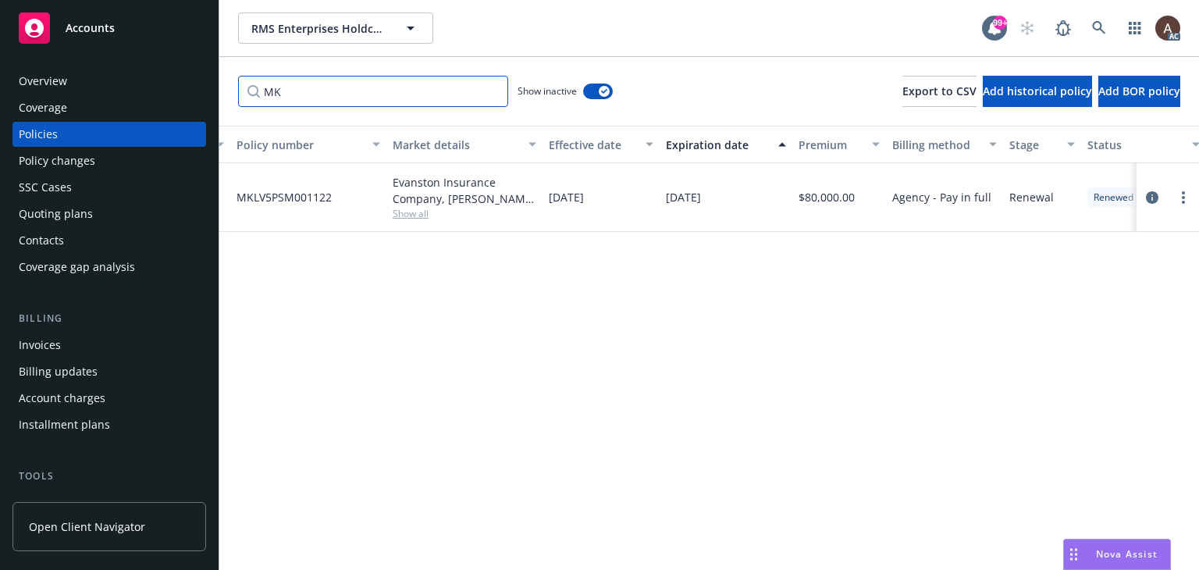
drag, startPoint x: 291, startPoint y: 94, endPoint x: 5, endPoint y: 80, distance: 286.7
click at [5, 80] on div "Accounts Overview Coverage Policies Policy changes SSC Cases Quoting plans Cont…" at bounding box center [599, 285] width 1199 height 570
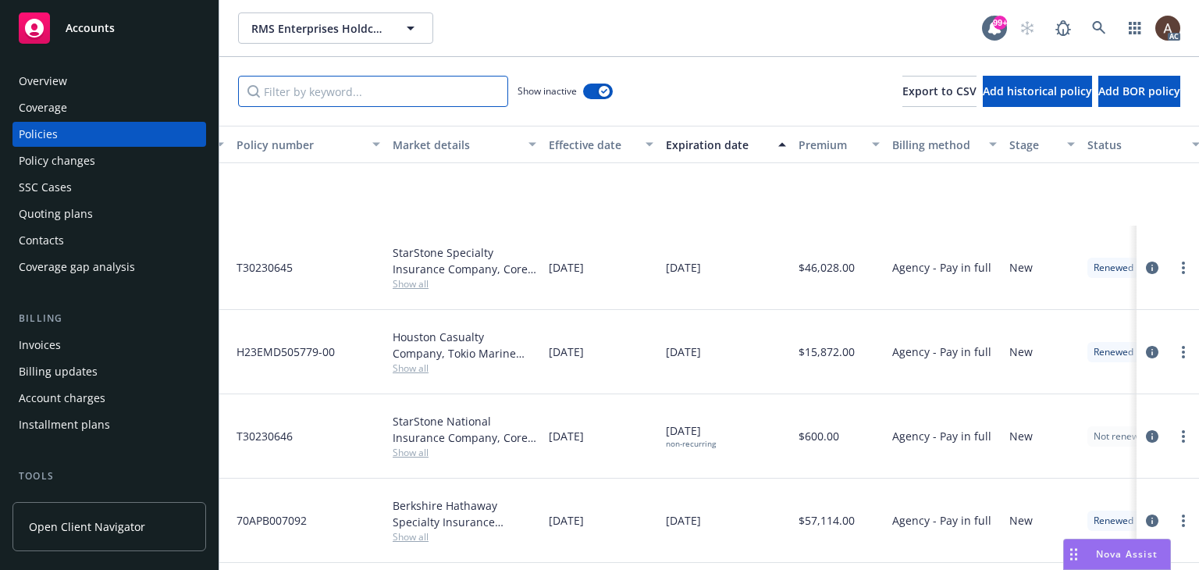
scroll to position [156, 301]
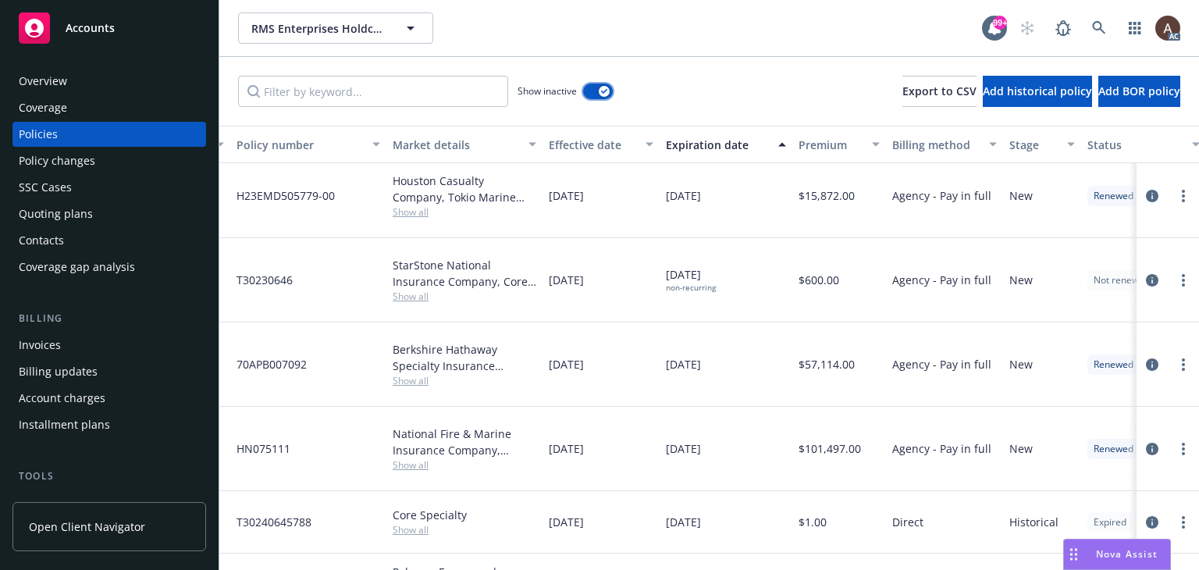
click at [602, 91] on icon "button" at bounding box center [604, 91] width 6 height 5
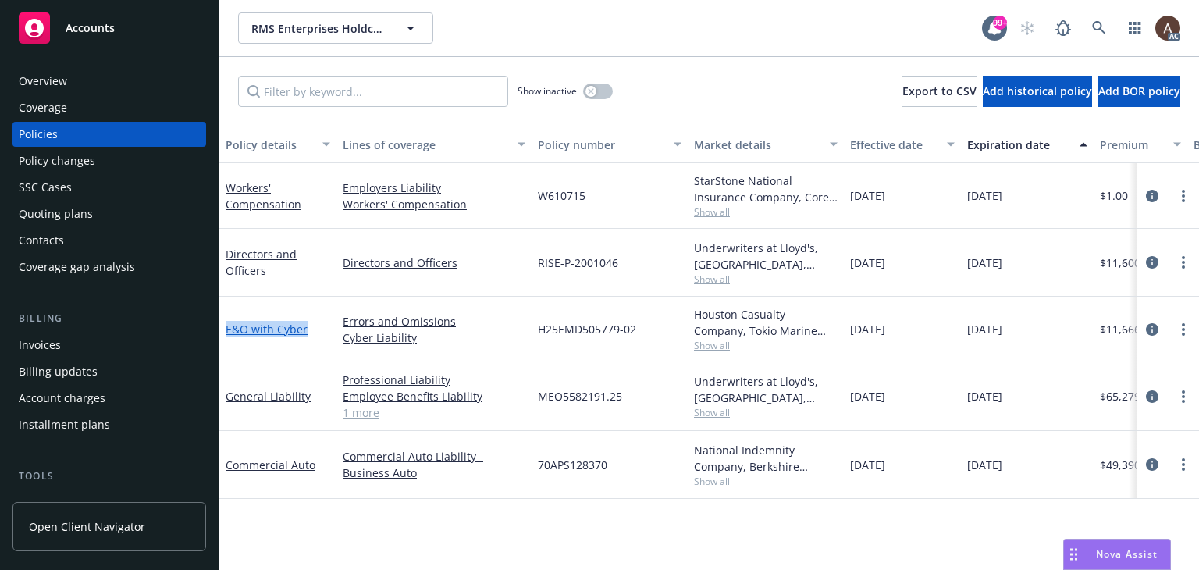
drag, startPoint x: 313, startPoint y: 335, endPoint x: 226, endPoint y: 332, distance: 87.5
click at [226, 332] on div "E&O with Cyber" at bounding box center [278, 329] width 105 height 16
copy link "E&O with Cyber"
click at [109, 158] on div "Policy changes" at bounding box center [109, 160] width 181 height 25
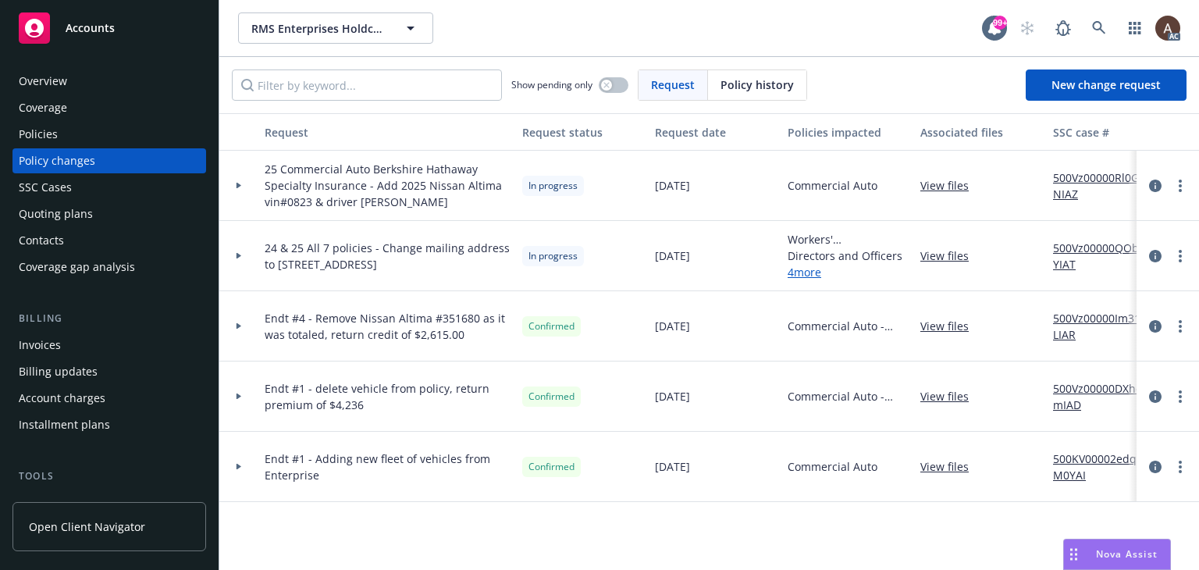
click at [238, 255] on icon at bounding box center [238, 256] width 5 height 6
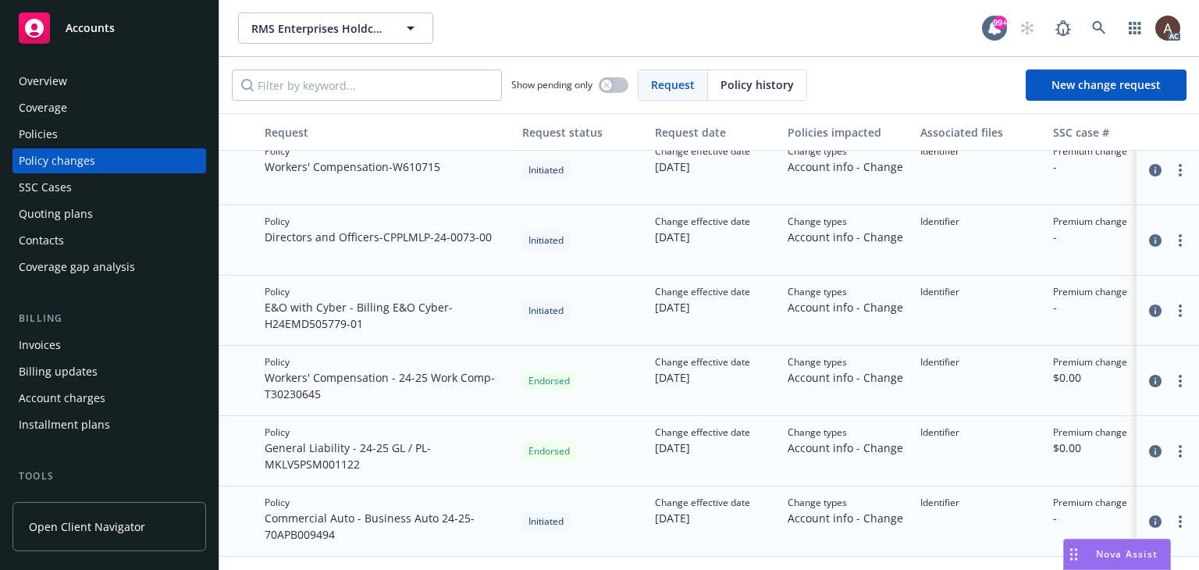
scroll to position [234, 0]
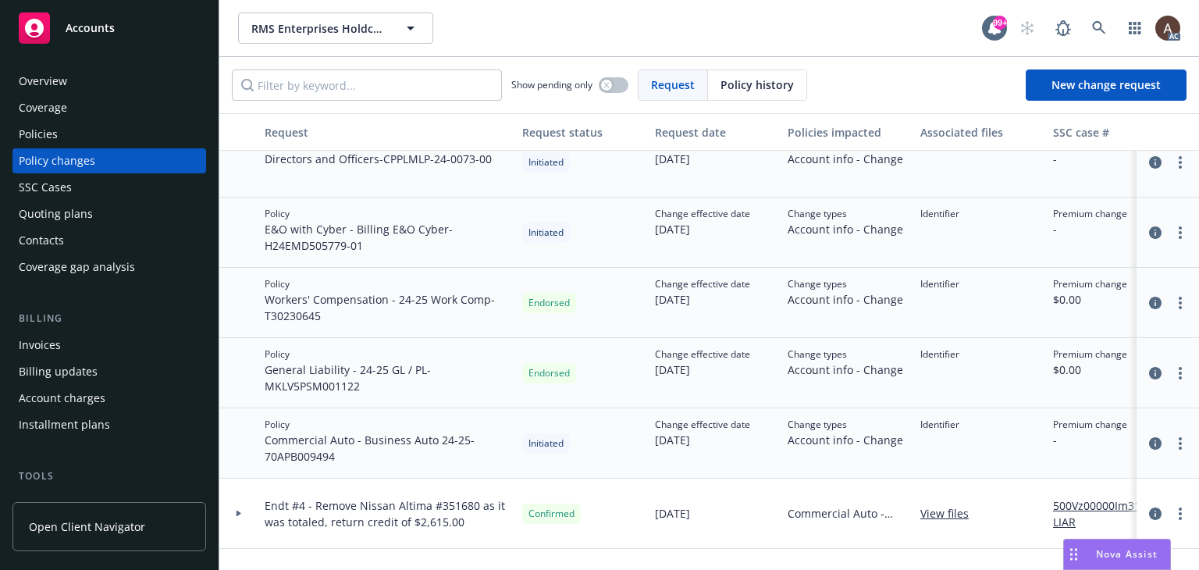
click at [440, 451] on span "Commercial Auto - Business Auto 24-25 - 70APB009494" at bounding box center [387, 448] width 245 height 33
click at [438, 382] on span "General Liability - 24-25 GL / PL - MKLV5PSM001122" at bounding box center [387, 377] width 245 height 33
click at [438, 298] on span "Workers' Compensation - 24-25 Work Comp - T30230645" at bounding box center [387, 307] width 245 height 33
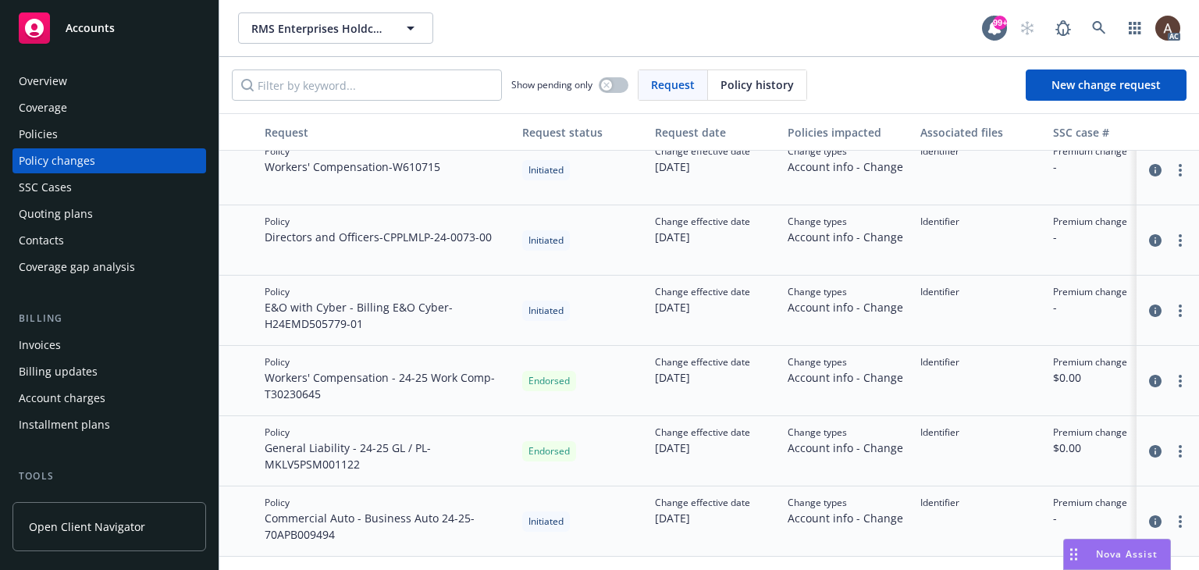
click at [441, 327] on span "E&O with Cyber - Billing E&O Cyber - H24EMD505779-01" at bounding box center [387, 315] width 245 height 33
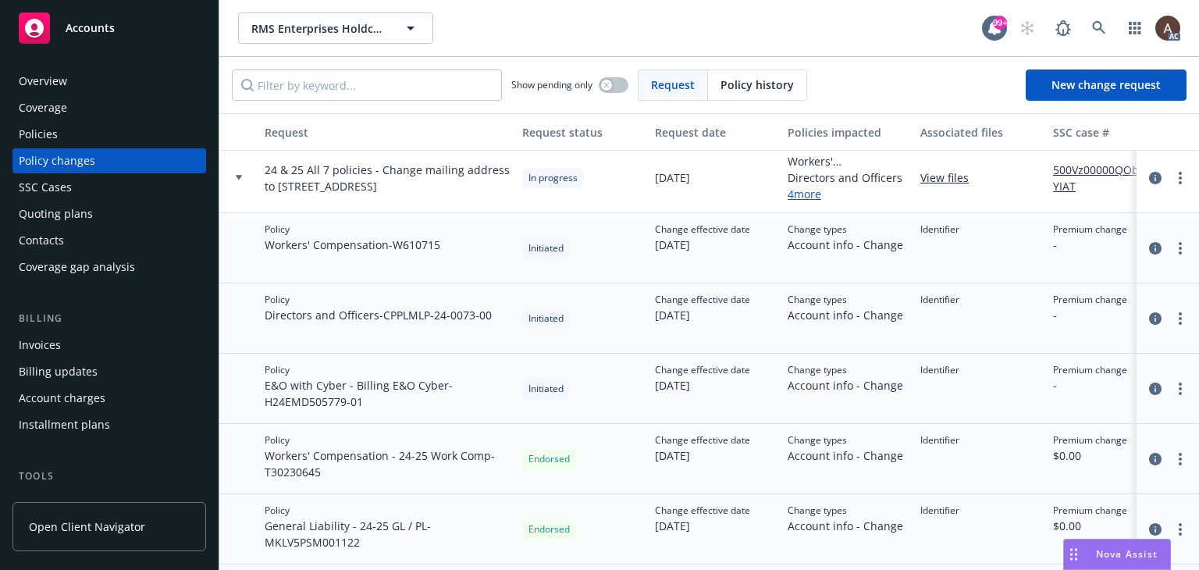
click at [441, 326] on div "Policy Directors and Officers - CPPLMLP-24-0073-00" at bounding box center [387, 318] width 258 height 70
click at [437, 262] on div "Policy Workers' Compensation - W610715" at bounding box center [387, 248] width 258 height 70
click at [378, 244] on span "Workers' Compensation - W610715" at bounding box center [353, 244] width 176 height 16
click at [351, 319] on span "Directors and Officers - CPPLMLP-24-0073-00" at bounding box center [378, 315] width 227 height 16
click at [326, 410] on div "Policy E&O with Cyber - Billing E&O Cyber - H24EMD505779-01" at bounding box center [387, 389] width 258 height 70
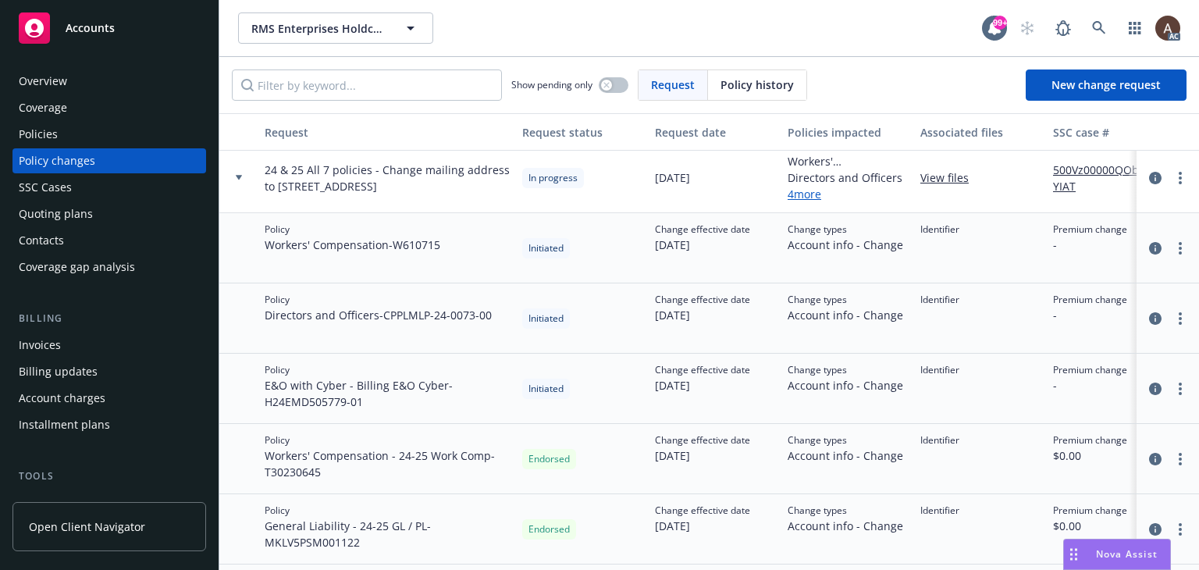
click at [323, 466] on span "Workers' Compensation - 24-25 Work Comp - T30230645" at bounding box center [387, 463] width 245 height 33
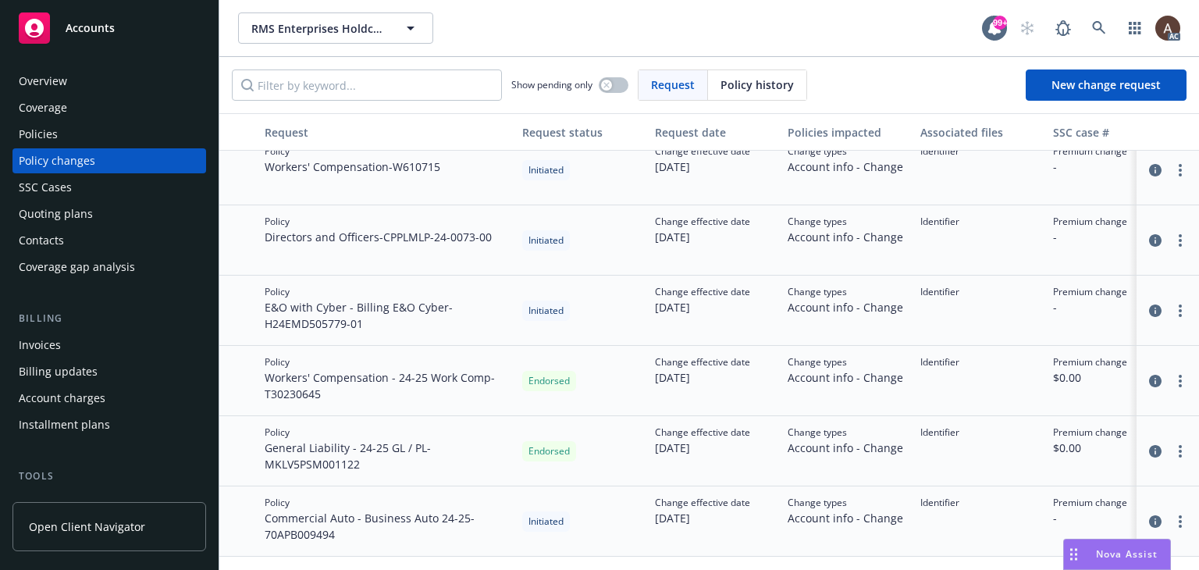
click at [323, 454] on span "General Liability - 24-25 GL / PL - MKLV5PSM001122" at bounding box center [387, 455] width 245 height 33
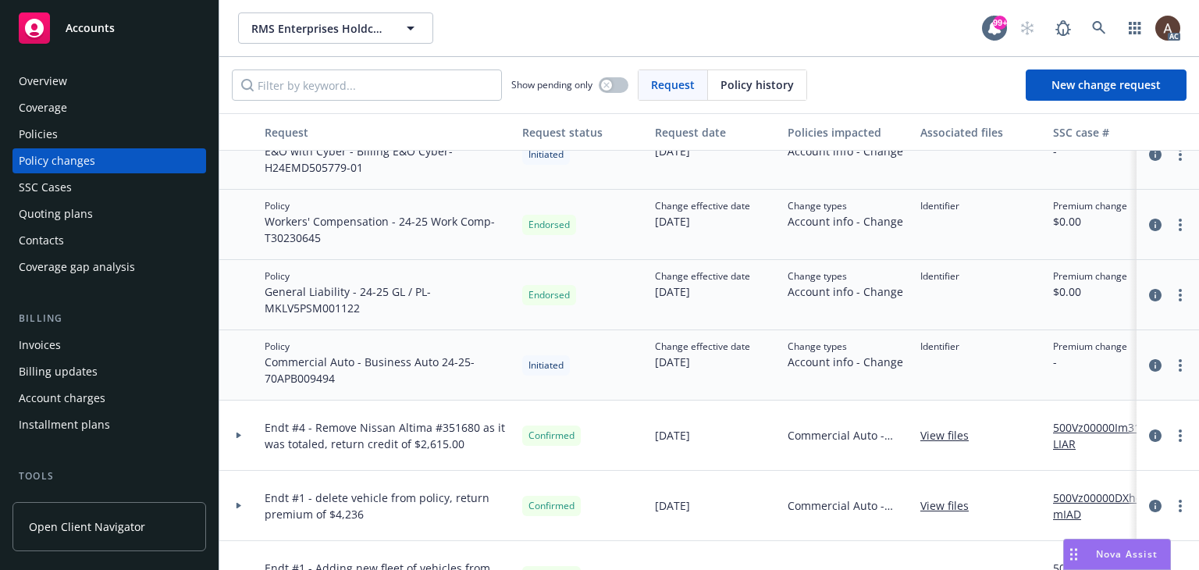
click at [350, 360] on span "Commercial Auto - Business Auto 24-25 - 70APB009494" at bounding box center [387, 370] width 245 height 33
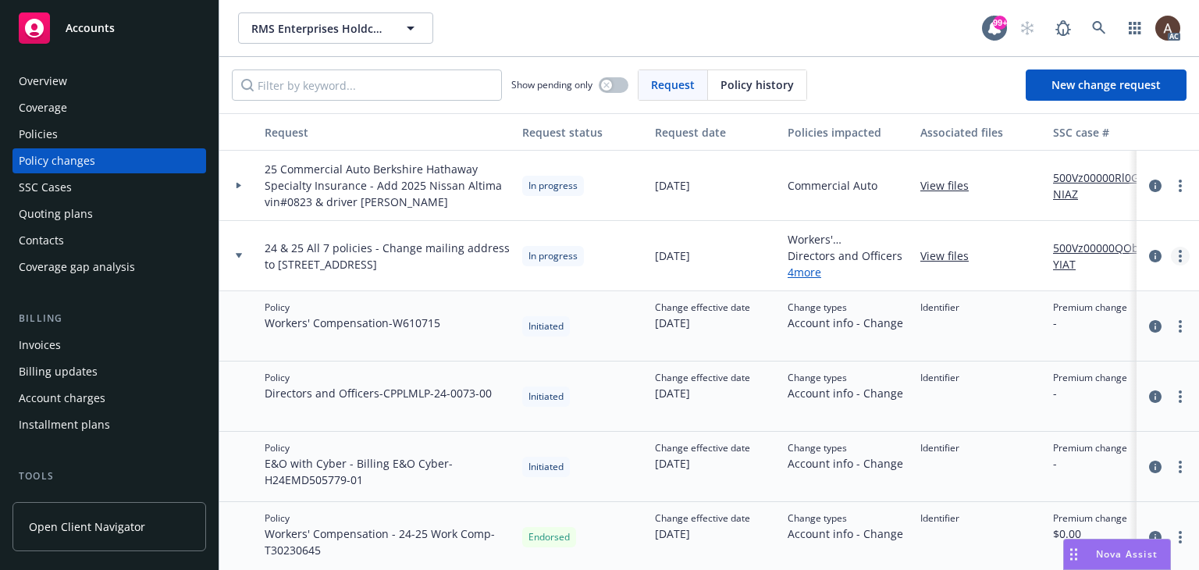
click at [1172, 253] on link "more" at bounding box center [1180, 256] width 19 height 19
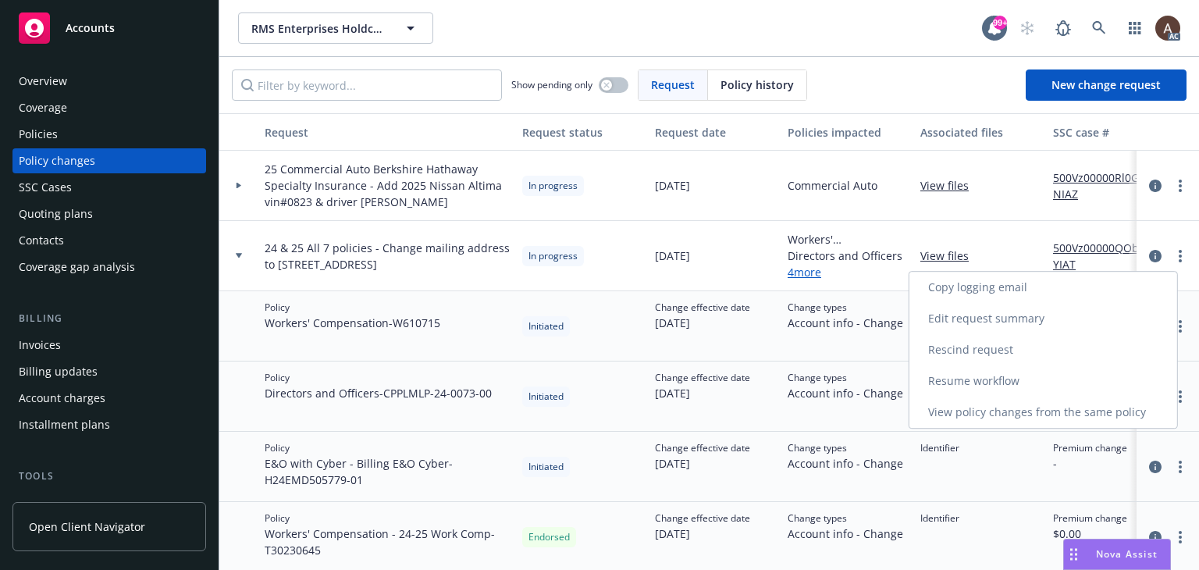
click at [1019, 385] on link "Resume workflow" at bounding box center [1043, 380] width 268 height 31
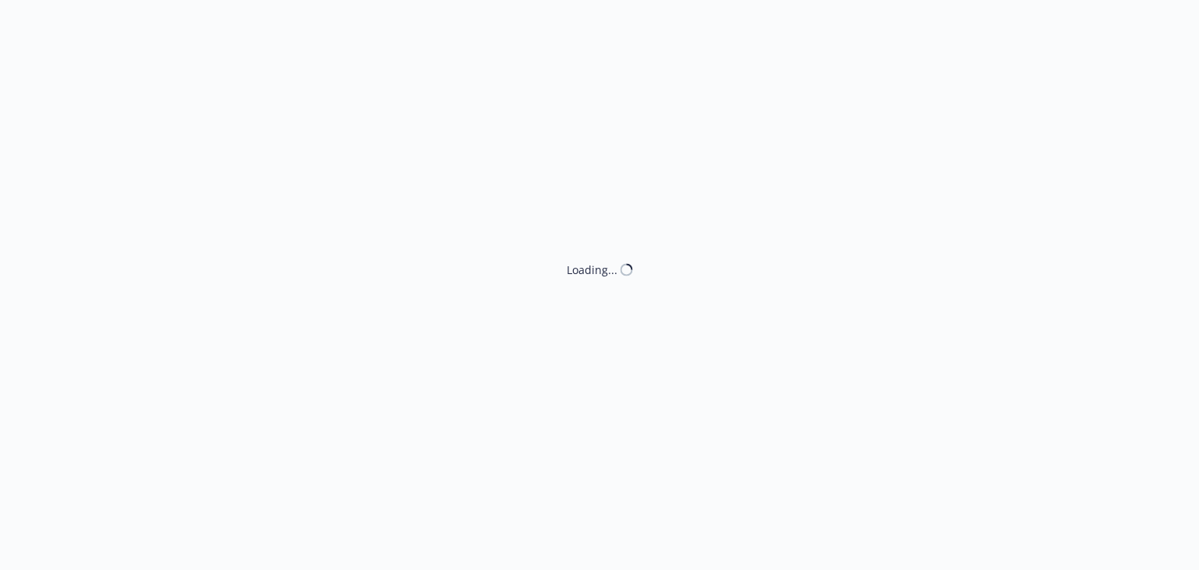
select select "ACCEPTED"
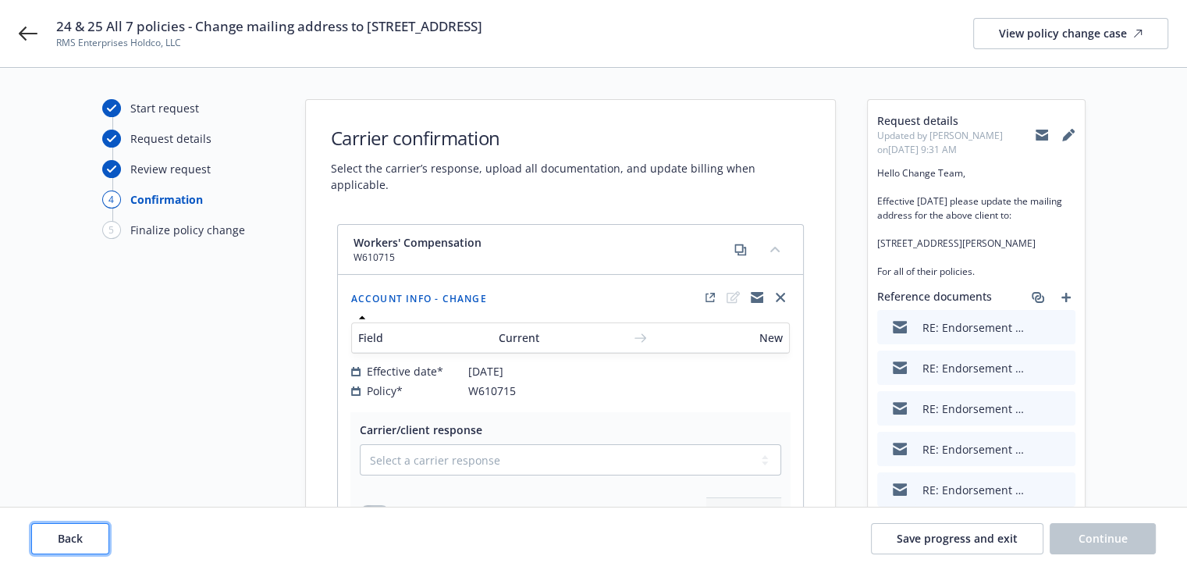
click at [80, 538] on span "Back" at bounding box center [70, 538] width 25 height 15
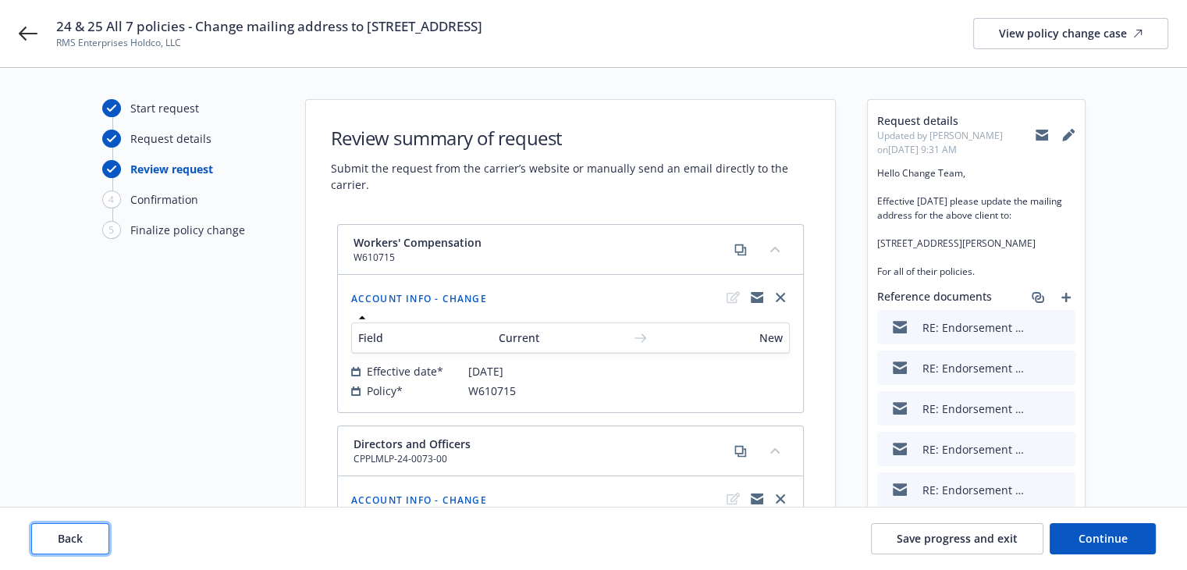
click at [80, 535] on span "Back" at bounding box center [70, 538] width 25 height 15
click at [81, 531] on span "Back" at bounding box center [70, 538] width 25 height 15
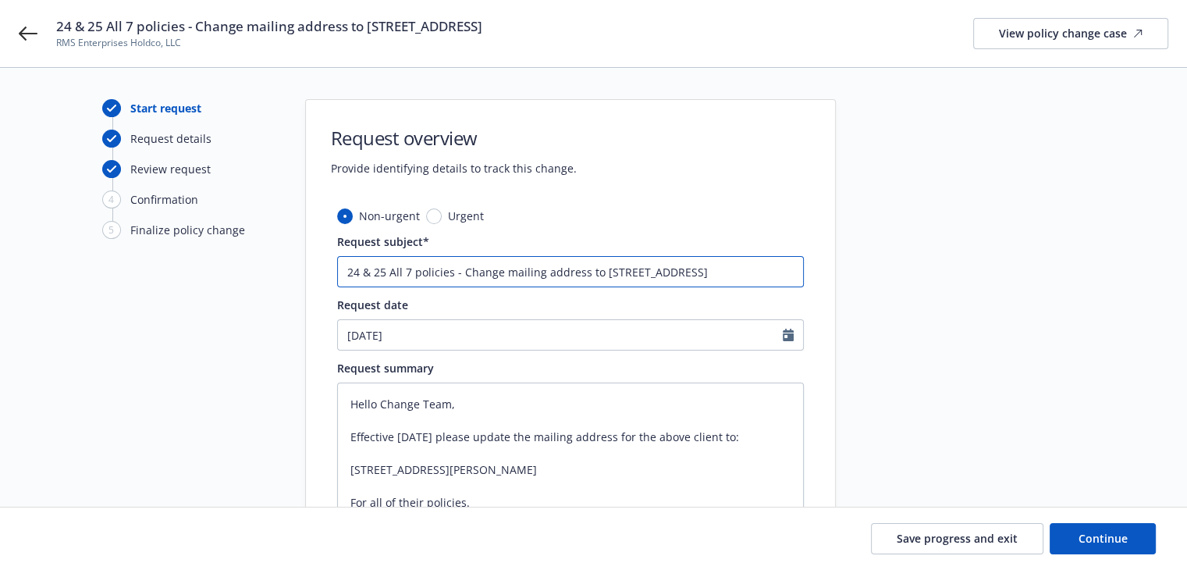
click at [406, 272] on input "24 & 25 All 7 policies - Change mailing address to 2620 Yellowwood Dr., Westlak…" at bounding box center [570, 271] width 467 height 31
type textarea "x"
type input "24 & 25 All policies - Change mailing address to 2620 Yellowwood Dr., Westlake …"
type textarea "x"
type input "24 & 25 All 6 policies - Change mailing address to 2620 Yellowwood Dr., Westlak…"
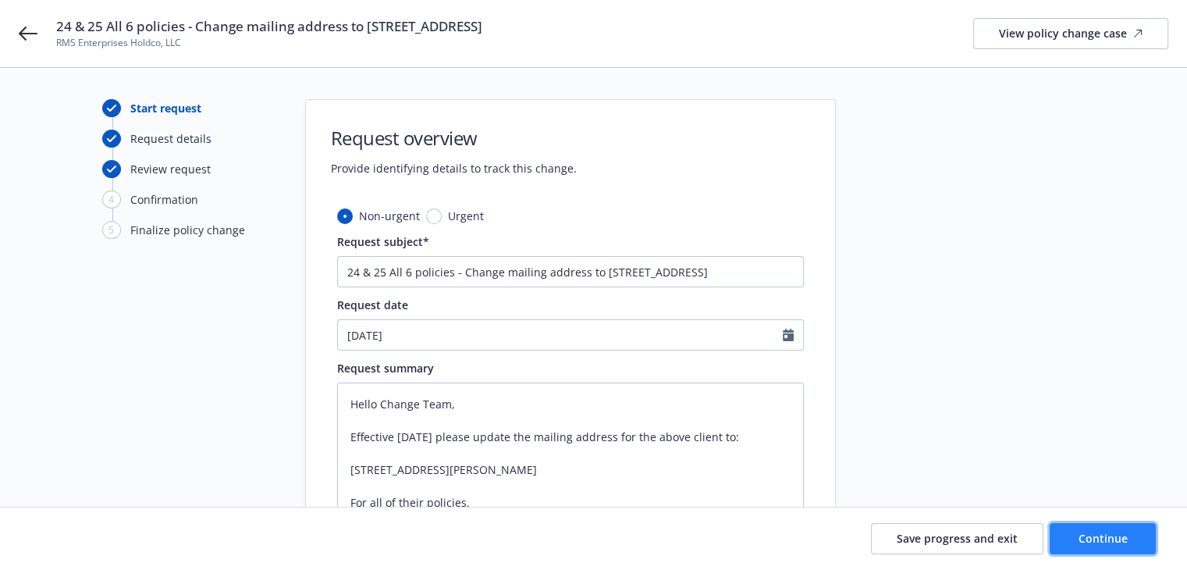
click at [1067, 535] on button "Continue" at bounding box center [1103, 538] width 106 height 31
type textarea "x"
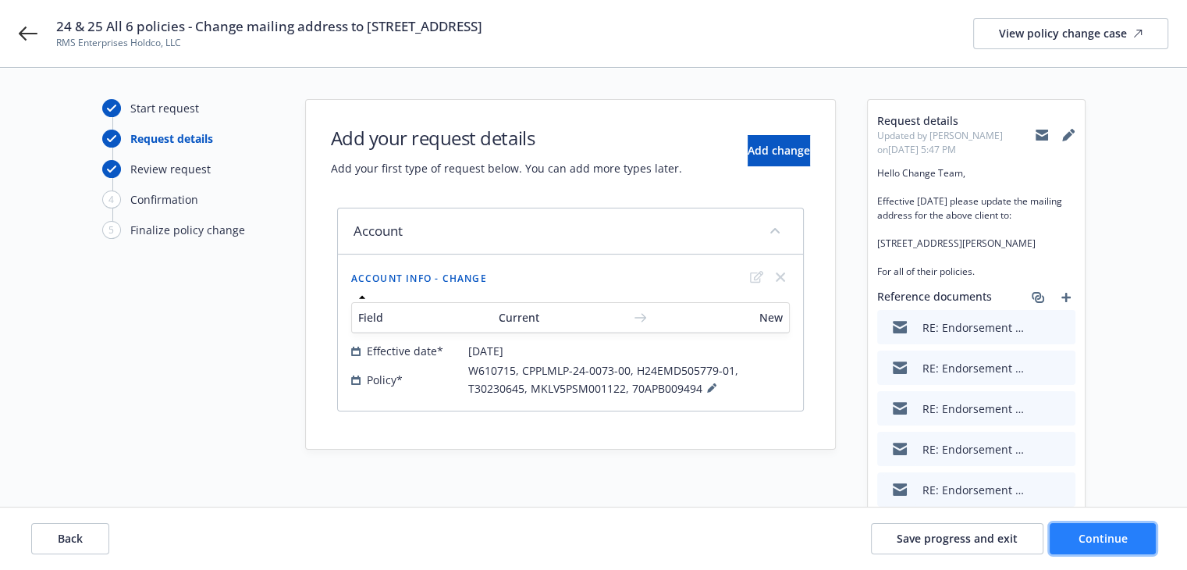
click at [1104, 543] on span "Continue" at bounding box center [1102, 538] width 49 height 15
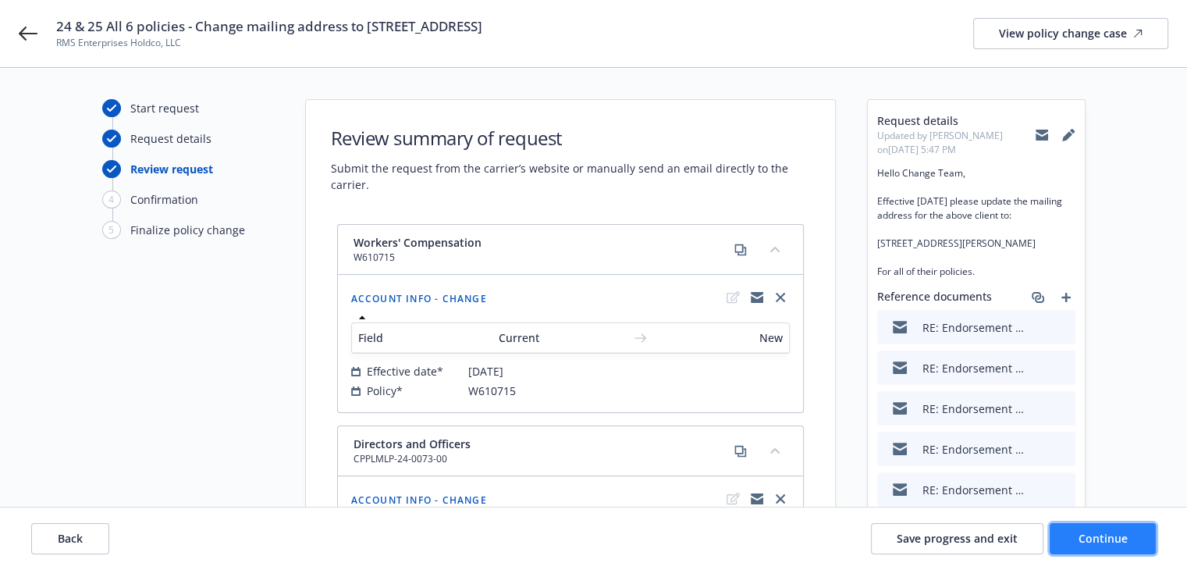
click at [1104, 543] on span "Continue" at bounding box center [1102, 538] width 49 height 15
select select "ACCEPTED"
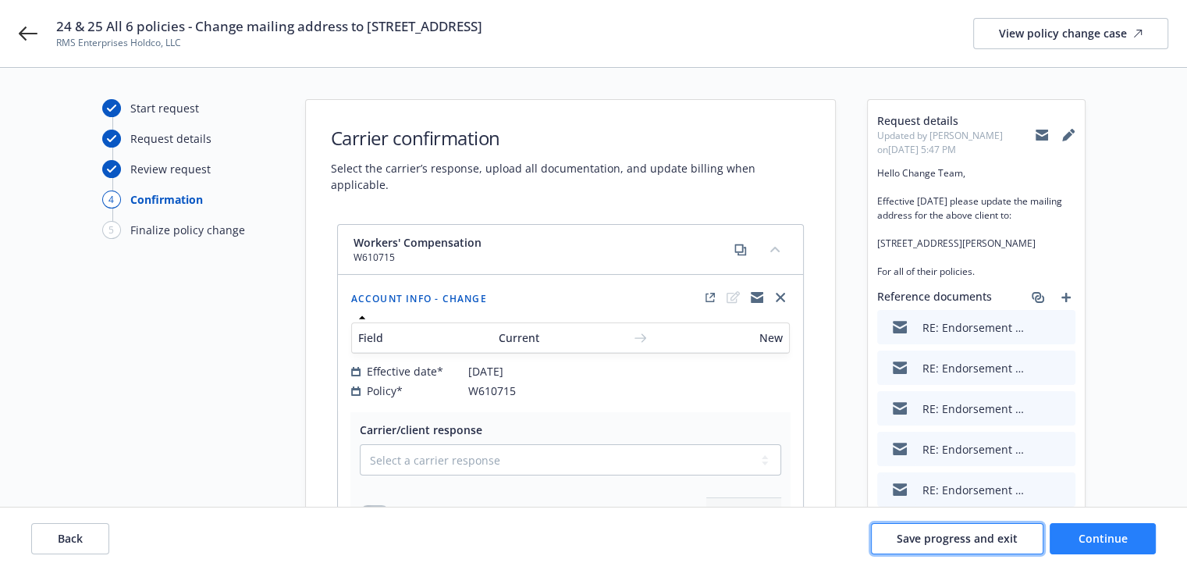
click at [915, 536] on span "Save progress and exit" at bounding box center [957, 538] width 121 height 15
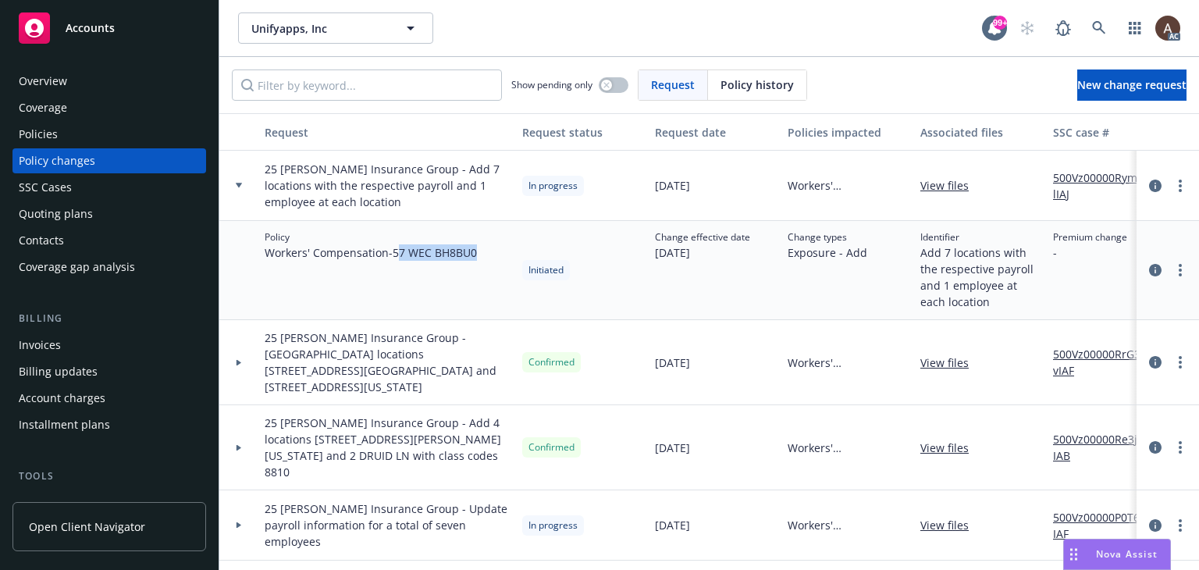
drag, startPoint x: 399, startPoint y: 254, endPoint x: 483, endPoint y: 259, distance: 84.5
click at [483, 259] on div "Policy Workers' Compensation - 57 WEC BH8BU0" at bounding box center [387, 270] width 258 height 99
click at [397, 254] on span "Workers' Compensation - 57 WEC BH8BU0" at bounding box center [371, 252] width 212 height 16
drag, startPoint x: 399, startPoint y: 253, endPoint x: 415, endPoint y: 253, distance: 16.4
click at [427, 253] on span "Workers' Compensation - 57 WEC BH8BU0" at bounding box center [371, 252] width 212 height 16
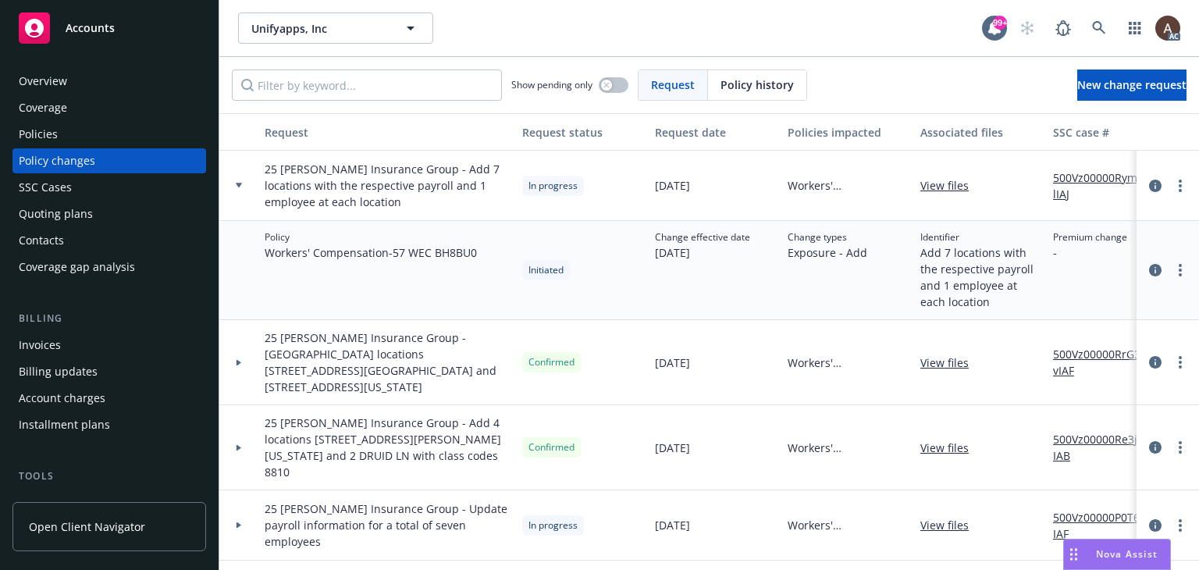
drag, startPoint x: 381, startPoint y: 260, endPoint x: 391, endPoint y: 258, distance: 10.4
click at [380, 261] on div "Policy Workers' Compensation - 57 WEC BH8BU0" at bounding box center [387, 270] width 258 height 99
drag, startPoint x: 397, startPoint y: 254, endPoint x: 483, endPoint y: 254, distance: 85.8
click at [483, 254] on div "Policy Workers' Compensation - 57 WEC BH8BU0" at bounding box center [387, 270] width 258 height 99
copy span "57 WEC BH8BU0"
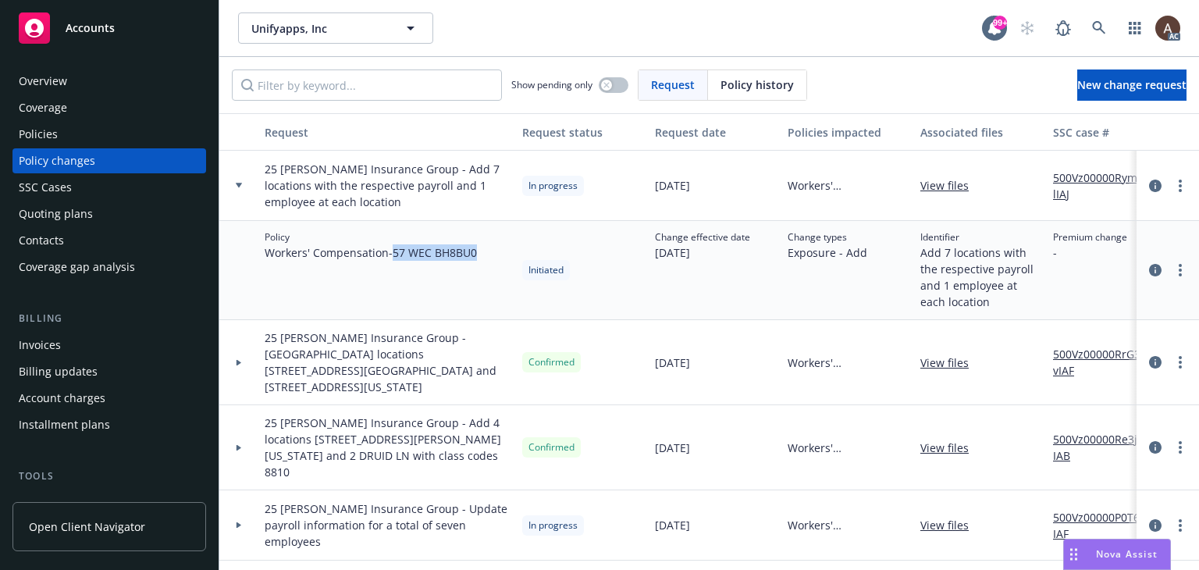
click at [1084, 179] on link "500Vz00000RymGlIAJ" at bounding box center [1105, 185] width 105 height 33
click at [1171, 182] on link "more" at bounding box center [1180, 185] width 19 height 19
click at [1002, 216] on link "Copy logging email" at bounding box center [1043, 217] width 268 height 31
click at [123, 136] on div "Policies" at bounding box center [109, 134] width 181 height 25
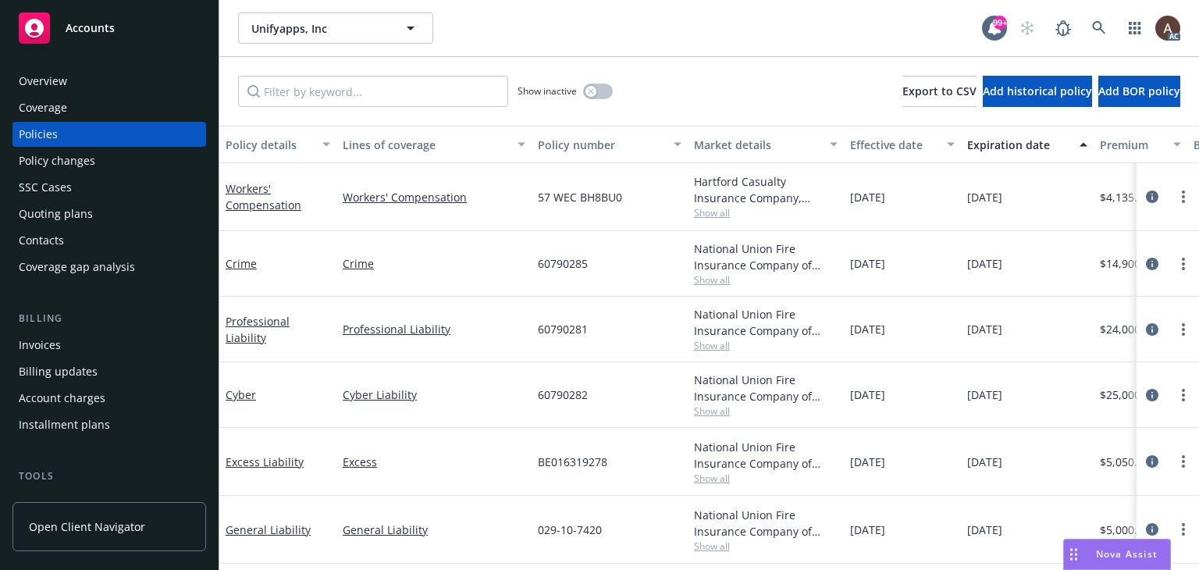
scroll to position [0, 538]
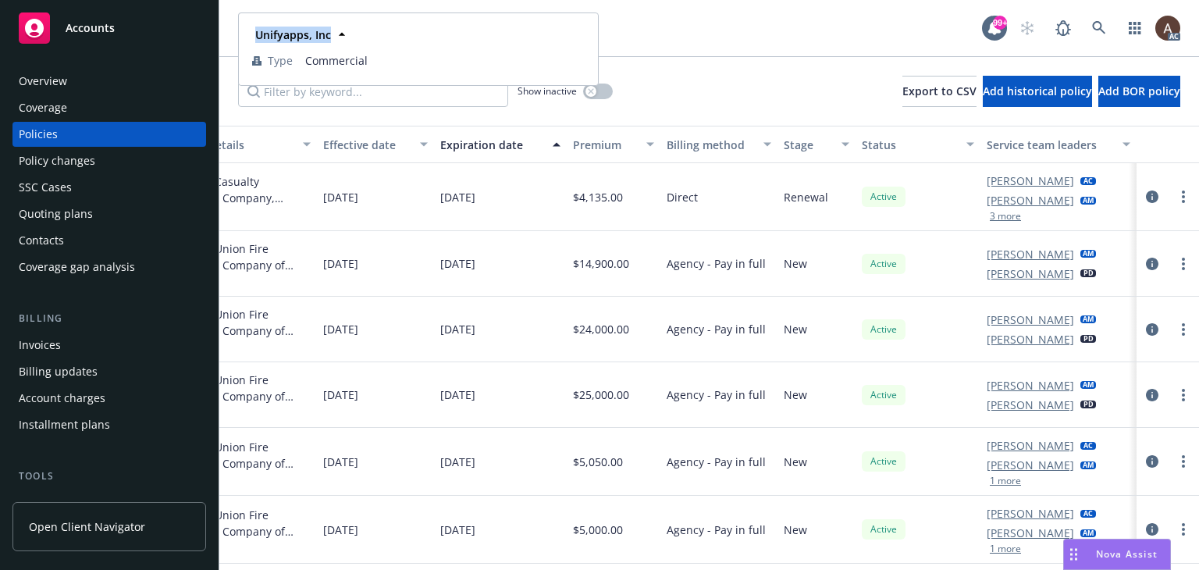
drag, startPoint x: 250, startPoint y: 35, endPoint x: 329, endPoint y: 40, distance: 79.0
click at [329, 40] on div "Unifyapps, Inc" at bounding box center [291, 34] width 85 height 23
copy strong "Unifyapps, Inc"
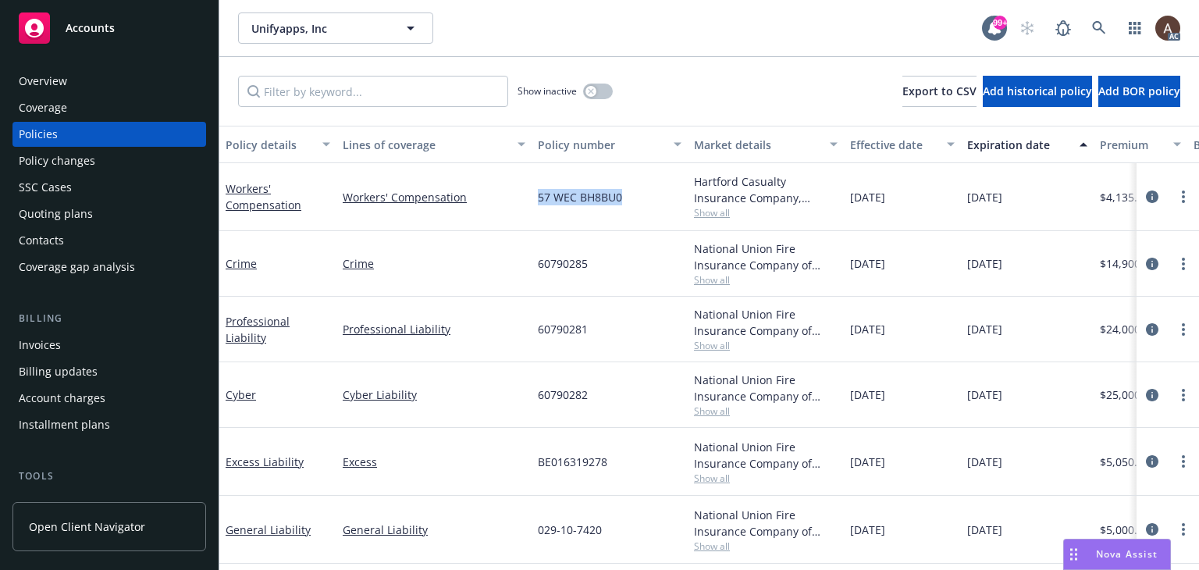
drag, startPoint x: 534, startPoint y: 201, endPoint x: 643, endPoint y: 204, distance: 109.3
click at [643, 204] on div "57 WEC BH8BU0" at bounding box center [609, 197] width 156 height 68
copy span "57 WEC BH8BU0"
